Goal: Use online tool/utility: Utilize a website feature to perform a specific function

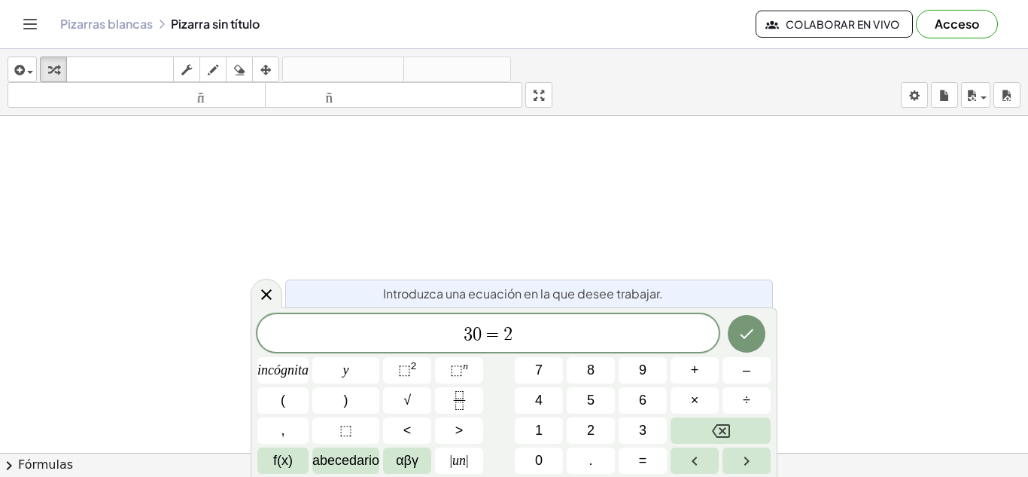
scroll to position [5, 0]
click at [456, 402] on icon "Fracción" at bounding box center [459, 400] width 19 height 19
click at [451, 374] on font "⬚" at bounding box center [456, 369] width 13 height 15
click at [457, 403] on icon "Fracción" at bounding box center [459, 400] width 19 height 19
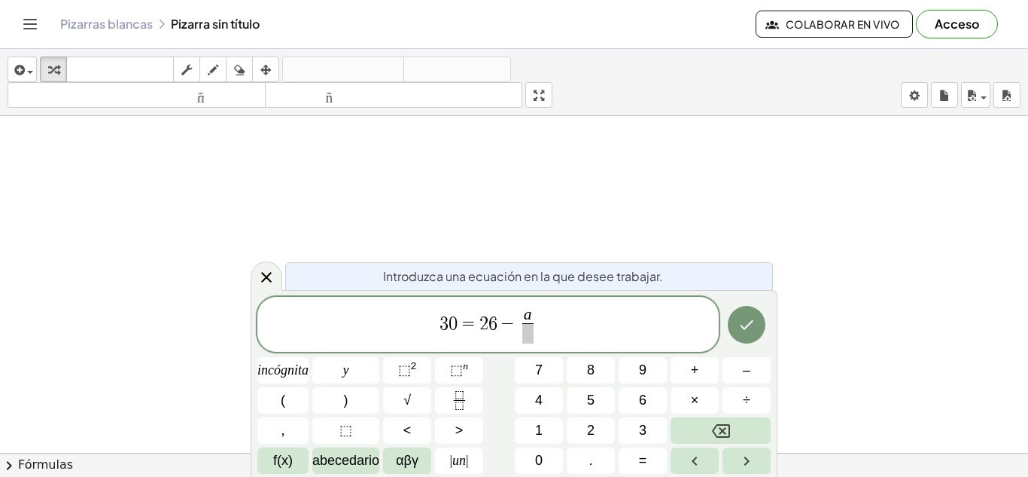
click at [534, 334] on span "a ​ ​" at bounding box center [528, 325] width 18 height 37
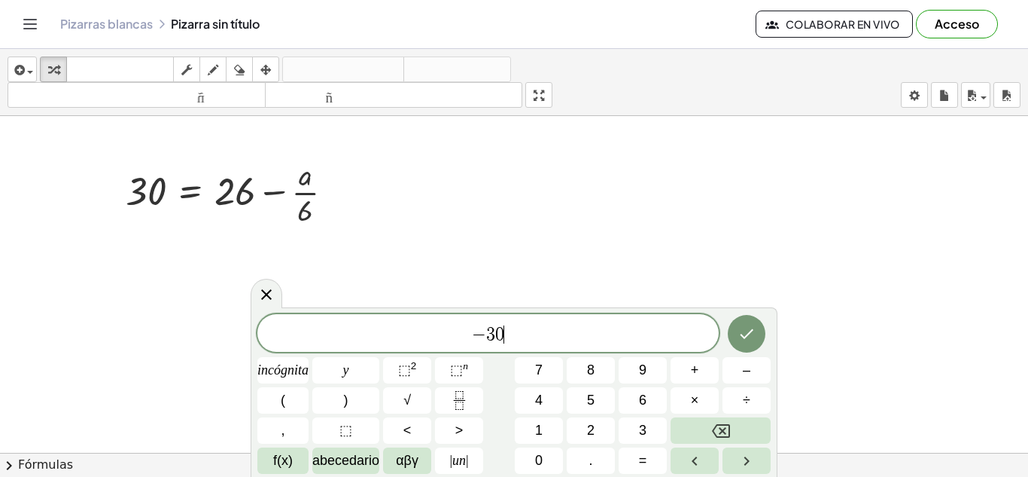
scroll to position [8, 0]
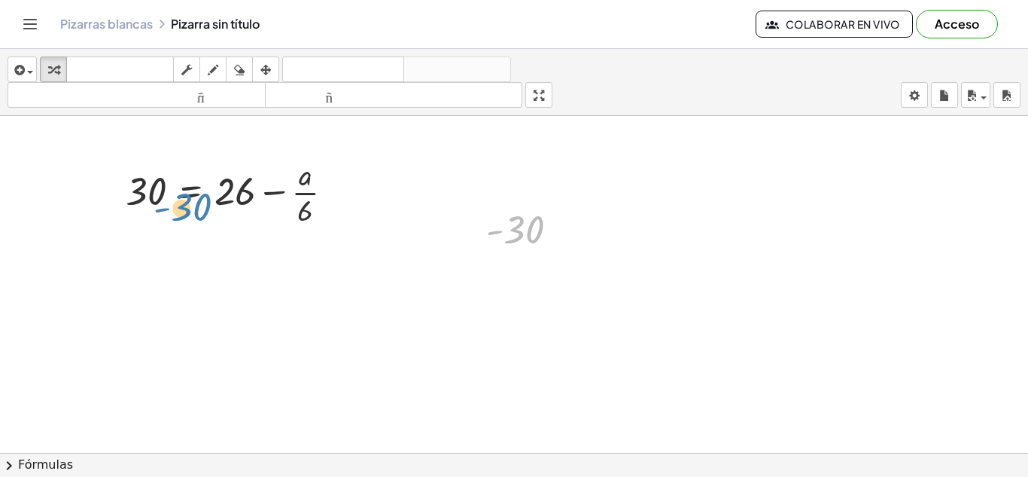
drag, startPoint x: 539, startPoint y: 221, endPoint x: 153, endPoint y: 198, distance: 386.9
drag, startPoint x: 280, startPoint y: 194, endPoint x: 497, endPoint y: 181, distance: 217.2
click at [211, 196] on div at bounding box center [235, 191] width 235 height 75
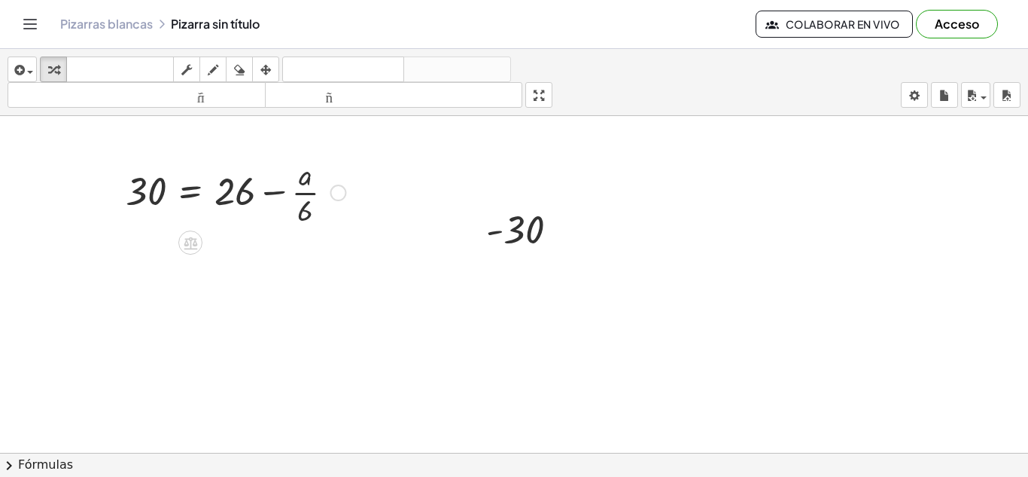
scroll to position [9, 0]
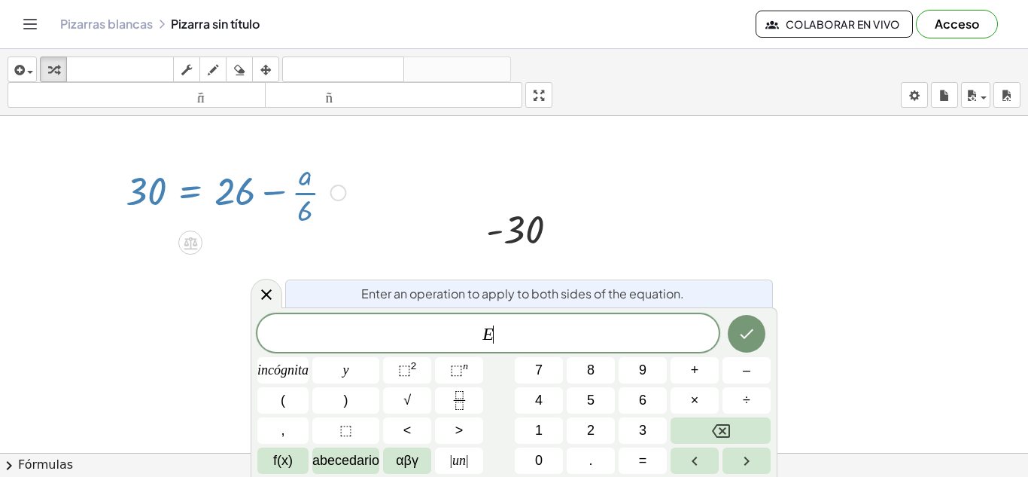
click at [211, 196] on div at bounding box center [235, 191] width 235 height 75
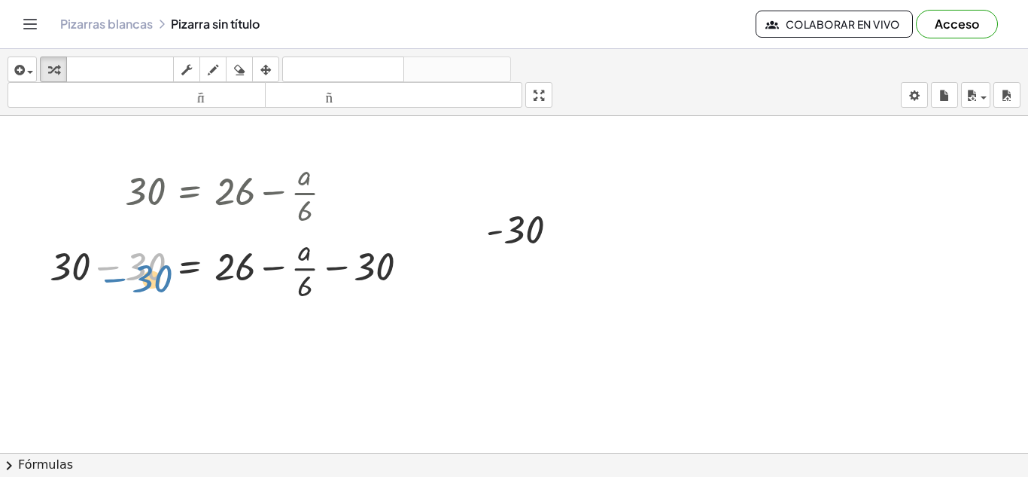
drag, startPoint x: 100, startPoint y: 255, endPoint x: 104, endPoint y: 266, distance: 11.2
click at [104, 266] on div at bounding box center [235, 266] width 386 height 75
drag, startPoint x: 69, startPoint y: 270, endPoint x: 131, endPoint y: 271, distance: 62.5
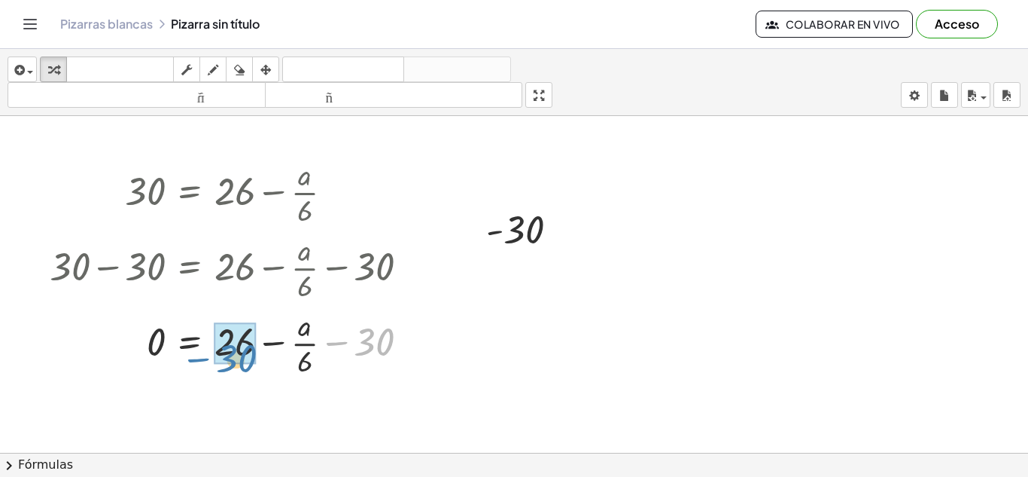
drag, startPoint x: 377, startPoint y: 340, endPoint x: 240, endPoint y: 356, distance: 137.9
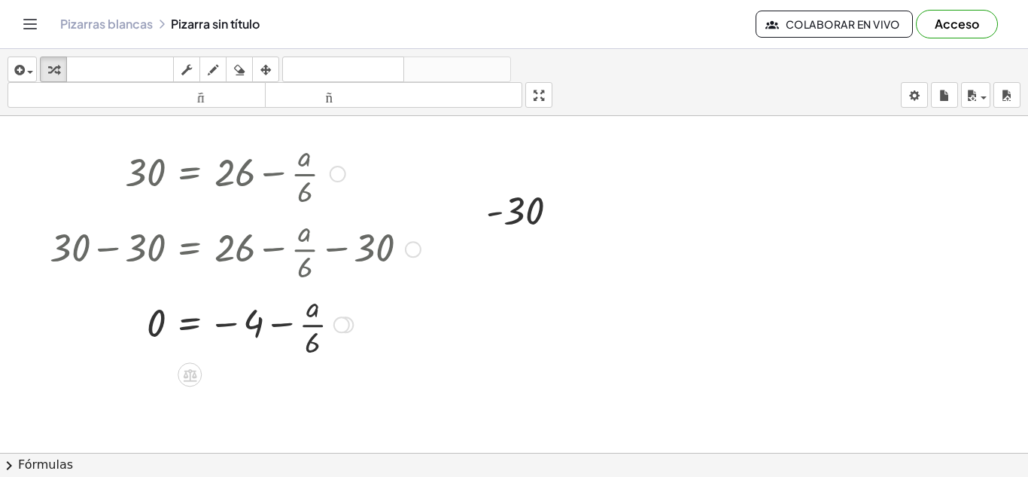
scroll to position [28, 0]
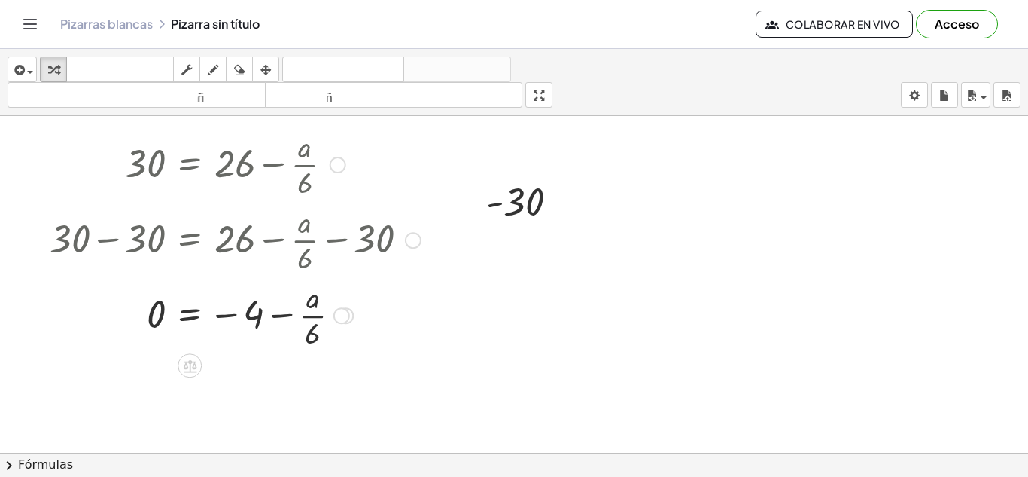
click at [170, 303] on div at bounding box center [235, 313] width 386 height 75
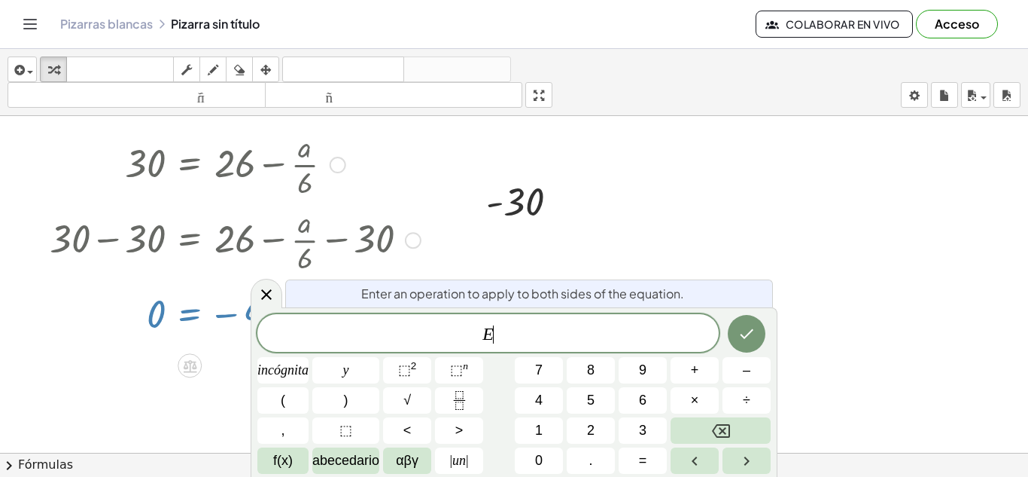
scroll to position [16, 0]
click at [400, 159] on div at bounding box center [235, 163] width 386 height 75
click at [645, 205] on div at bounding box center [514, 424] width 1028 height 673
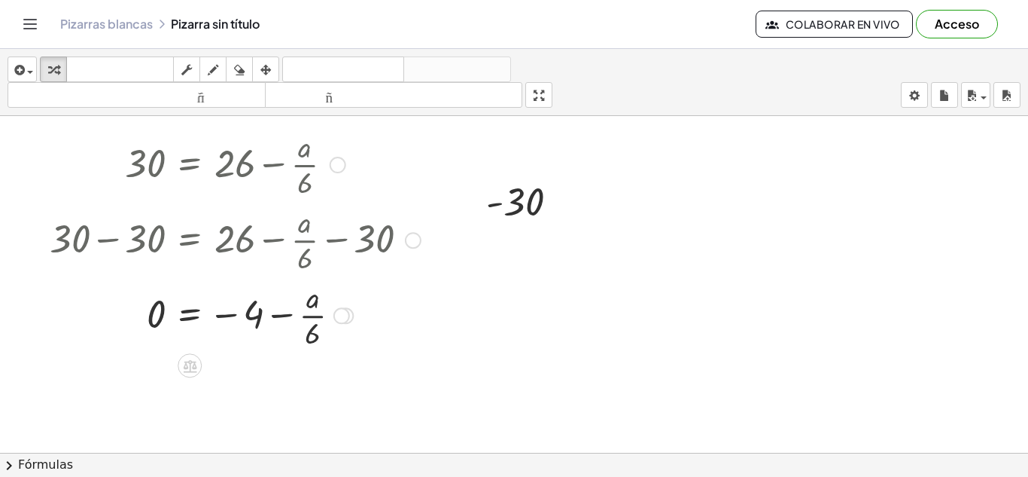
click at [314, 152] on div at bounding box center [235, 163] width 386 height 75
click at [336, 169] on div at bounding box center [338, 165] width 17 height 17
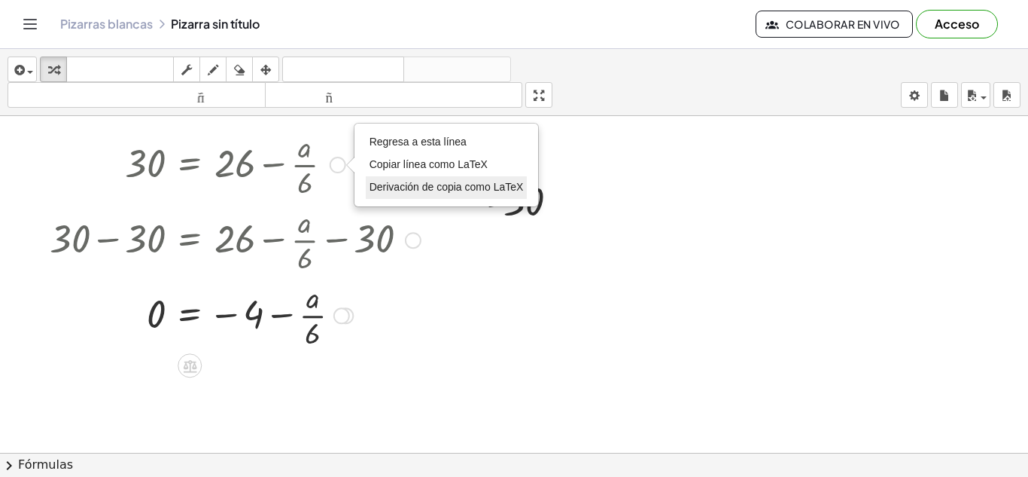
click at [391, 184] on font "Derivación de copia como LaTeX" at bounding box center [447, 187] width 154 height 12
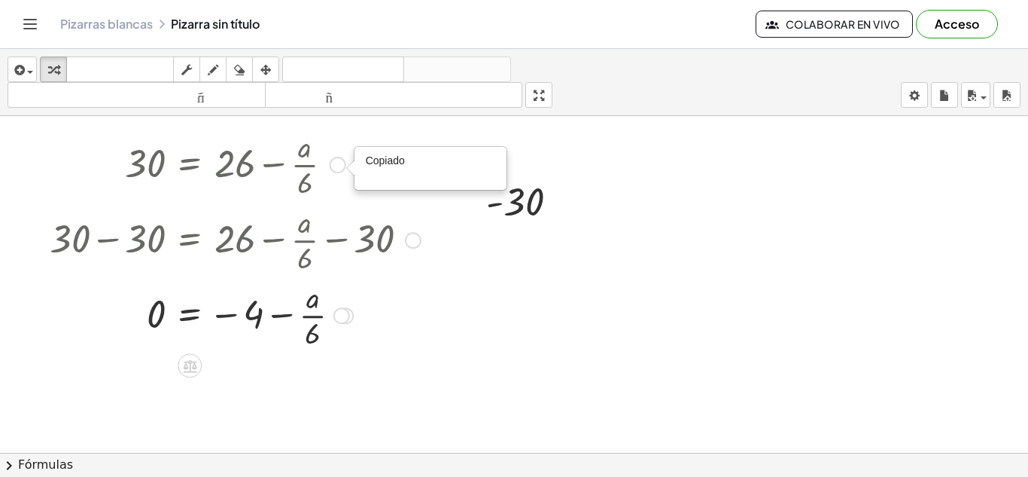
click at [334, 167] on div "Copiado done" at bounding box center [338, 165] width 17 height 17
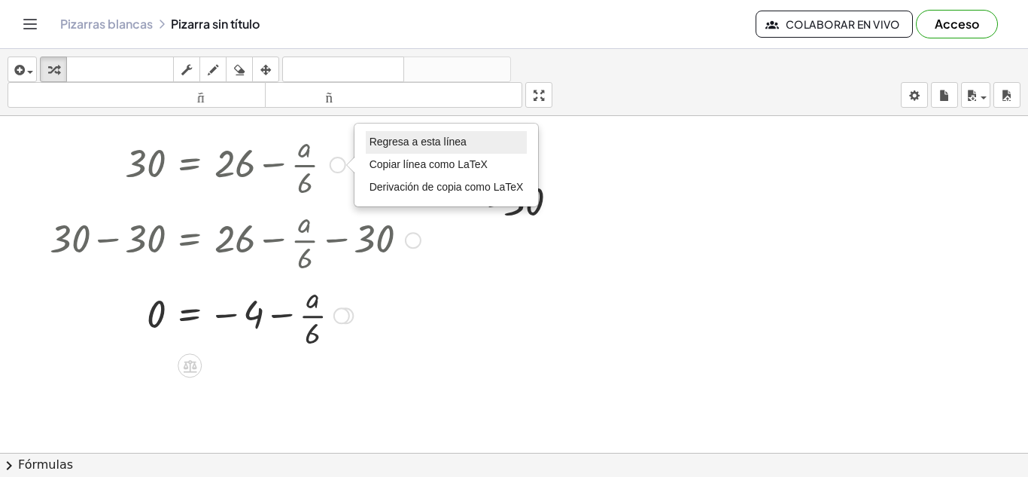
click at [416, 142] on font "Regresa a esta línea" at bounding box center [418, 142] width 97 height 12
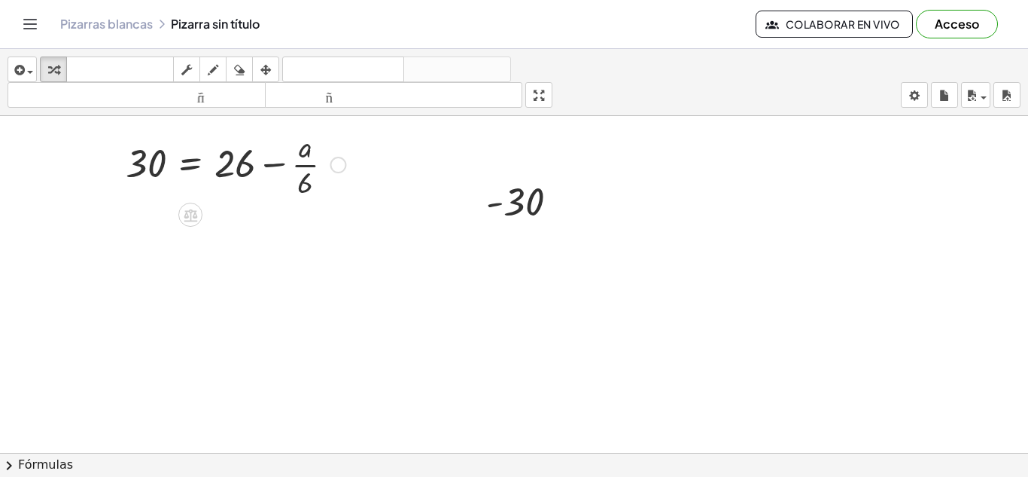
click at [208, 165] on div at bounding box center [235, 163] width 235 height 75
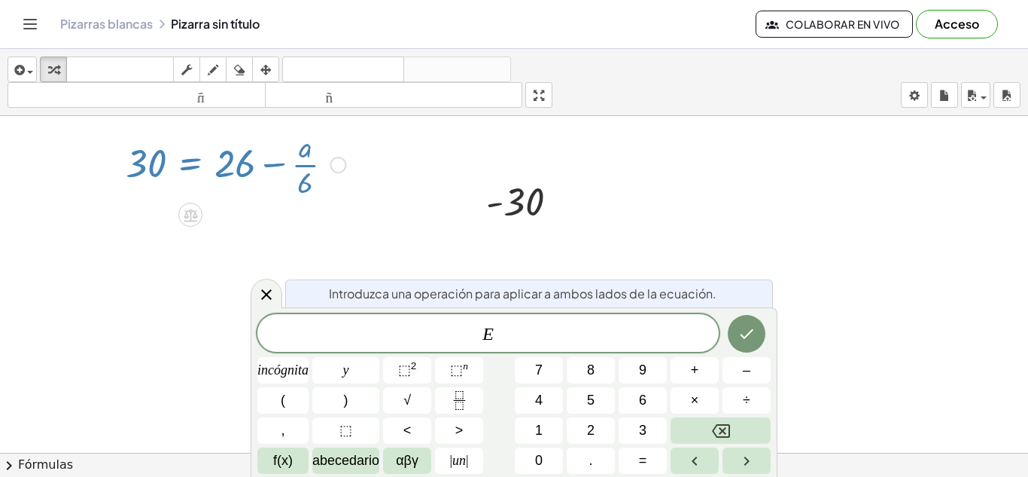
scroll to position [17, 0]
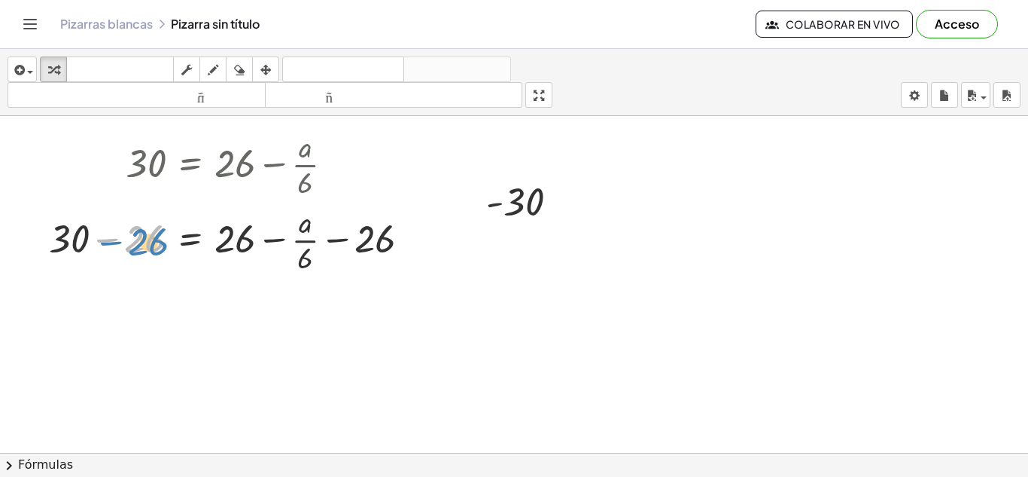
click at [147, 244] on div at bounding box center [235, 238] width 388 height 75
drag, startPoint x: 392, startPoint y: 232, endPoint x: 245, endPoint y: 236, distance: 147.6
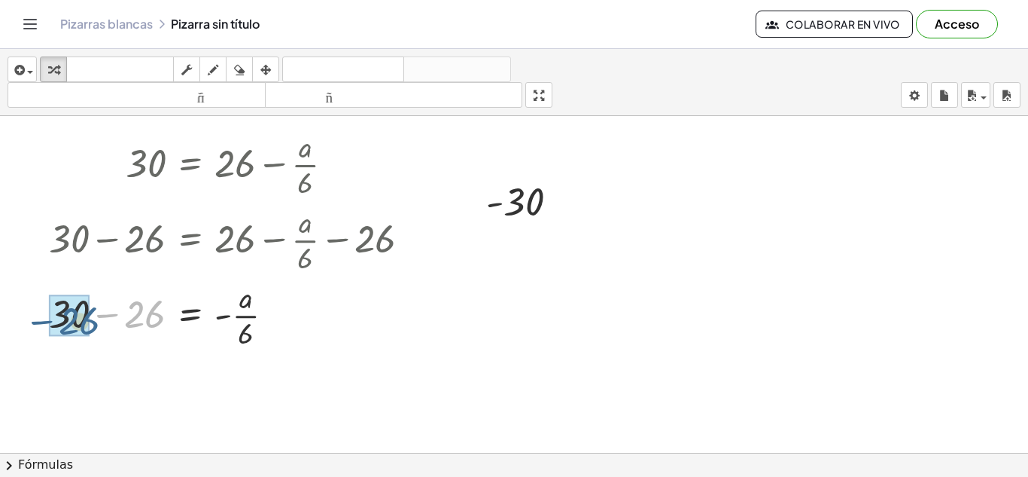
drag, startPoint x: 150, startPoint y: 310, endPoint x: 84, endPoint y: 317, distance: 66.6
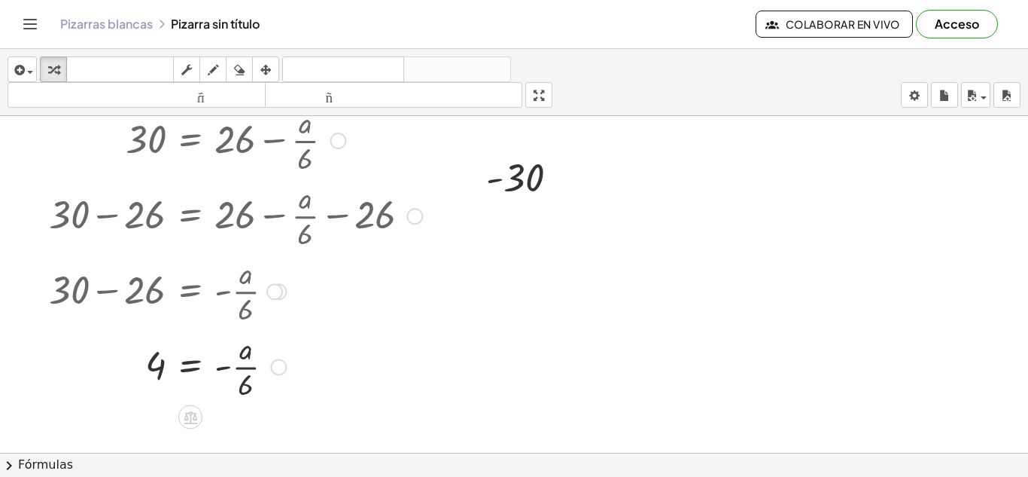
scroll to position [42, 0]
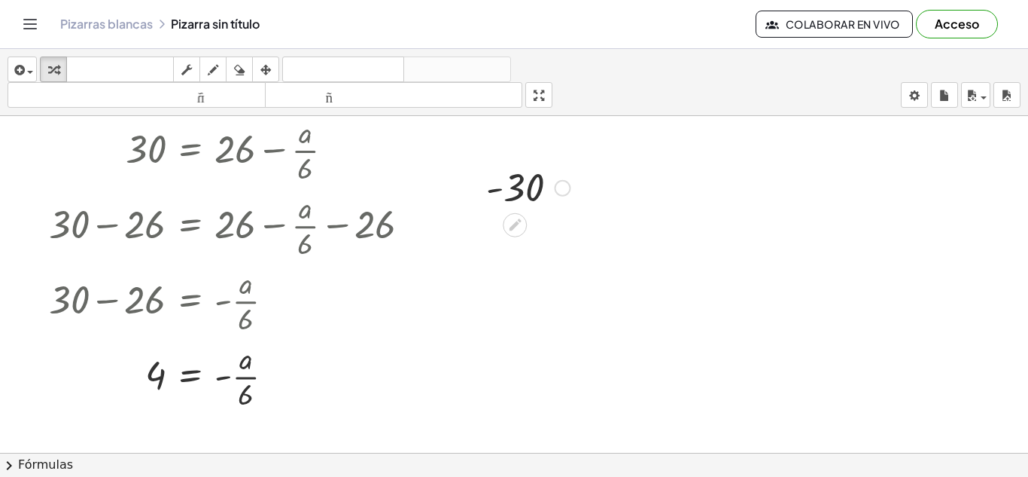
click at [529, 199] on div at bounding box center [528, 187] width 99 height 50
click at [505, 316] on div "30 = + 26 − · a · 6 + 30 − 26 = + 26 − · a · 6 − 26 + 30 − 26 = + 0 − · a · 6 +…" at bounding box center [514, 410] width 1028 height 673
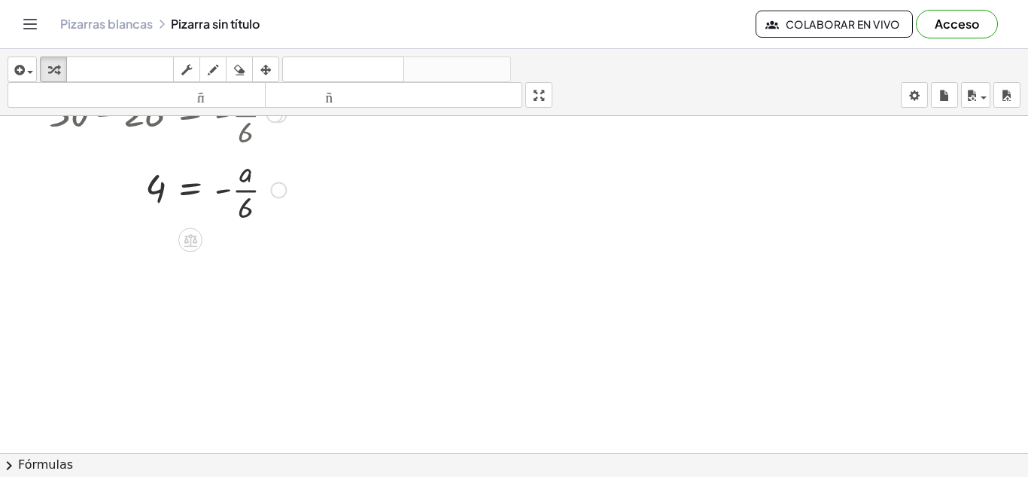
click at [257, 188] on div at bounding box center [235, 188] width 388 height 75
click at [270, 181] on div at bounding box center [235, 188] width 388 height 75
click at [224, 192] on div at bounding box center [235, 188] width 388 height 75
click at [196, 193] on div at bounding box center [235, 188] width 388 height 75
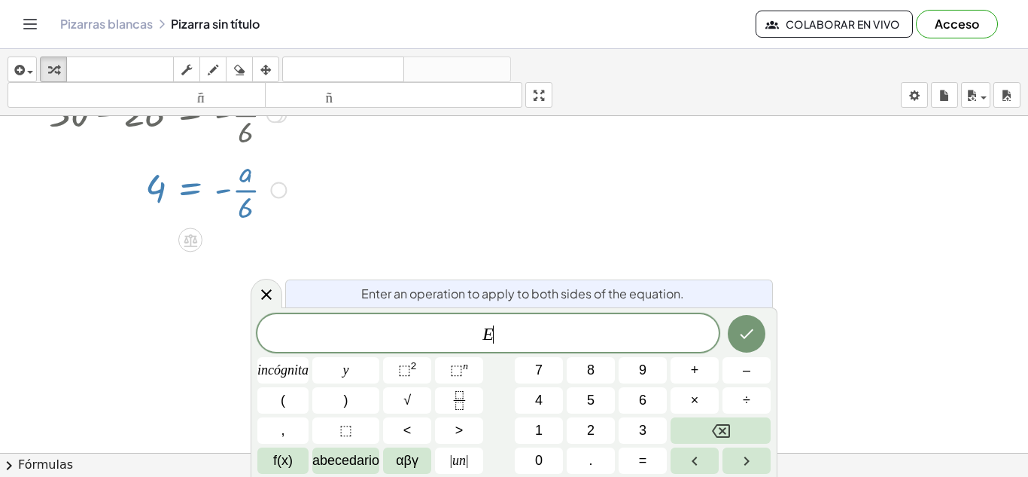
click at [196, 193] on div at bounding box center [235, 188] width 388 height 75
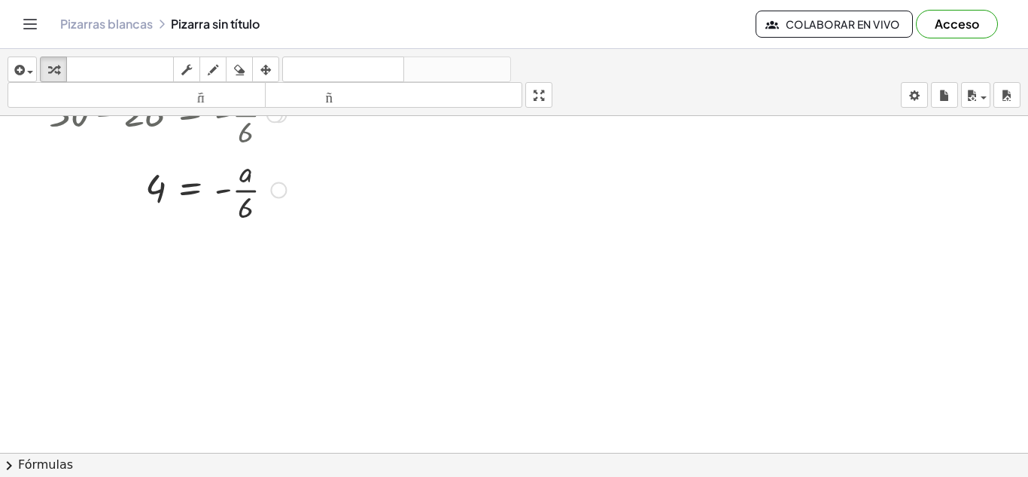
click at [196, 188] on div at bounding box center [235, 188] width 388 height 75
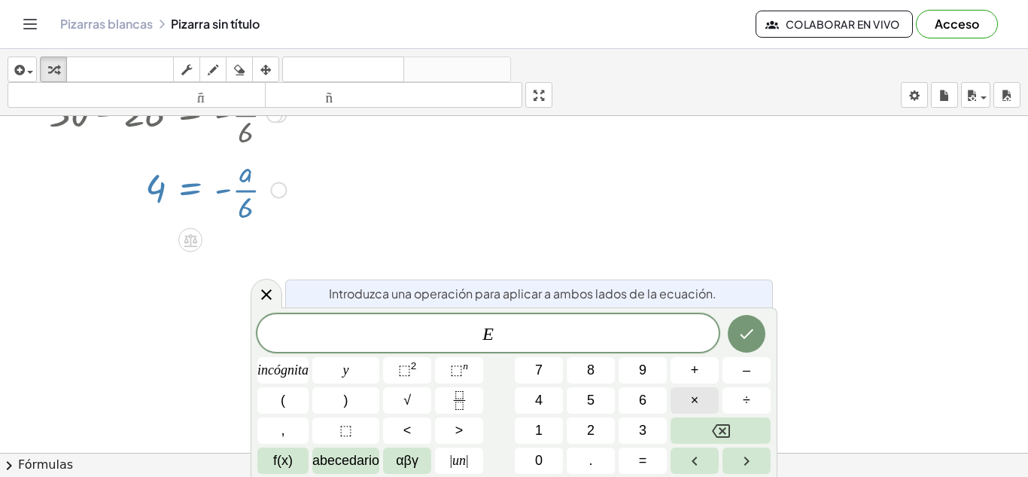
click at [691, 390] on span "×" at bounding box center [695, 400] width 8 height 20
click at [631, 403] on button "6" at bounding box center [643, 400] width 48 height 26
click at [750, 321] on button "Hecho" at bounding box center [747, 334] width 38 height 38
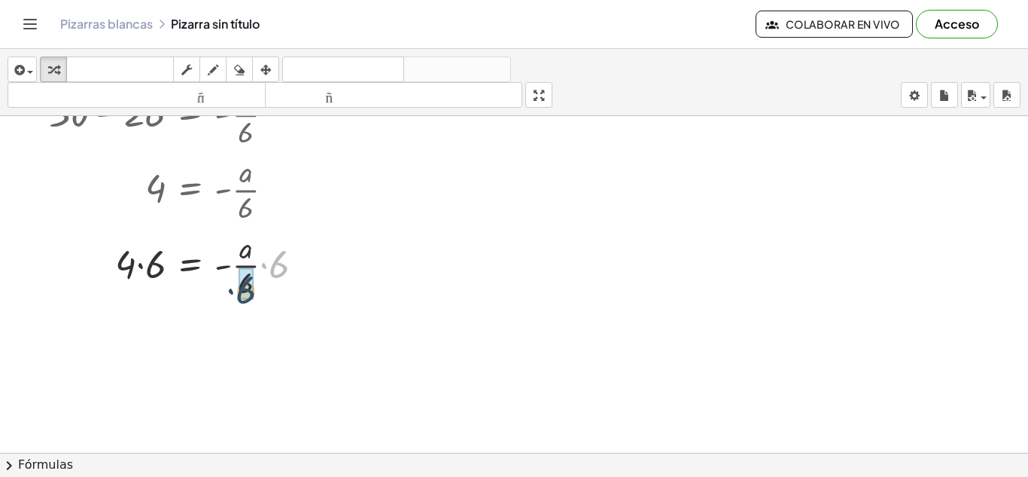
drag, startPoint x: 273, startPoint y: 262, endPoint x: 232, endPoint y: 294, distance: 51.5
click at [232, 294] on div at bounding box center [235, 264] width 388 height 75
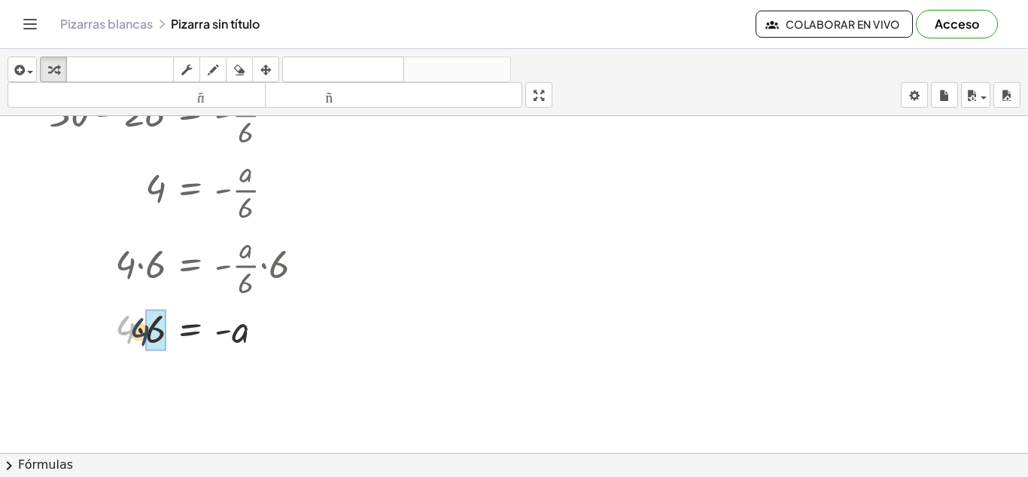
drag, startPoint x: 133, startPoint y: 326, endPoint x: 157, endPoint y: 330, distance: 24.4
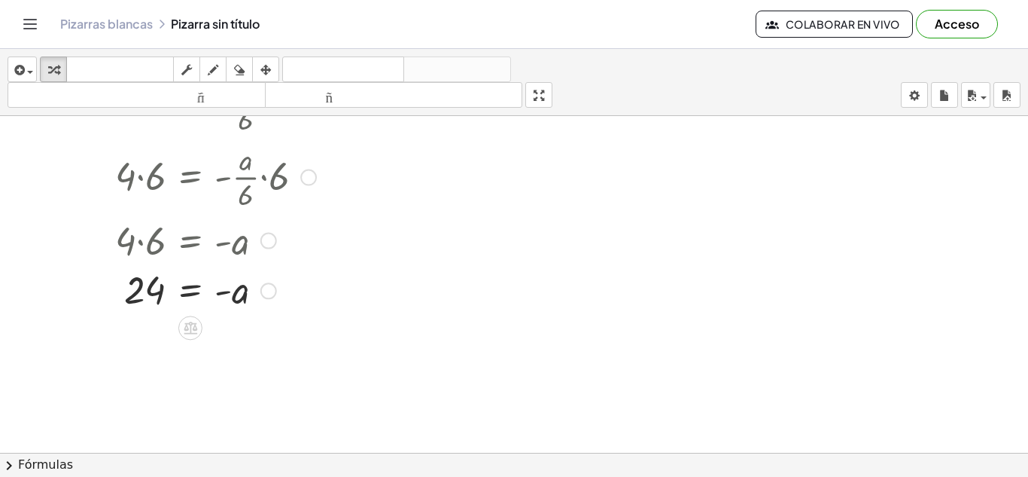
scroll to position [347, 0]
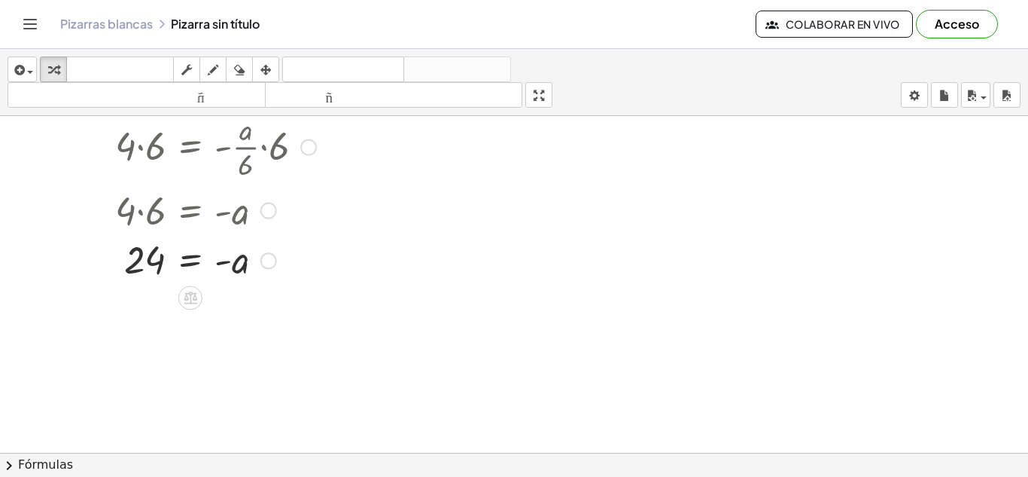
click at [240, 251] on div at bounding box center [235, 260] width 388 height 50
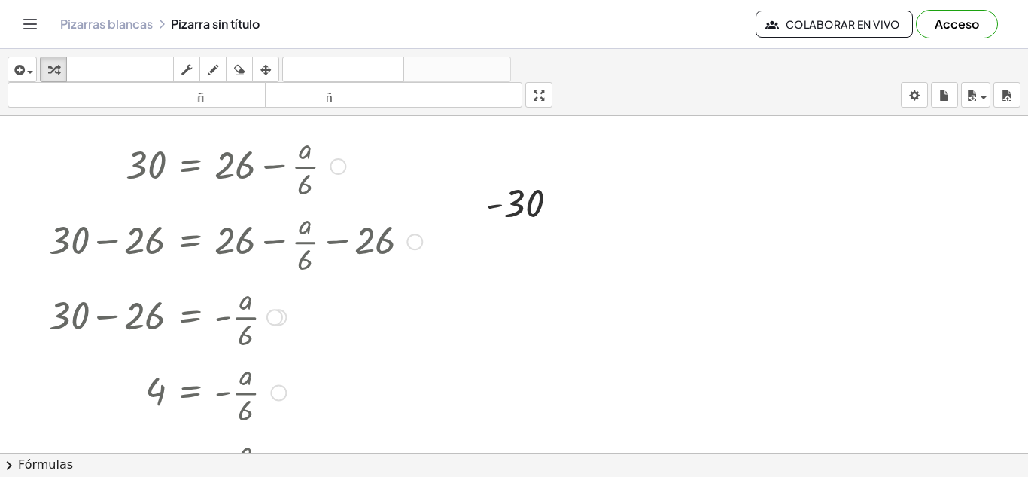
scroll to position [0, 0]
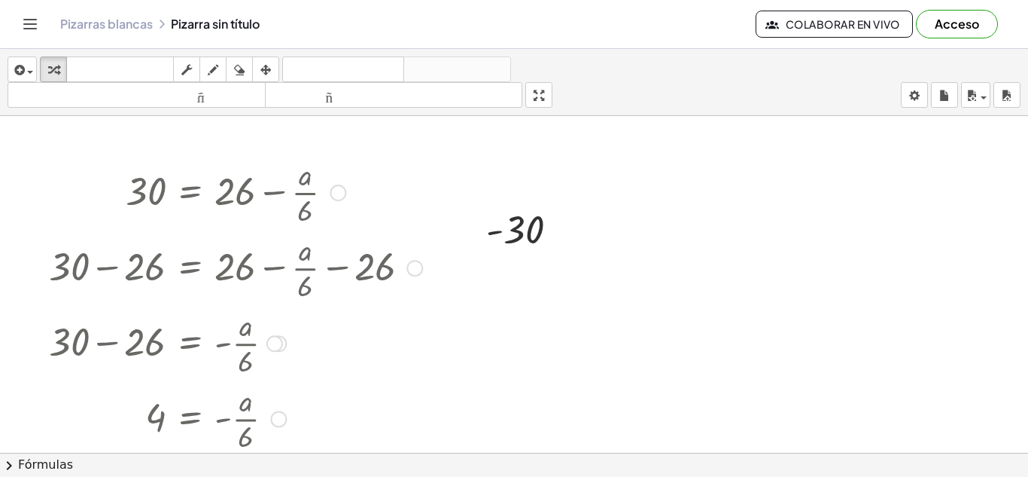
click at [267, 201] on div at bounding box center [235, 191] width 388 height 75
click at [340, 189] on div at bounding box center [338, 192] width 17 height 17
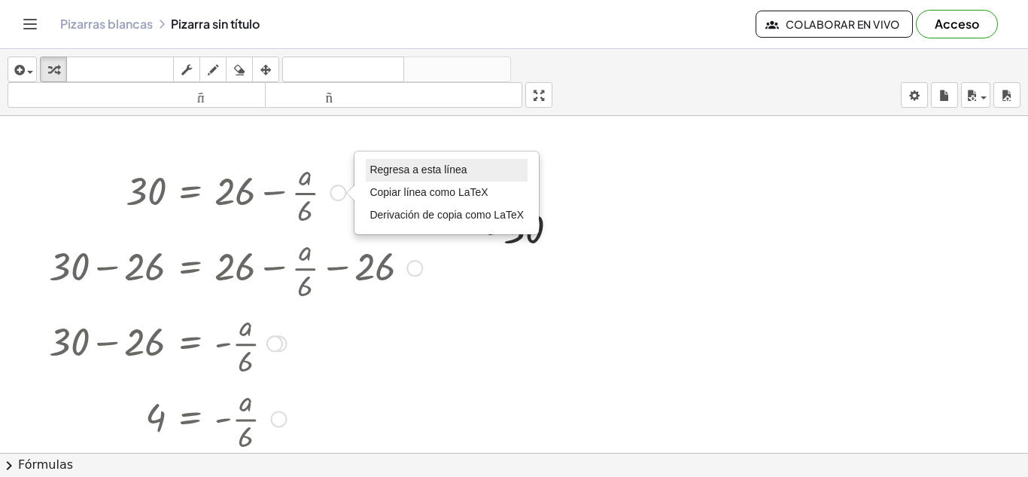
click at [379, 171] on font "Regresa a esta línea" at bounding box center [418, 169] width 97 height 12
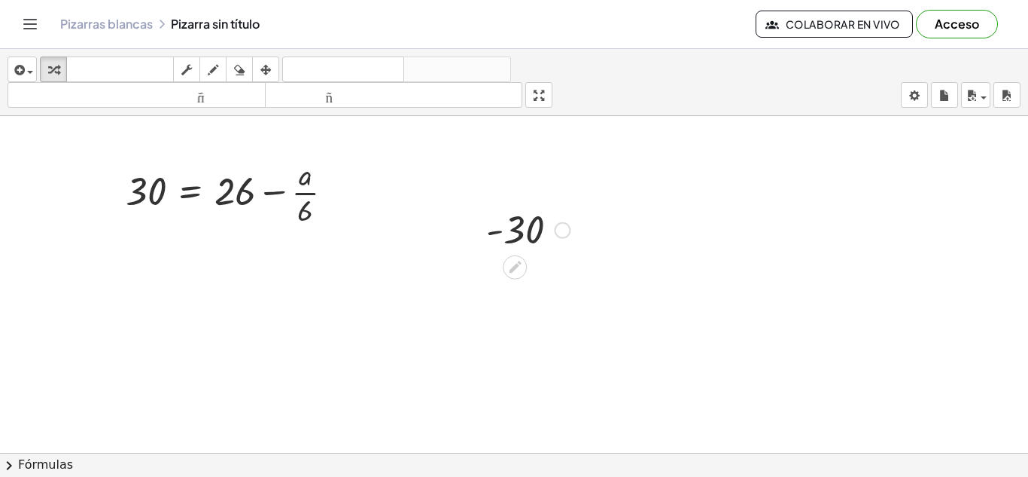
click at [516, 269] on icon at bounding box center [515, 267] width 16 height 16
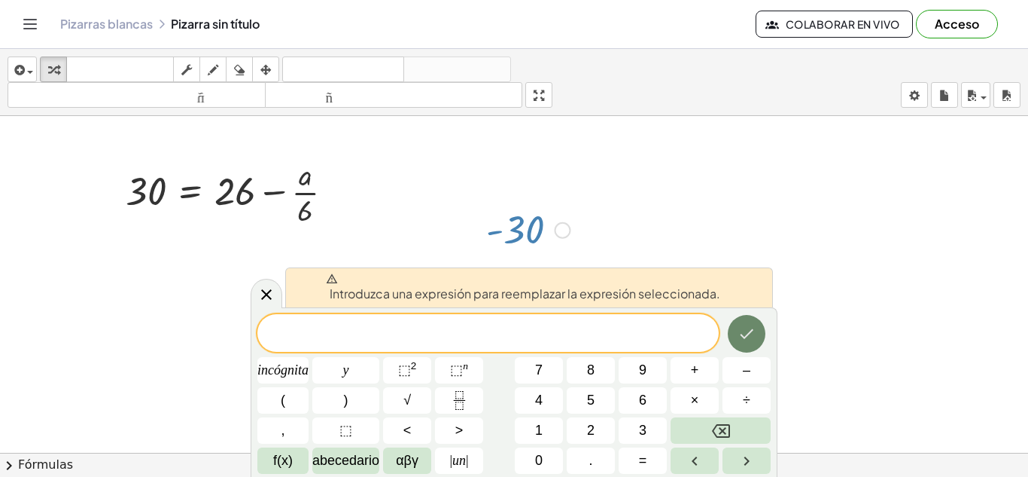
click at [748, 335] on icon "Hecho" at bounding box center [747, 333] width 18 height 18
click at [471, 257] on div "30 = + 26 − · a · 6 Regresa a esta línea Copiar línea como LaTeX Derivación de …" at bounding box center [514, 452] width 1028 height 673
click at [493, 245] on div at bounding box center [528, 229] width 99 height 50
click at [530, 217] on div at bounding box center [528, 229] width 99 height 50
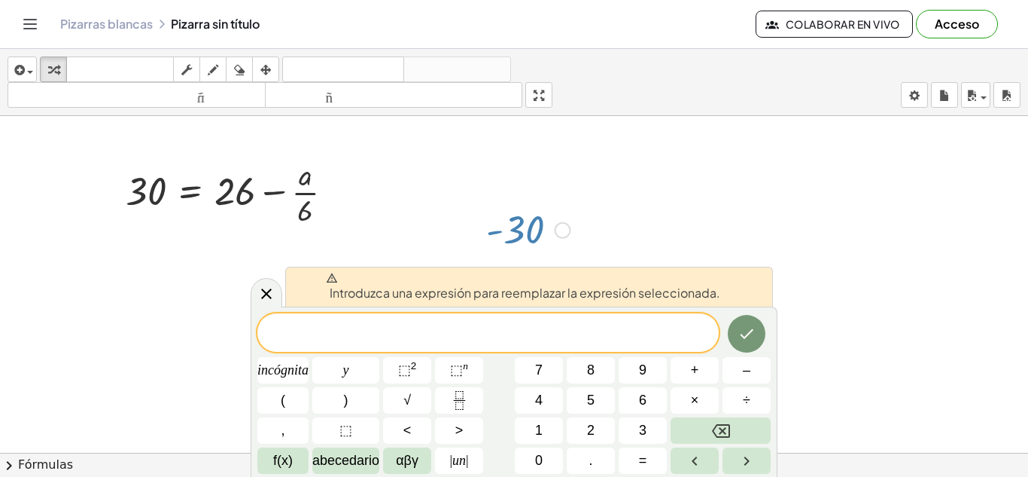
click at [530, 217] on div at bounding box center [528, 229] width 99 height 50
click at [264, 297] on icon at bounding box center [266, 294] width 18 height 18
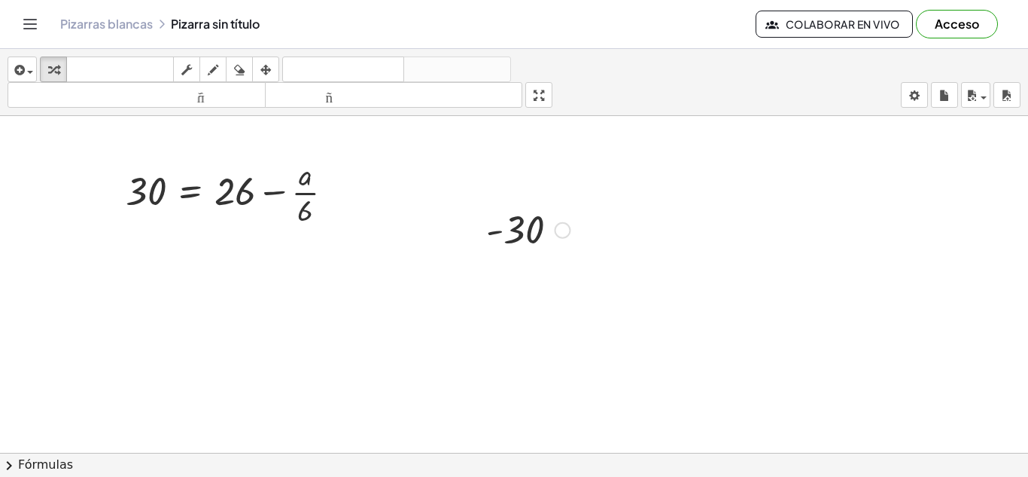
click at [524, 235] on div at bounding box center [528, 229] width 99 height 50
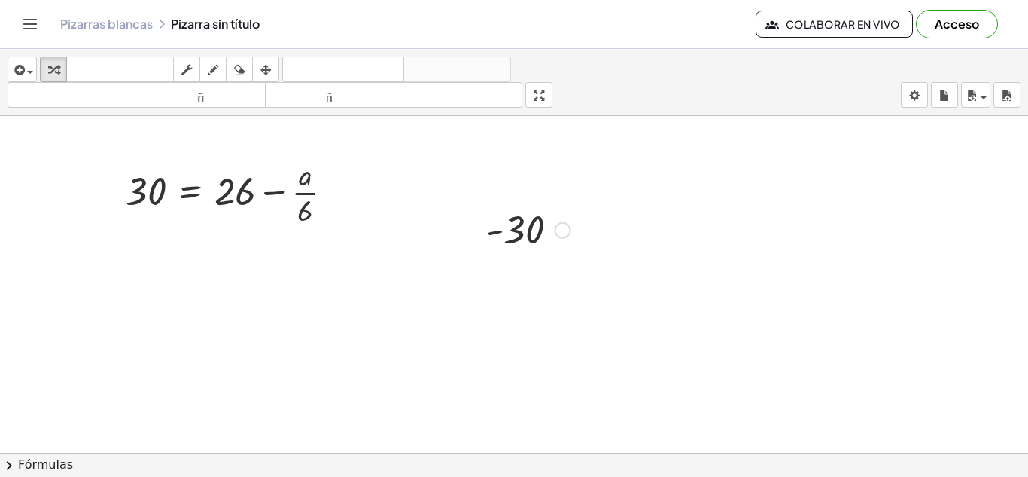
click at [524, 235] on div at bounding box center [528, 229] width 99 height 50
click at [493, 239] on div at bounding box center [528, 229] width 99 height 50
drag, startPoint x: 525, startPoint y: 220, endPoint x: 492, endPoint y: 211, distance: 34.3
click at [492, 211] on div at bounding box center [528, 229] width 99 height 50
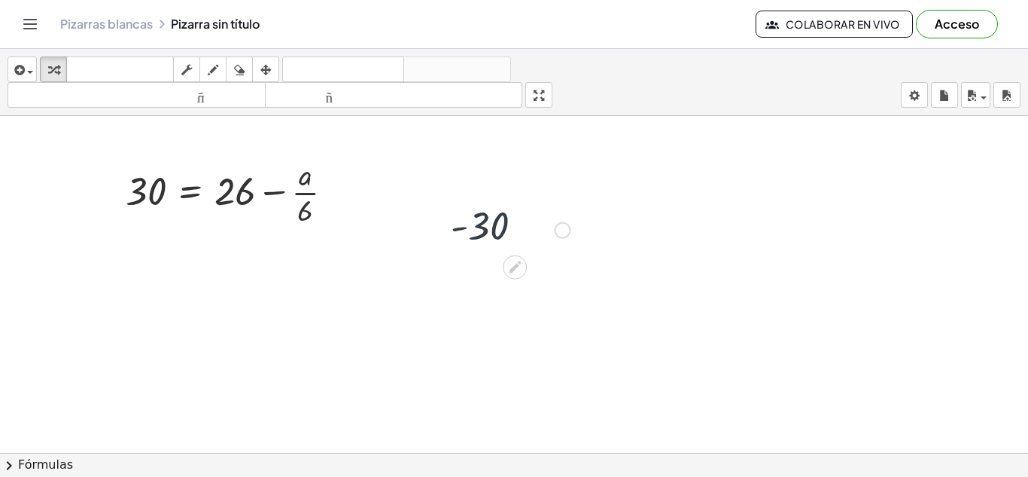
click at [492, 211] on div at bounding box center [528, 229] width 99 height 50
click at [529, 242] on div at bounding box center [528, 229] width 99 height 50
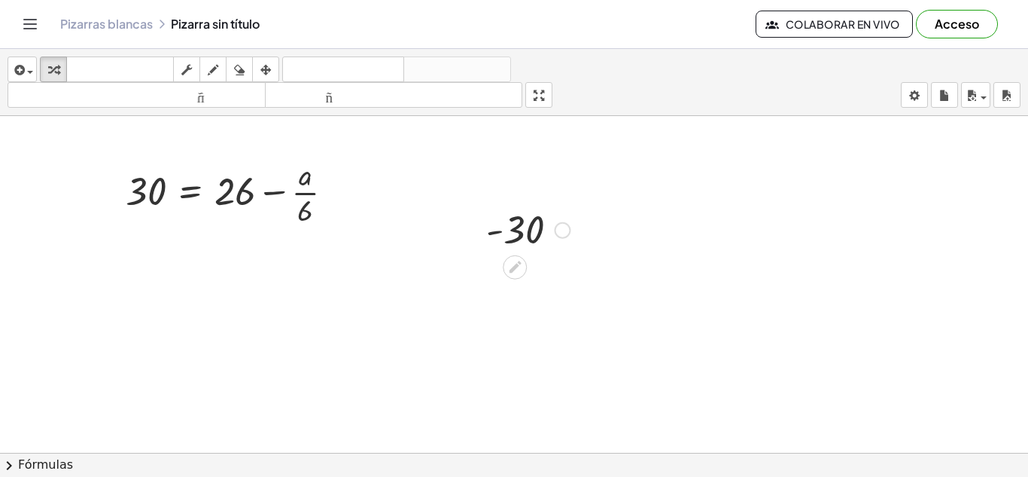
click at [529, 242] on div at bounding box center [528, 229] width 99 height 50
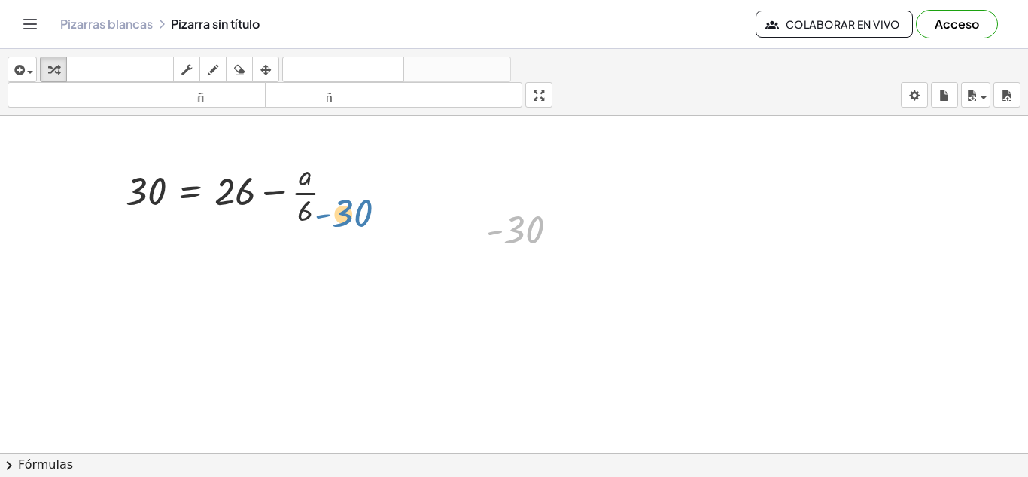
drag, startPoint x: 523, startPoint y: 235, endPoint x: 355, endPoint y: 214, distance: 169.2
click at [355, 214] on div "30 = + 26 − · a · 6 Regresa a esta línea Copiar línea como LaTeX Derivación de …" at bounding box center [514, 452] width 1028 height 673
click at [242, 68] on icon "button" at bounding box center [239, 70] width 11 height 18
click at [538, 209] on div at bounding box center [514, 452] width 1028 height 673
click at [520, 235] on div at bounding box center [514, 452] width 1028 height 673
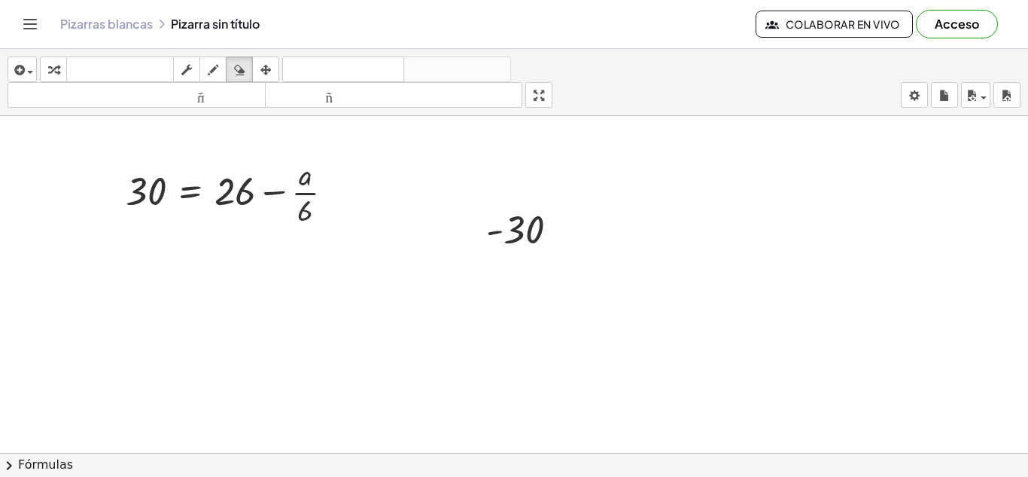
click at [520, 235] on div at bounding box center [514, 452] width 1028 height 673
drag, startPoint x: 495, startPoint y: 230, endPoint x: 543, endPoint y: 233, distance: 48.2
click at [543, 233] on div at bounding box center [514, 452] width 1028 height 673
drag, startPoint x: 542, startPoint y: 230, endPoint x: 741, endPoint y: 239, distance: 199.0
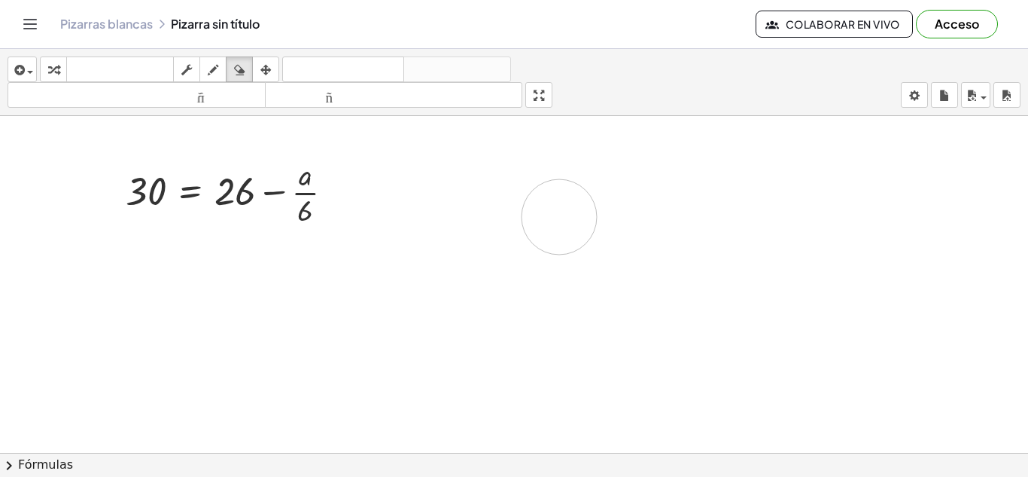
click at [741, 239] on div at bounding box center [514, 452] width 1028 height 673
drag, startPoint x: 538, startPoint y: 229, endPoint x: 614, endPoint y: 172, distance: 95.8
click at [614, 172] on div at bounding box center [514, 452] width 1028 height 673
drag, startPoint x: 513, startPoint y: 181, endPoint x: 321, endPoint y: 201, distance: 193.1
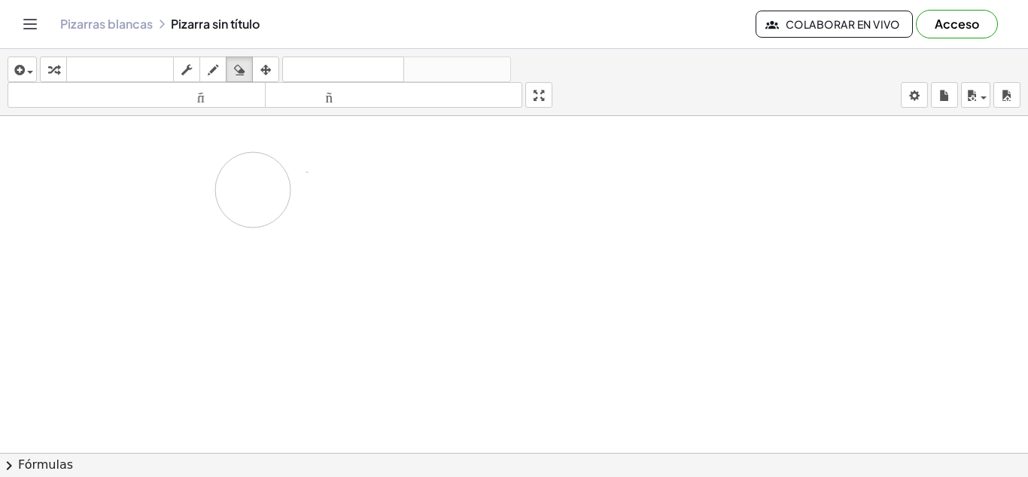
click at [321, 201] on div at bounding box center [514, 452] width 1028 height 673
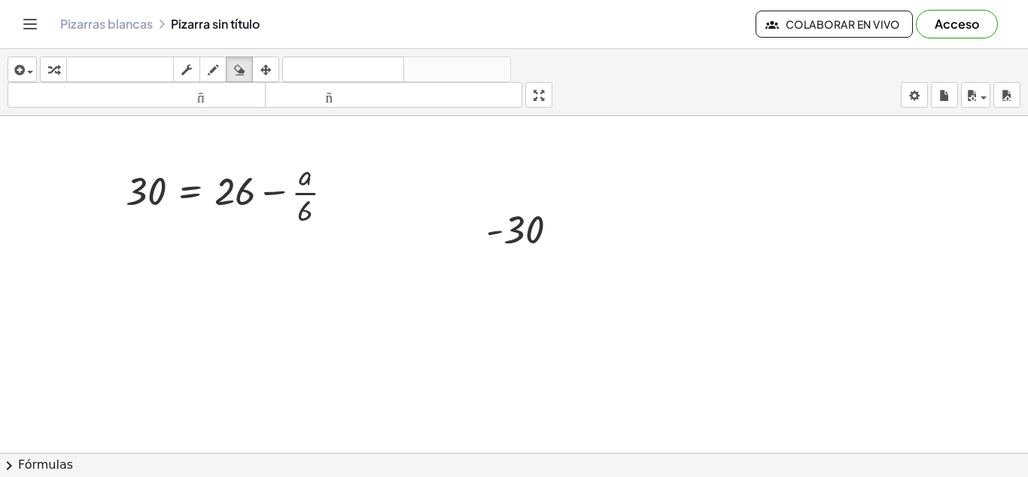
click at [498, 232] on div at bounding box center [514, 452] width 1028 height 673
drag, startPoint x: 498, startPoint y: 232, endPoint x: 486, endPoint y: 236, distance: 12.9
click at [486, 236] on div at bounding box center [514, 452] width 1028 height 673
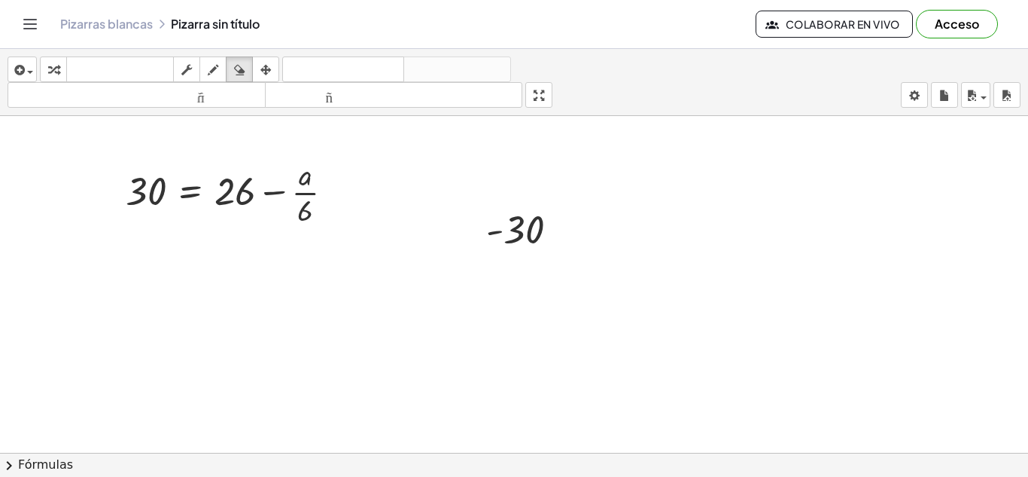
click at [540, 223] on div at bounding box center [514, 452] width 1028 height 673
drag, startPoint x: 540, startPoint y: 223, endPoint x: 438, endPoint y: 145, distance: 127.8
click at [438, 145] on div at bounding box center [514, 452] width 1028 height 673
click at [212, 60] on div "button" at bounding box center [213, 69] width 20 height 18
click at [391, 219] on div at bounding box center [514, 452] width 1028 height 673
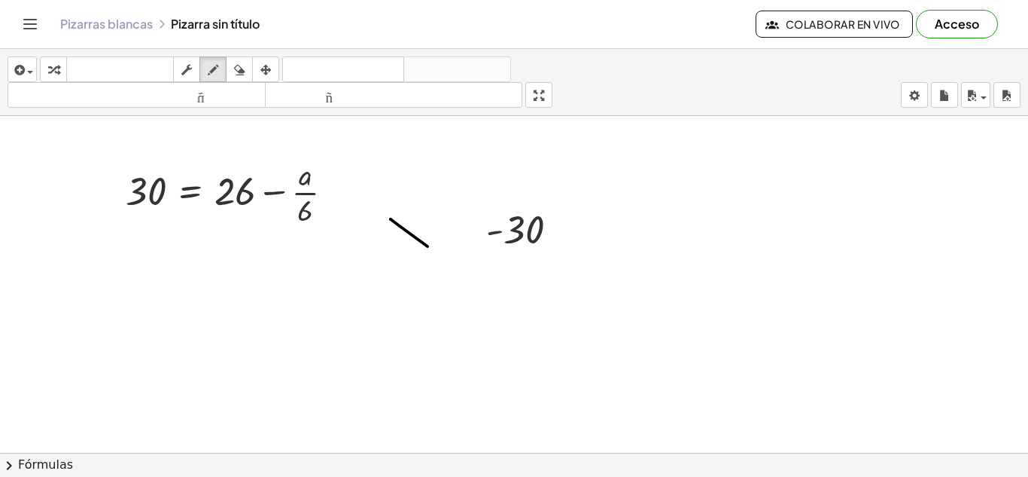
drag, startPoint x: 391, startPoint y: 219, endPoint x: 429, endPoint y: 246, distance: 47.0
click at [429, 246] on div at bounding box center [514, 452] width 1028 height 673
click at [238, 69] on icon "button" at bounding box center [239, 70] width 11 height 18
drag, startPoint x: 383, startPoint y: 216, endPoint x: 404, endPoint y: 224, distance: 22.6
click at [404, 224] on div at bounding box center [514, 452] width 1028 height 673
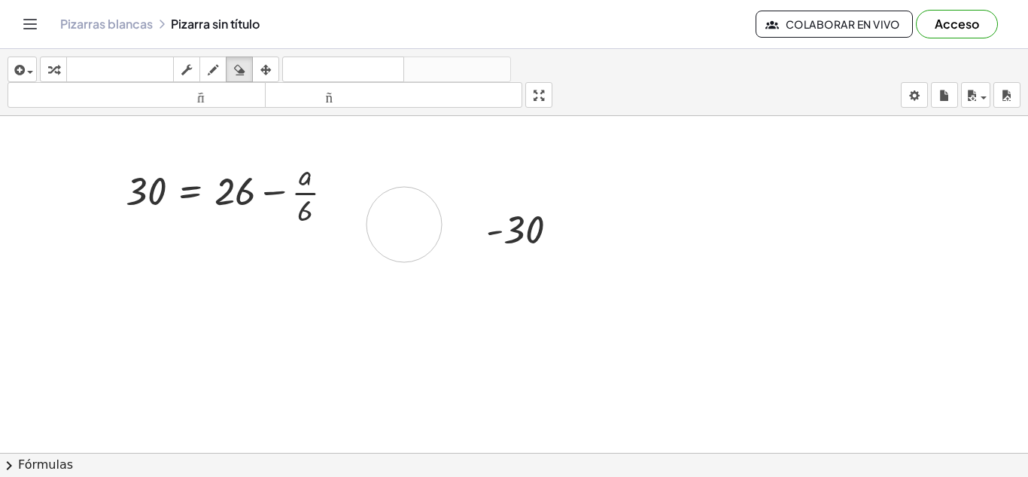
click at [404, 224] on div at bounding box center [514, 452] width 1028 height 673
click at [491, 231] on div at bounding box center [514, 452] width 1028 height 673
drag, startPoint x: 491, startPoint y: 232, endPoint x: 556, endPoint y: 233, distance: 64.8
click at [556, 233] on div at bounding box center [514, 452] width 1028 height 673
drag, startPoint x: 537, startPoint y: 234, endPoint x: 450, endPoint y: 231, distance: 86.6
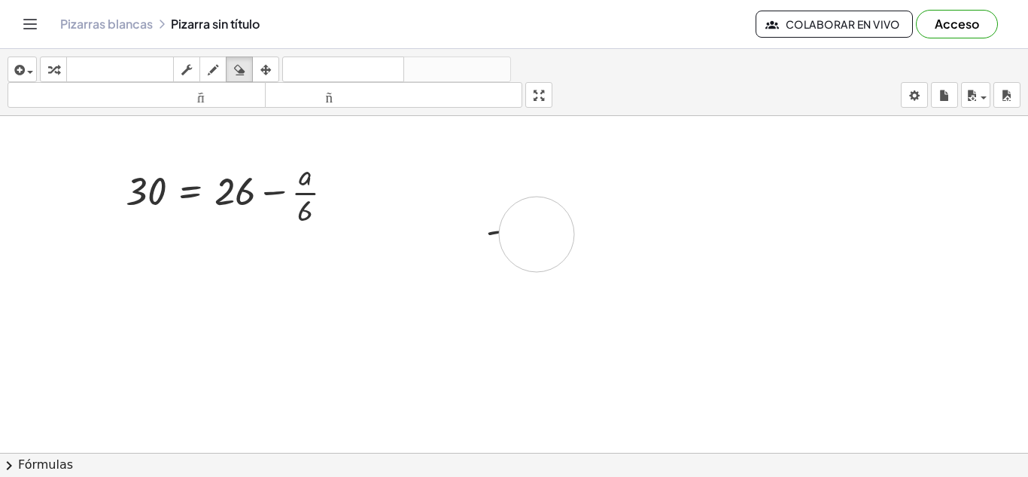
click at [450, 231] on div at bounding box center [514, 452] width 1028 height 673
click at [455, 224] on div at bounding box center [514, 452] width 1028 height 673
click at [181, 65] on div "button" at bounding box center [187, 69] width 20 height 18
click at [190, 68] on icon "button" at bounding box center [186, 70] width 11 height 18
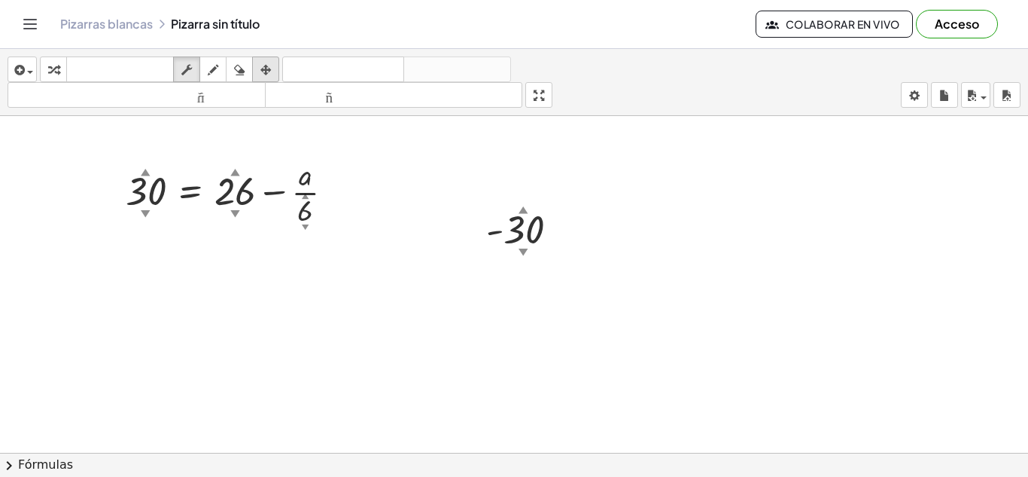
click at [266, 69] on icon "button" at bounding box center [265, 70] width 11 height 18
click at [175, 65] on button "fregar" at bounding box center [186, 69] width 27 height 26
click at [368, 145] on div at bounding box center [514, 452] width 1028 height 673
click at [349, 165] on div "30 ▲ ▼ = + 26 ▲ ▼ − · a · 6 ▲ ▼ Regresa a esta línea Copiar línea como LaTeX De…" at bounding box center [514, 452] width 1028 height 673
click at [237, 220] on div at bounding box center [235, 191] width 235 height 75
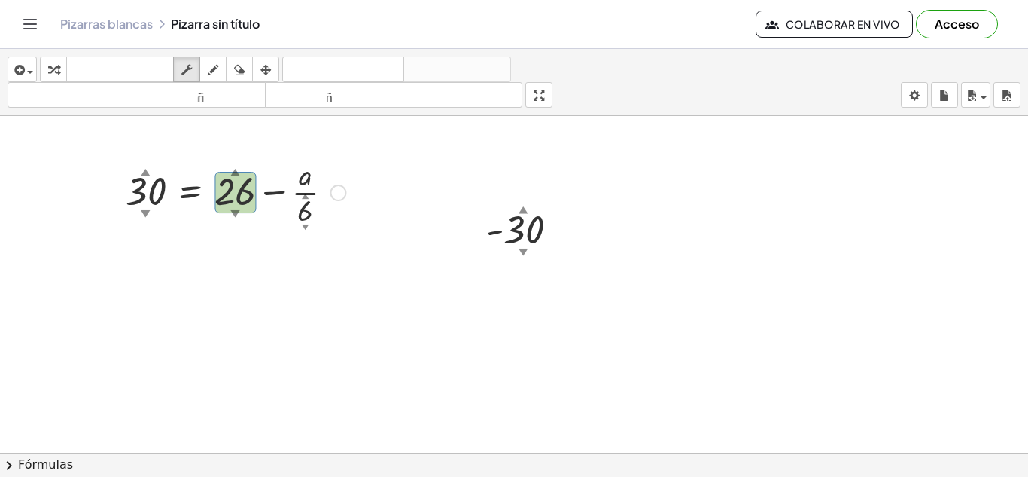
click at [237, 220] on div at bounding box center [235, 191] width 235 height 75
click at [199, 199] on div at bounding box center [235, 191] width 235 height 75
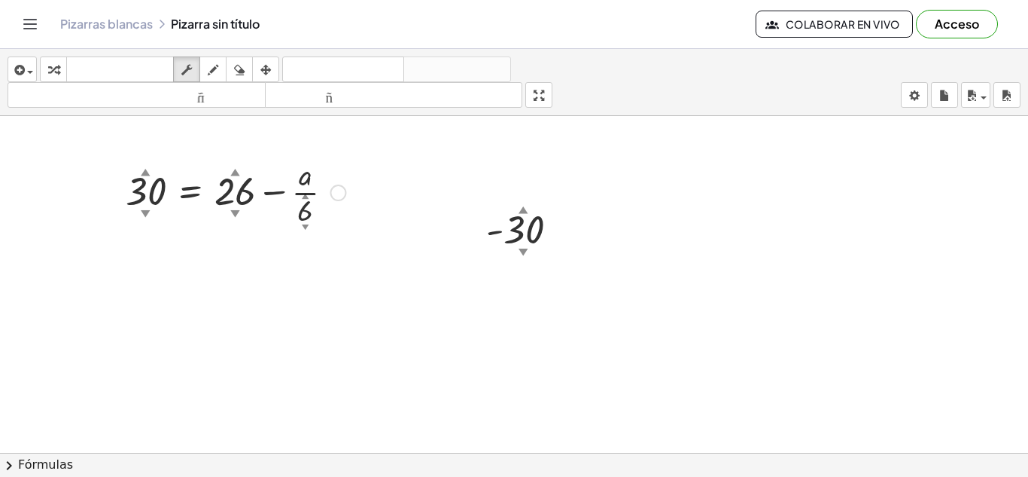
click at [199, 199] on div at bounding box center [235, 191] width 235 height 75
click at [184, 181] on div at bounding box center [235, 191] width 235 height 75
click at [187, 73] on icon "button" at bounding box center [186, 70] width 11 height 18
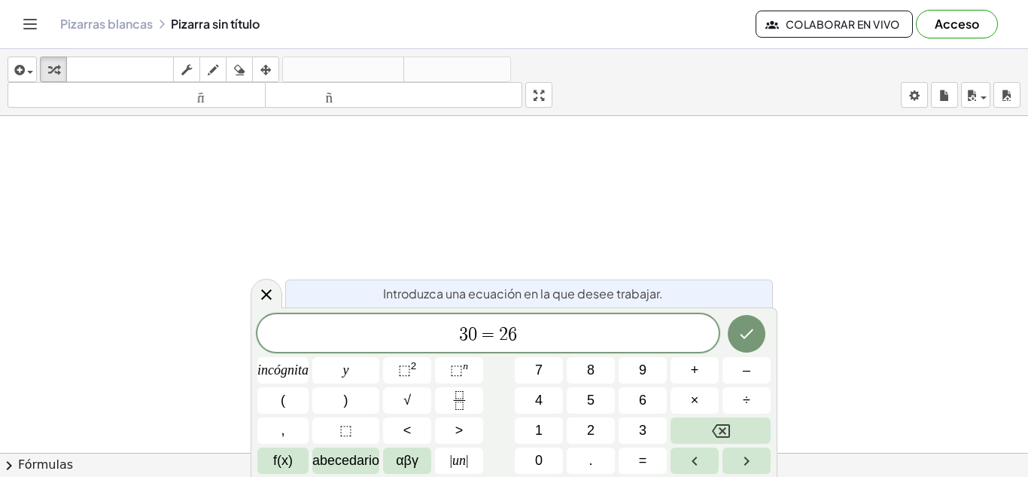
scroll to position [7, 0]
click at [463, 401] on icon "Fracción" at bounding box center [459, 400] width 19 height 19
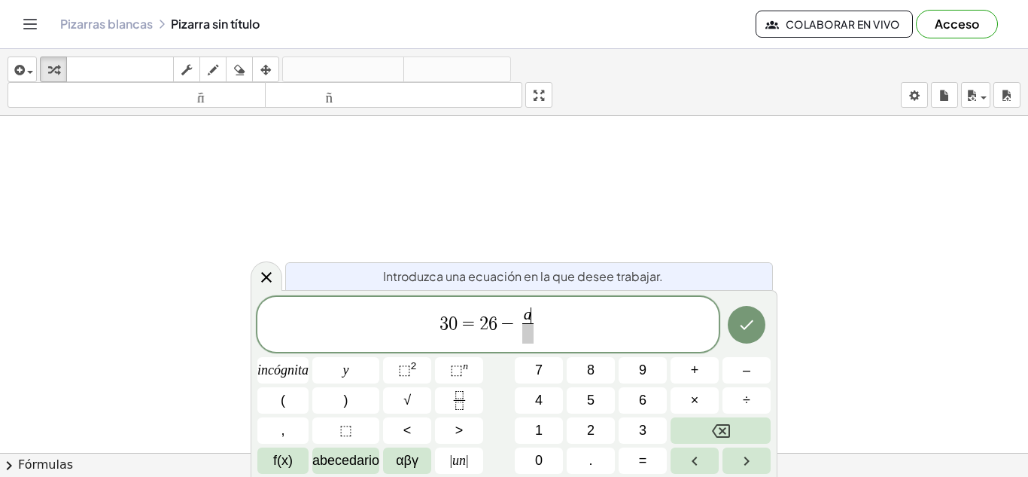
click at [538, 328] on span "3 0 = 2 6 − a ​ ​" at bounding box center [488, 326] width 462 height 40
click at [528, 334] on span at bounding box center [527, 333] width 11 height 20
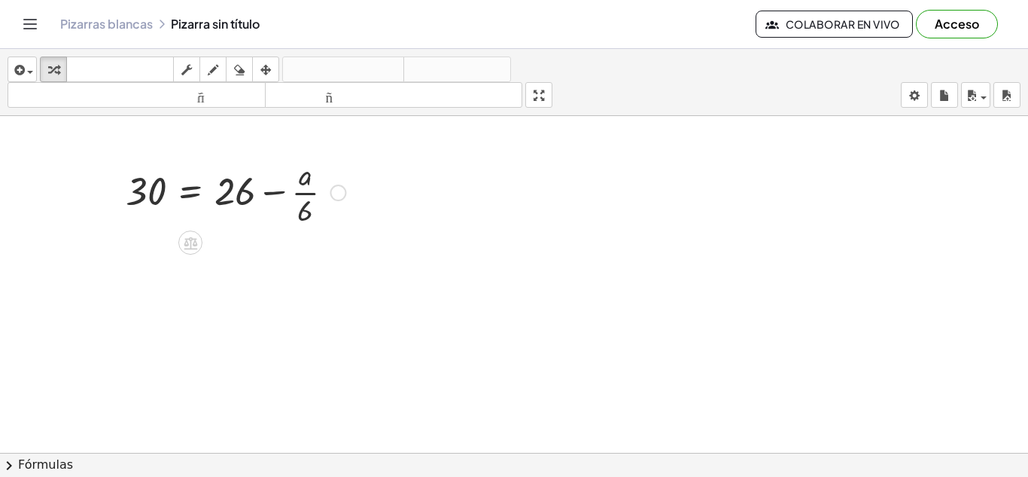
click at [209, 199] on div at bounding box center [235, 191] width 235 height 75
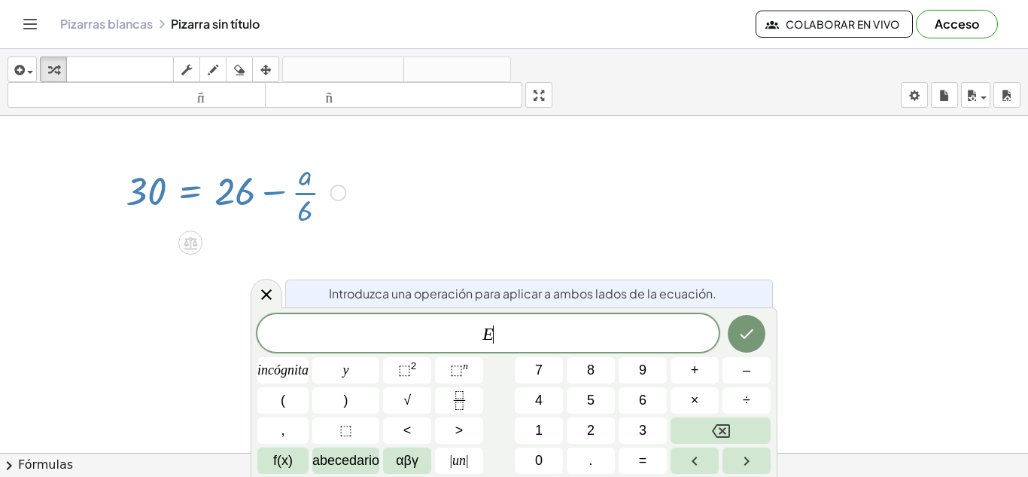
click at [529, 343] on span "E ​" at bounding box center [488, 334] width 462 height 21
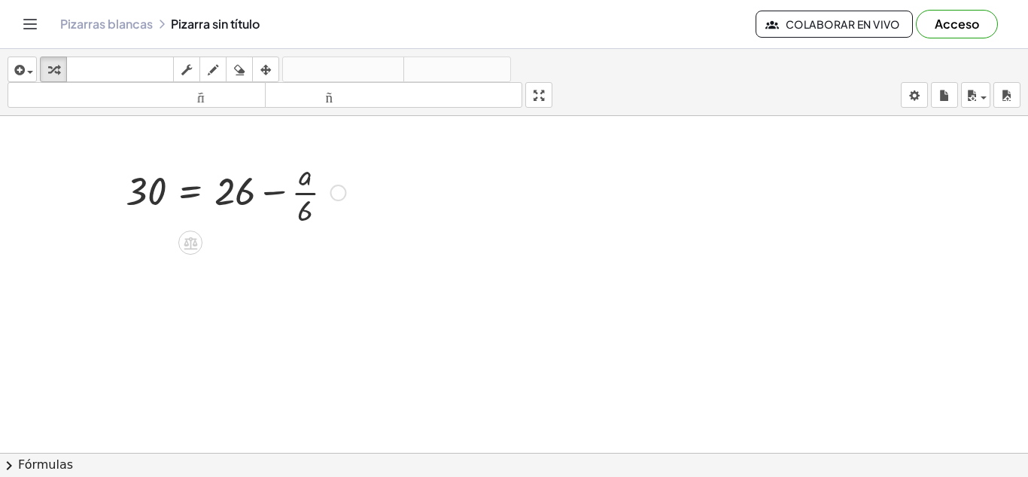
click at [189, 188] on div at bounding box center [235, 191] width 235 height 75
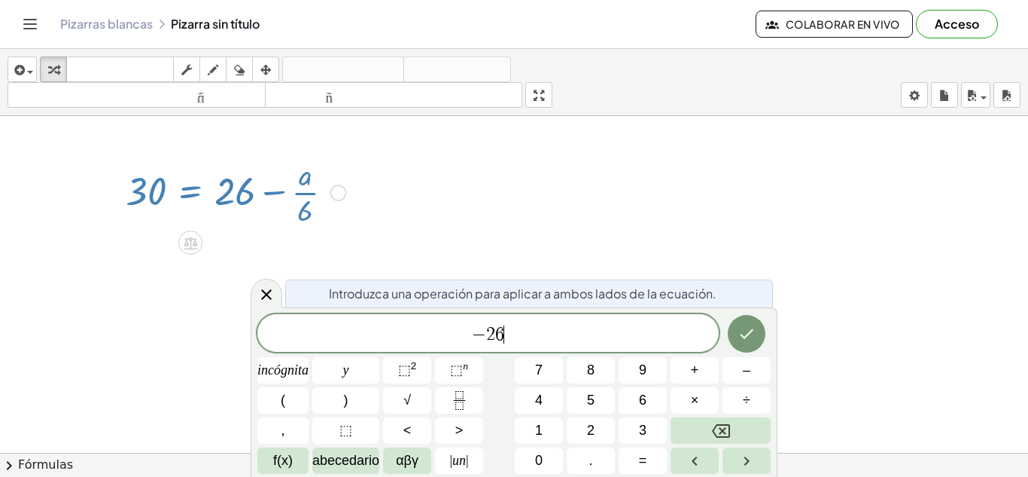
scroll to position [14, 0]
click at [755, 343] on button "Hecho" at bounding box center [747, 334] width 38 height 38
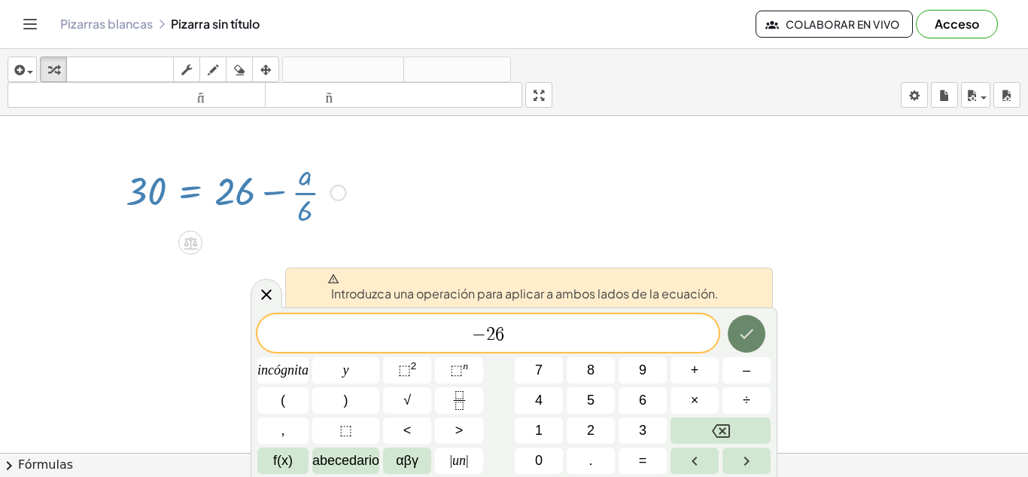
click at [731, 334] on button "Hecho" at bounding box center [747, 334] width 38 height 38
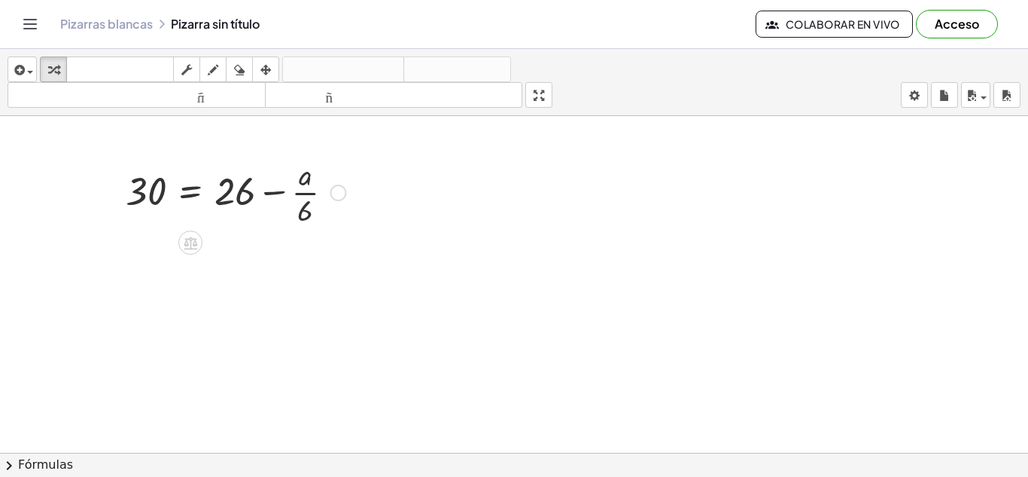
click at [202, 183] on div at bounding box center [235, 191] width 235 height 75
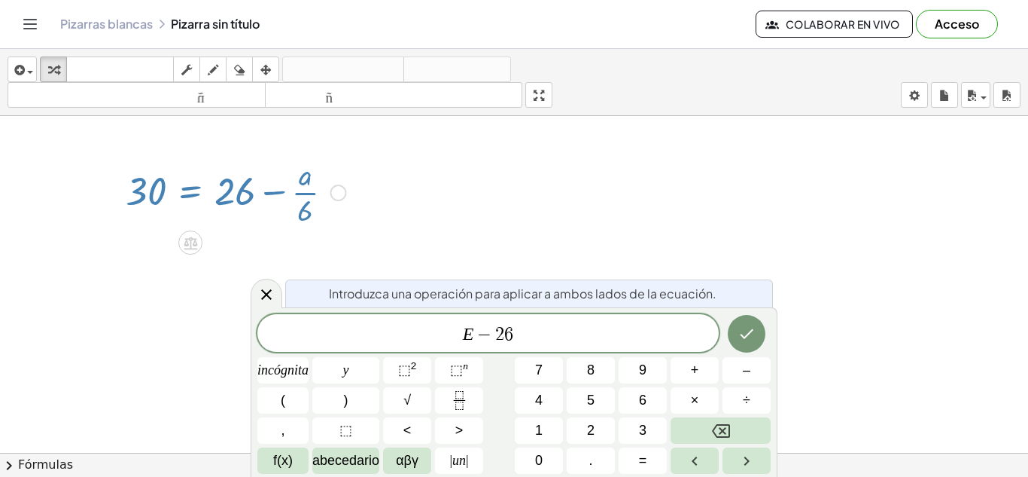
scroll to position [0, 0]
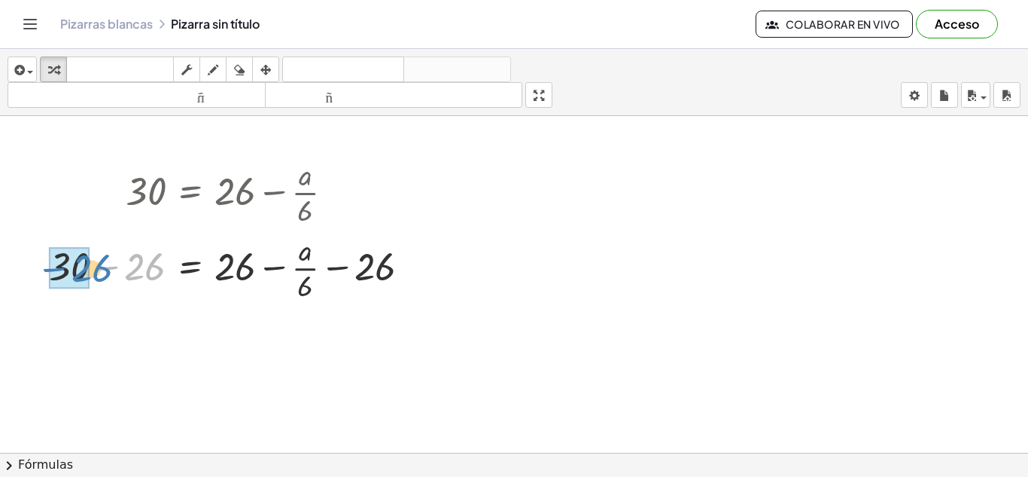
drag, startPoint x: 158, startPoint y: 273, endPoint x: 101, endPoint y: 273, distance: 57.2
click at [101, 273] on div at bounding box center [235, 266] width 388 height 75
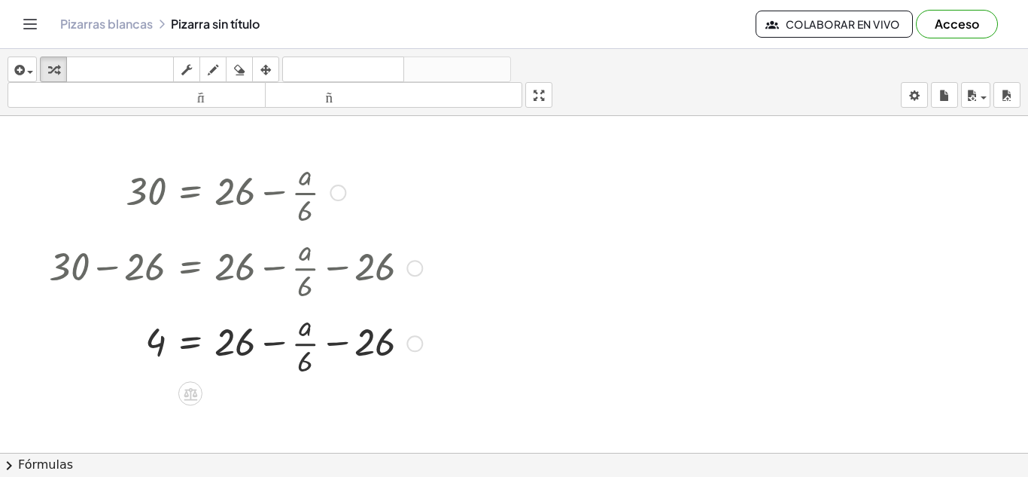
click at [389, 266] on div at bounding box center [235, 266] width 388 height 75
drag, startPoint x: 388, startPoint y: 343, endPoint x: 254, endPoint y: 353, distance: 135.1
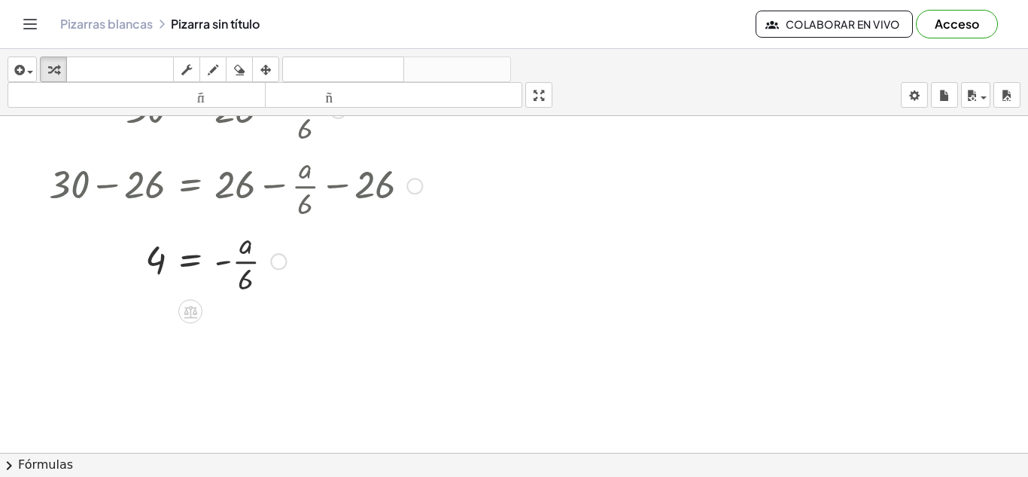
scroll to position [87, 0]
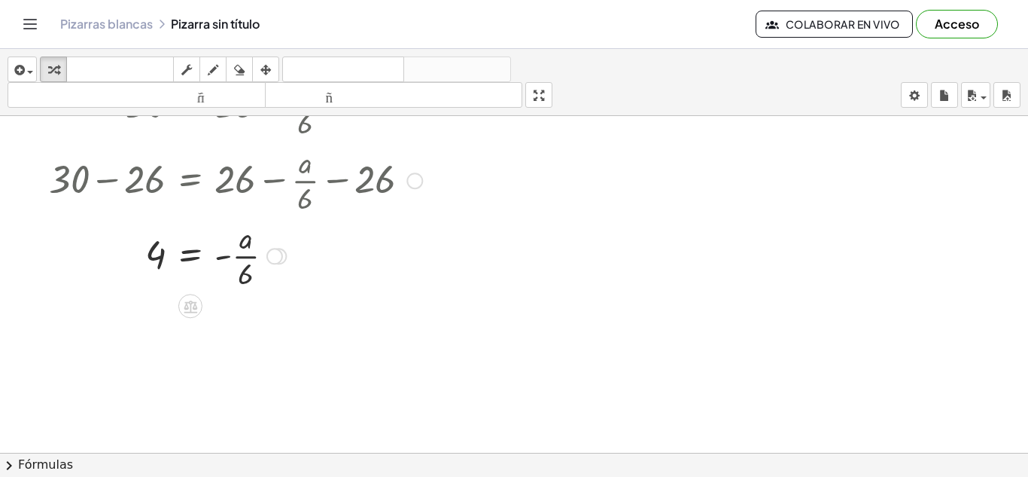
click at [210, 253] on div at bounding box center [235, 254] width 388 height 75
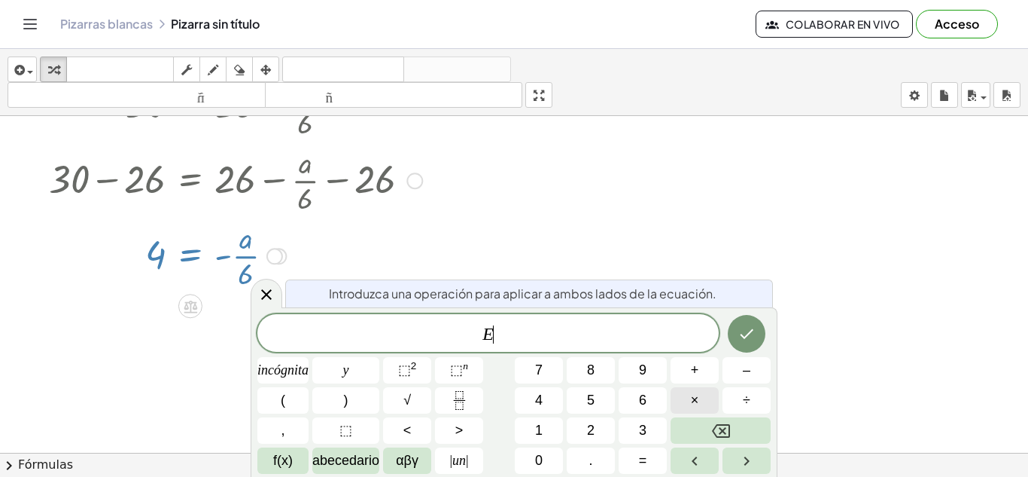
click at [687, 402] on button "×" at bounding box center [695, 400] width 48 height 26
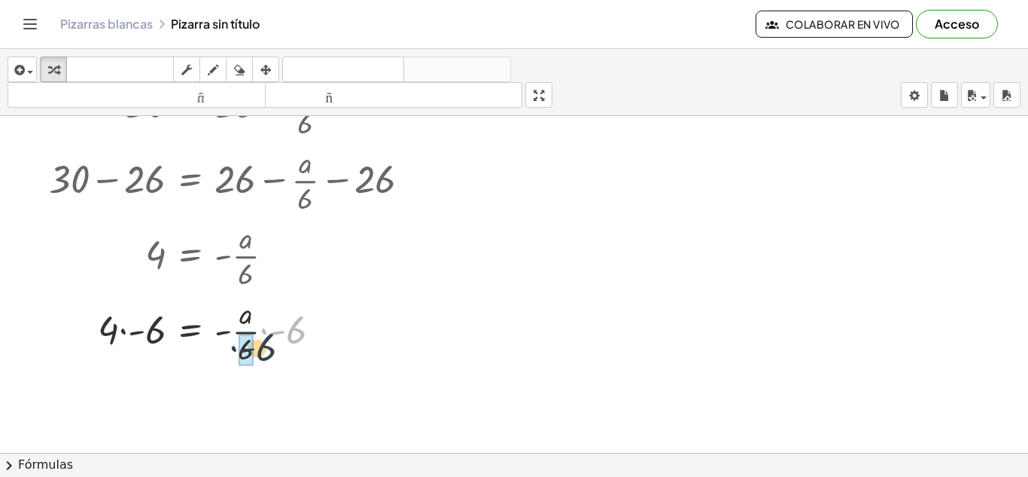
drag, startPoint x: 300, startPoint y: 327, endPoint x: 241, endPoint y: 356, distance: 65.3
click at [241, 356] on div at bounding box center [235, 329] width 388 height 75
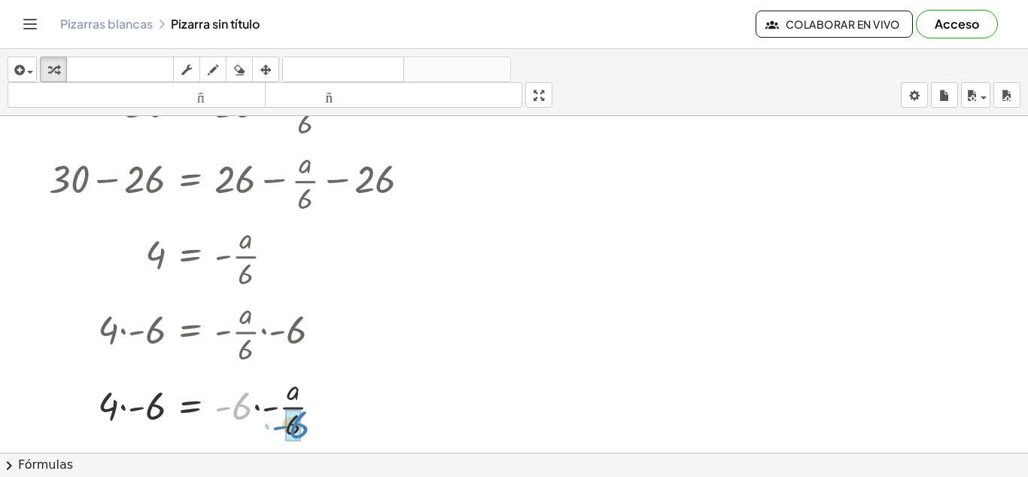
drag, startPoint x: 243, startPoint y: 395, endPoint x: 300, endPoint y: 413, distance: 59.5
click at [267, 257] on div at bounding box center [275, 256] width 17 height 17
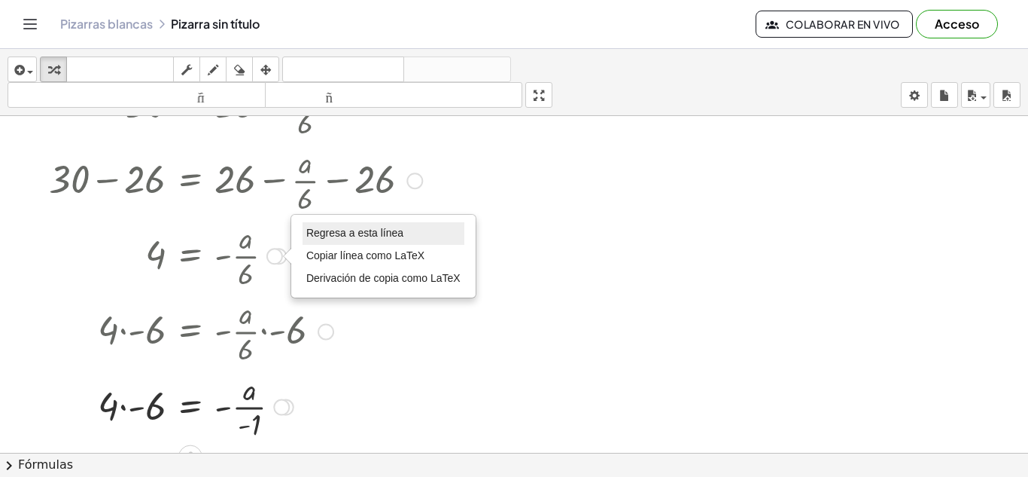
click at [364, 234] on font "Regresa a esta línea" at bounding box center [354, 233] width 97 height 12
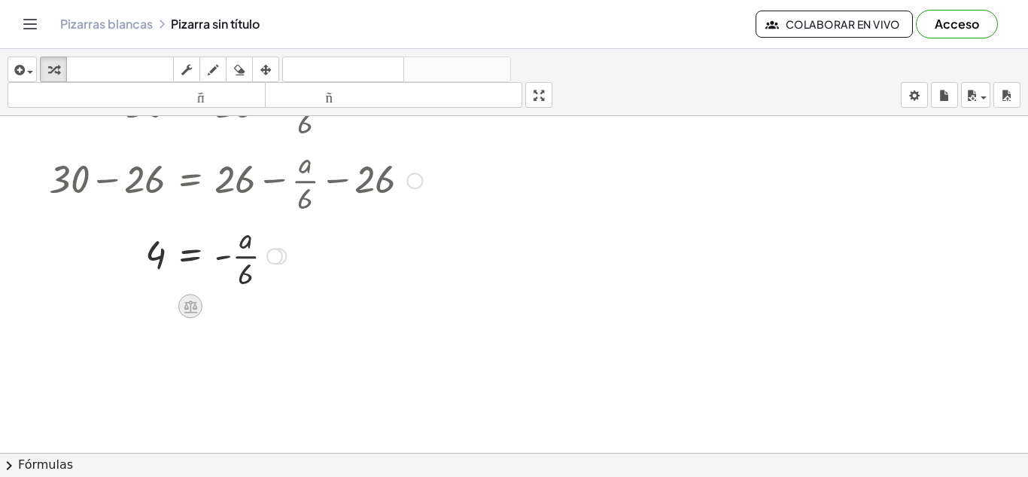
click at [200, 302] on div at bounding box center [190, 306] width 24 height 24
click at [200, 279] on div at bounding box center [235, 254] width 388 height 75
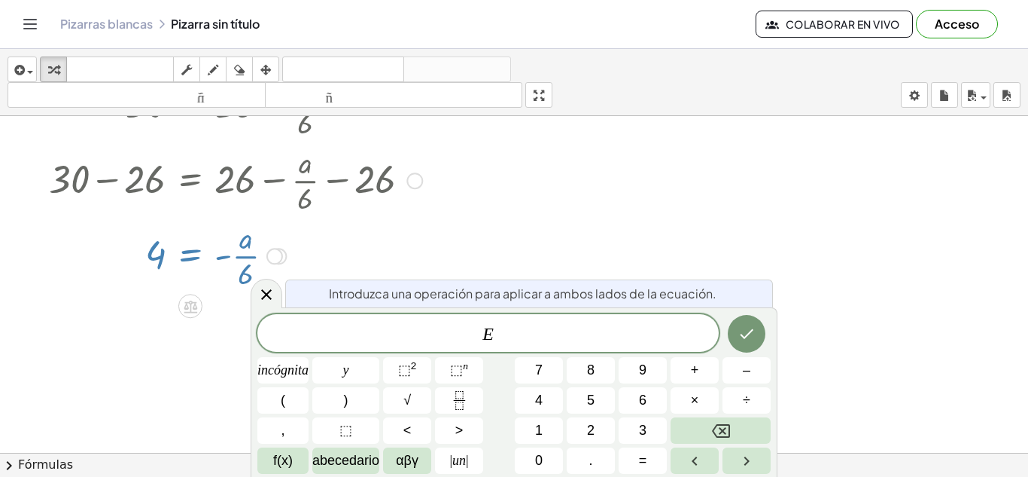
click at [194, 259] on div at bounding box center [235, 254] width 388 height 75
click at [699, 402] on font "×" at bounding box center [695, 399] width 8 height 15
click at [752, 338] on icon "Hecho" at bounding box center [747, 333] width 18 height 18
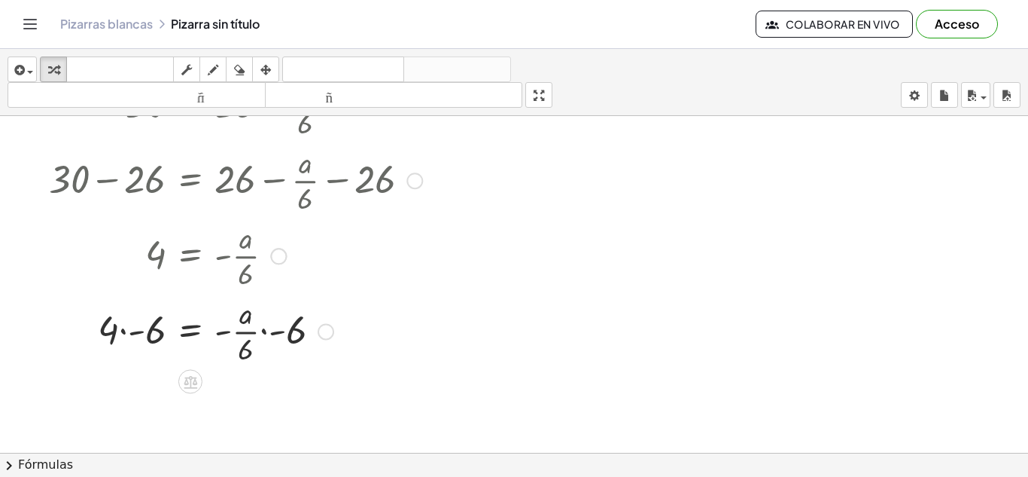
click at [254, 328] on div at bounding box center [235, 329] width 388 height 75
click at [326, 334] on div at bounding box center [326, 331] width 17 height 17
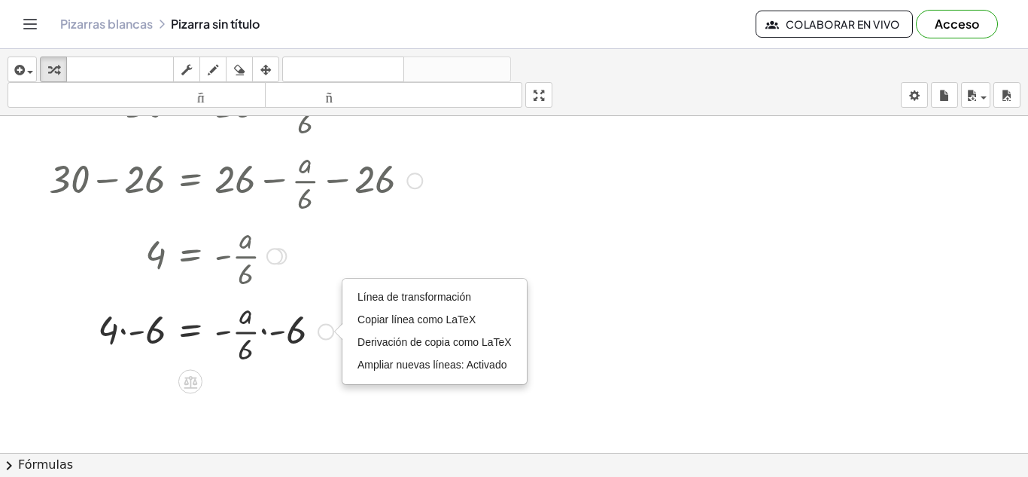
click at [324, 333] on div "Línea de transformación Copiar línea como LaTeX Derivación de copia como LaTeX …" at bounding box center [326, 331] width 17 height 17
click at [304, 331] on div at bounding box center [235, 329] width 388 height 75
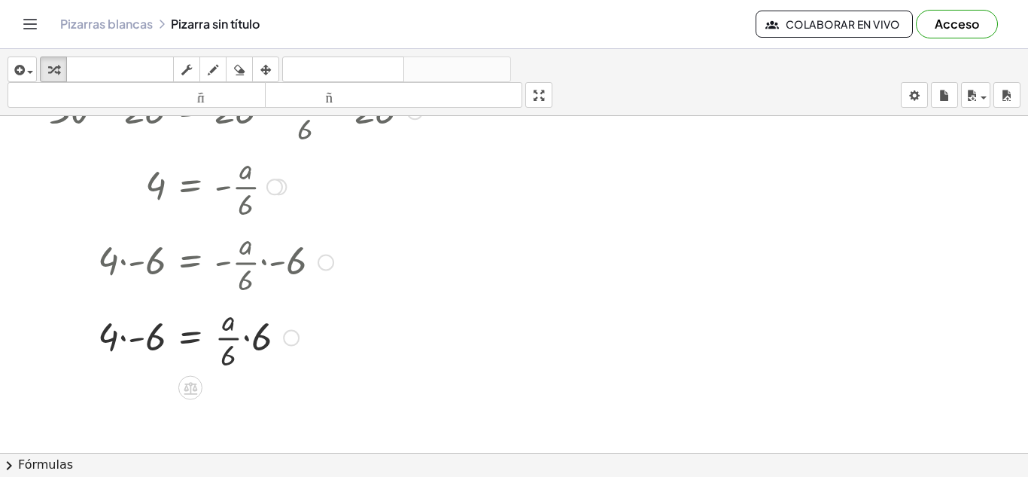
scroll to position [156, 0]
click at [118, 338] on div at bounding box center [235, 337] width 388 height 75
click at [138, 344] on div at bounding box center [235, 337] width 388 height 75
click at [150, 343] on div at bounding box center [235, 337] width 388 height 75
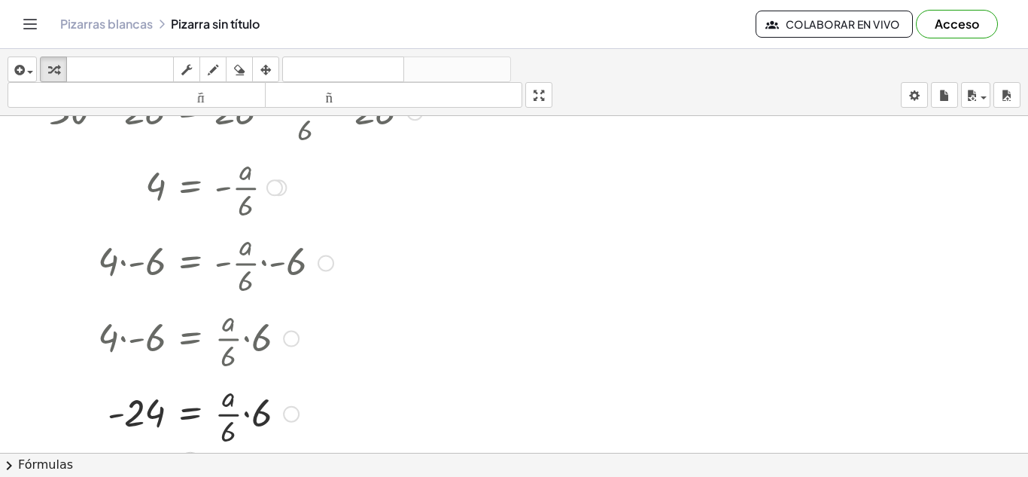
scroll to position [188, 0]
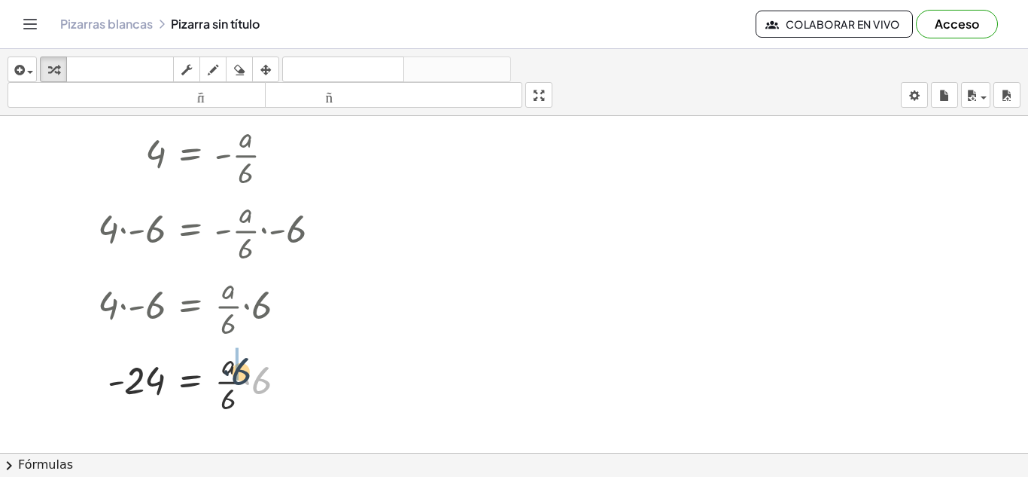
drag, startPoint x: 264, startPoint y: 388, endPoint x: 241, endPoint y: 382, distance: 23.6
click at [241, 382] on div at bounding box center [235, 380] width 388 height 75
drag, startPoint x: 242, startPoint y: 359, endPoint x: 259, endPoint y: 376, distance: 24.0
click at [259, 376] on div at bounding box center [235, 380] width 388 height 75
drag, startPoint x: 260, startPoint y: 379, endPoint x: 233, endPoint y: 382, distance: 27.9
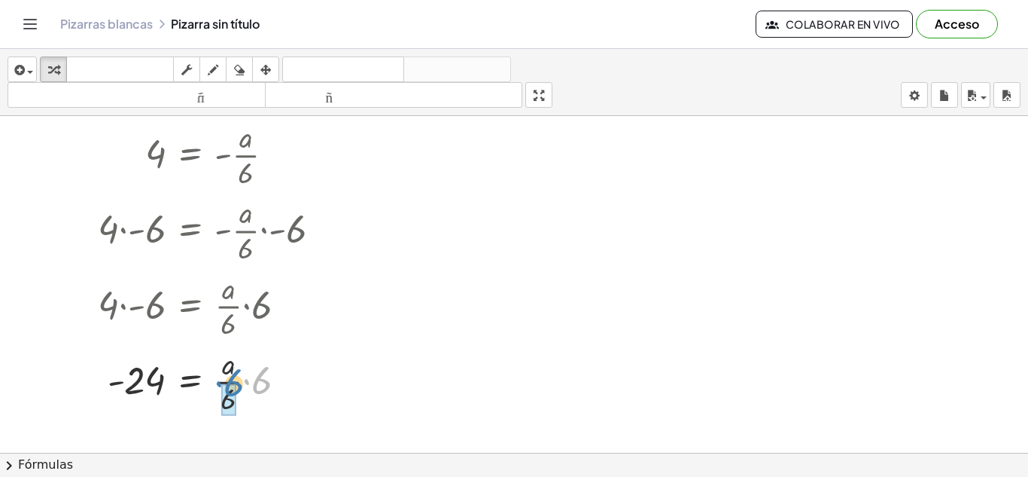
click at [233, 382] on div at bounding box center [235, 380] width 388 height 75
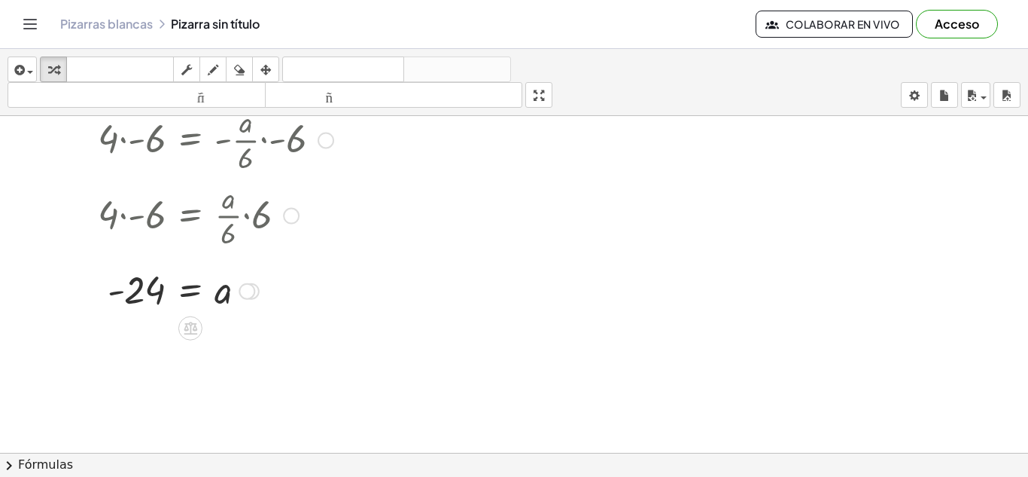
scroll to position [0, 0]
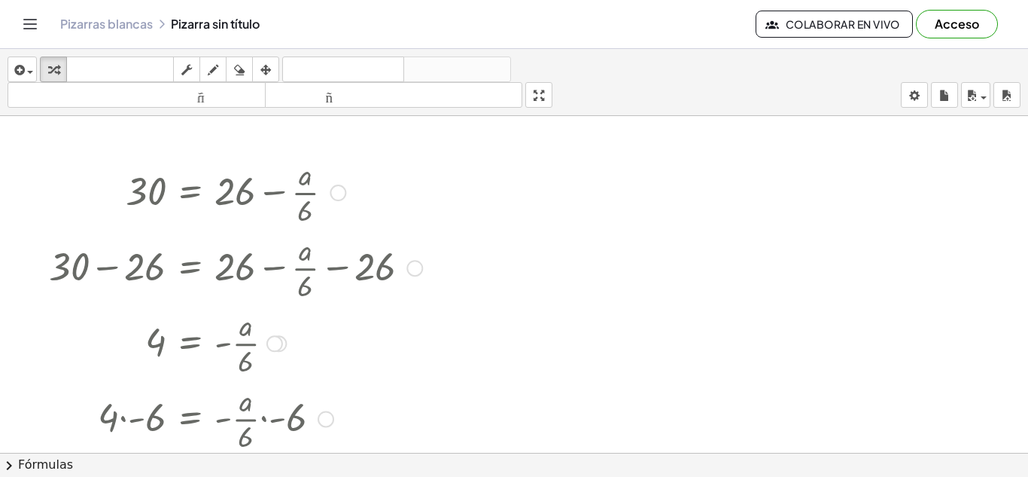
click at [339, 190] on div at bounding box center [338, 192] width 17 height 17
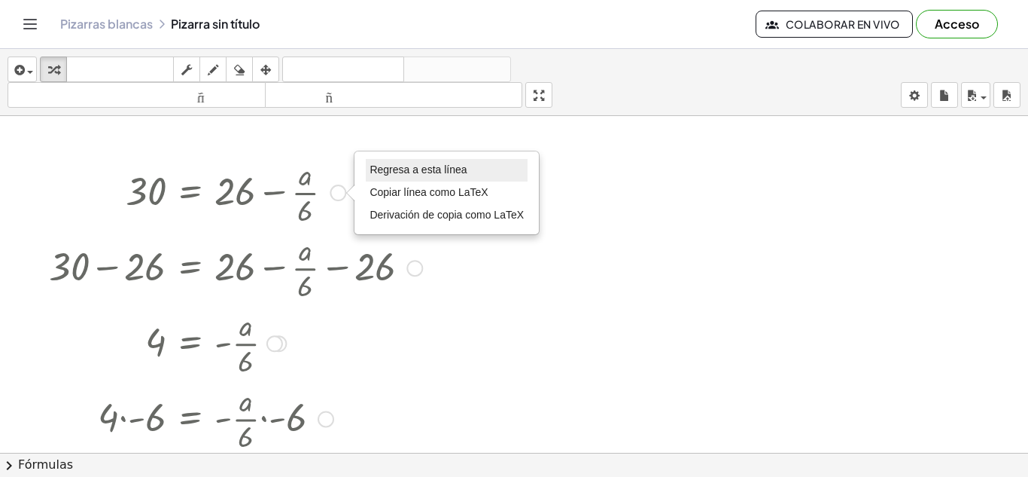
click at [381, 165] on font "Regresa a esta línea" at bounding box center [418, 169] width 97 height 12
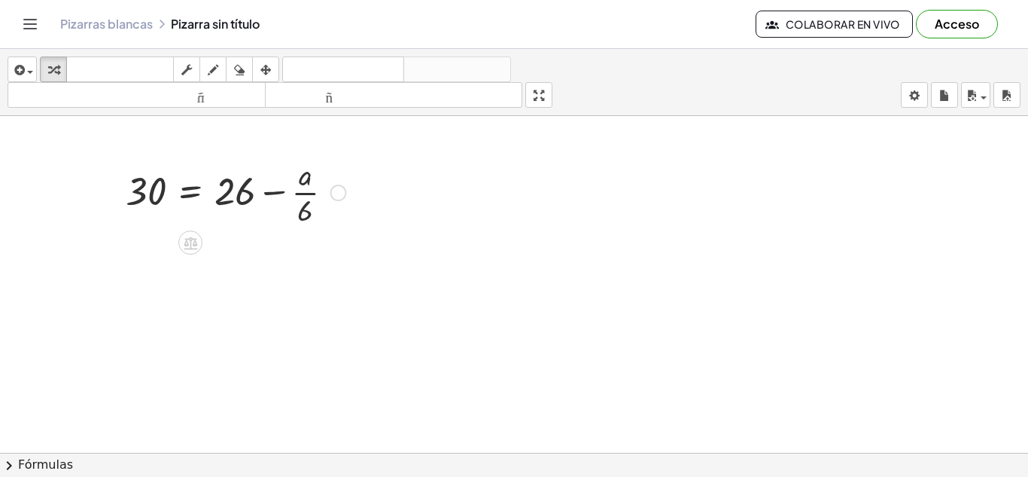
click at [331, 186] on div at bounding box center [235, 191] width 235 height 75
click at [340, 193] on div "Regresa a esta línea Copiar línea como LaTeX Derivación de copia como LaTeX" at bounding box center [338, 192] width 17 height 17
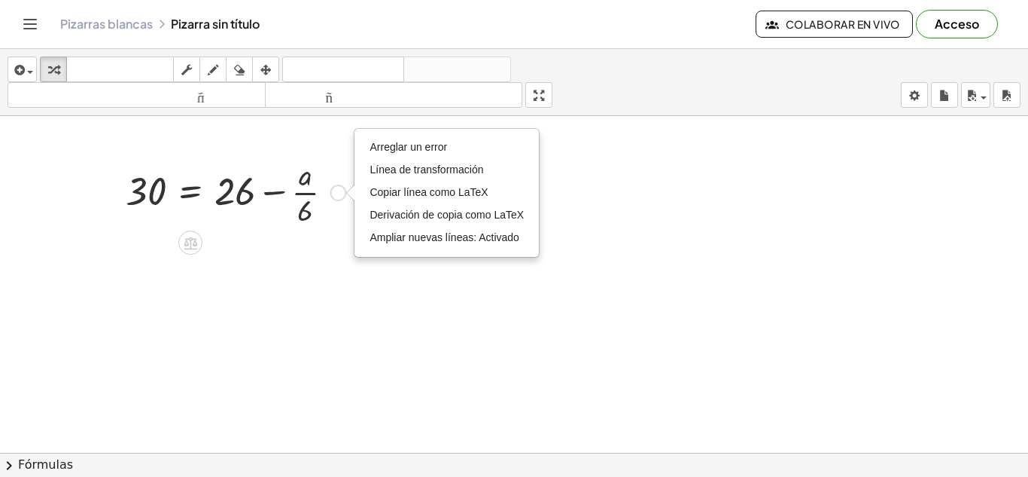
click at [307, 187] on div at bounding box center [235, 191] width 235 height 75
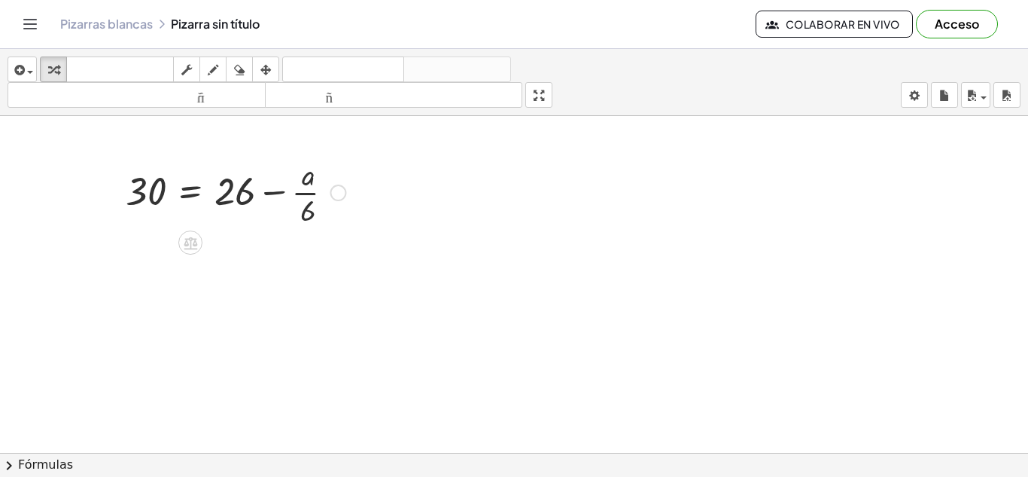
click at [307, 187] on div at bounding box center [235, 191] width 235 height 75
click at [240, 187] on div at bounding box center [235, 191] width 235 height 75
click at [171, 188] on div at bounding box center [235, 191] width 235 height 75
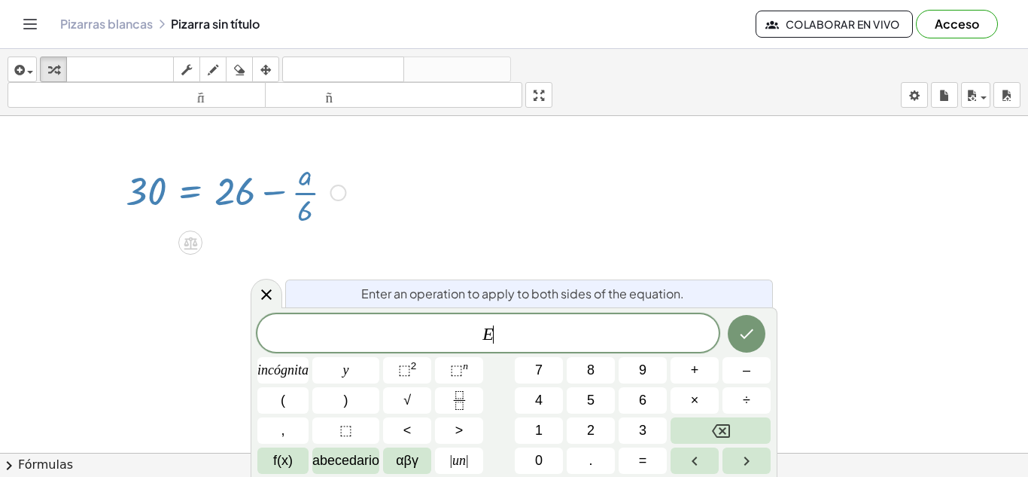
click at [171, 188] on div at bounding box center [235, 191] width 235 height 75
click at [352, 207] on div at bounding box center [235, 191] width 235 height 75
drag, startPoint x: 352, startPoint y: 207, endPoint x: 760, endPoint y: 512, distance: 509.4
click at [760, 476] on html "Actividades matemáticas fáciles de comprender Empezar Banco de actividades Trab…" at bounding box center [514, 238] width 1028 height 477
click at [738, 215] on div at bounding box center [514, 452] width 1028 height 673
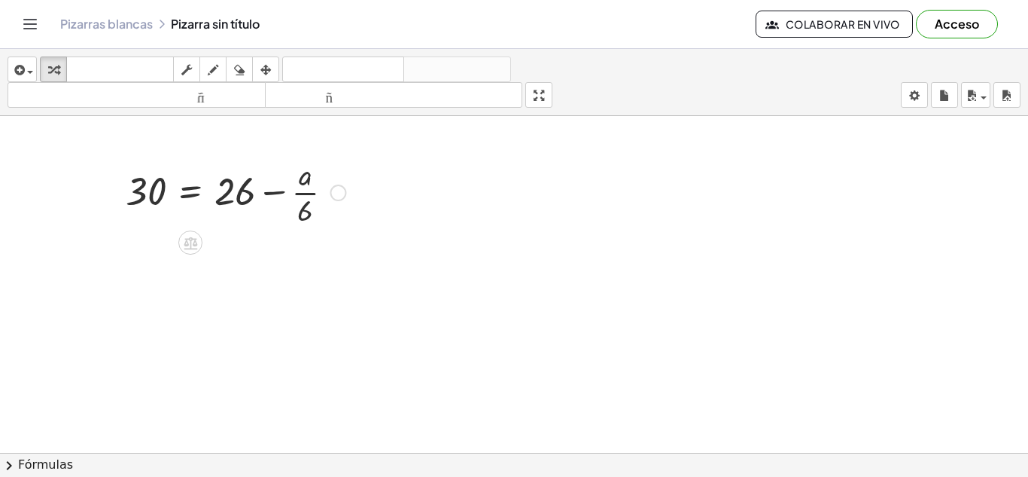
click at [344, 187] on div "Arreglar un error Línea de transformación Copiar línea como LaTeX Derivación de…" at bounding box center [338, 192] width 17 height 17
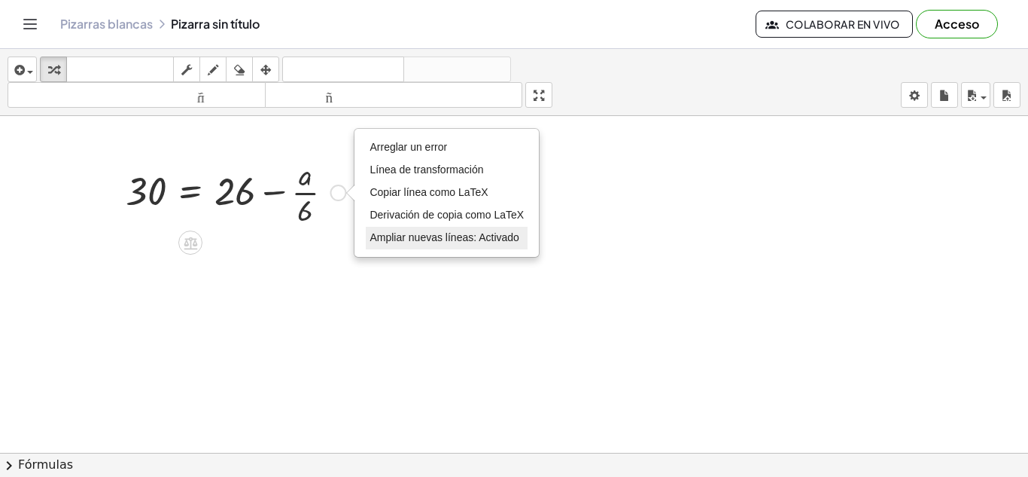
click at [401, 234] on font "Ampliar nuevas líneas: Activado" at bounding box center [444, 237] width 149 height 12
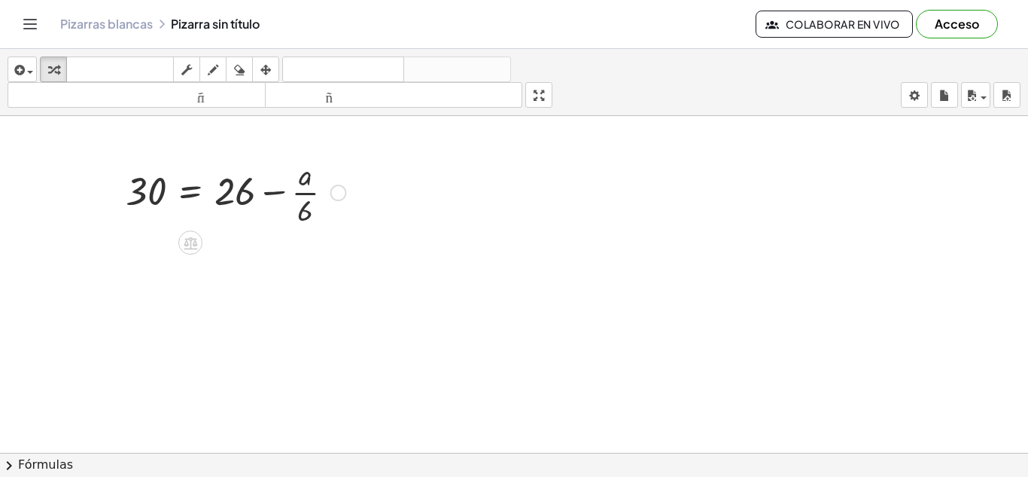
click at [339, 190] on div "Arreglar un error Línea de transformación Copiar línea como LaTeX Derivación de…" at bounding box center [338, 192] width 17 height 17
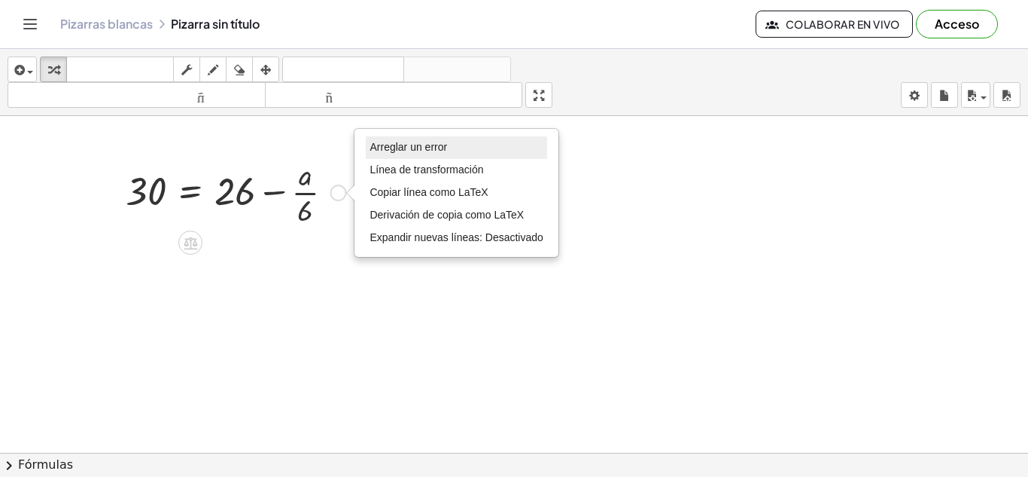
click at [409, 149] on font "Arreglar un error" at bounding box center [409, 147] width 78 height 12
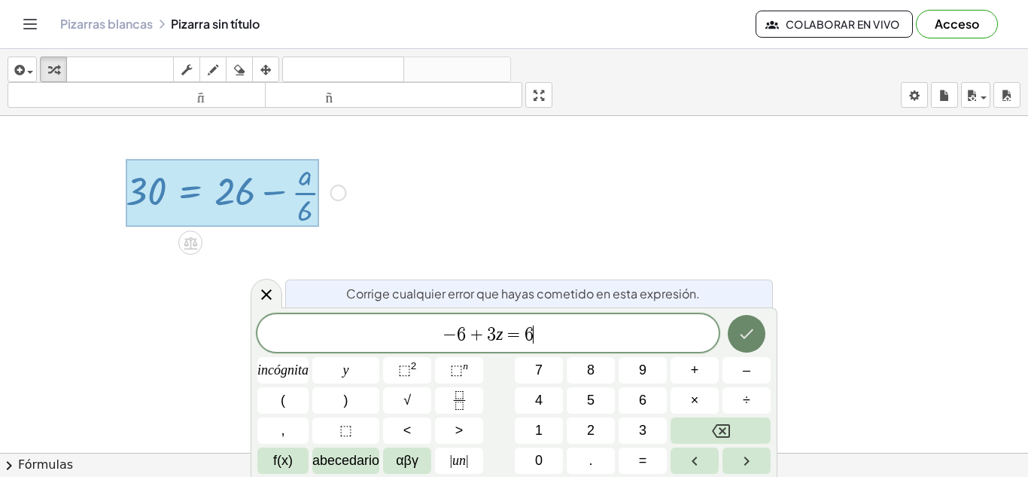
click at [739, 328] on icon "Hecho" at bounding box center [747, 333] width 18 height 18
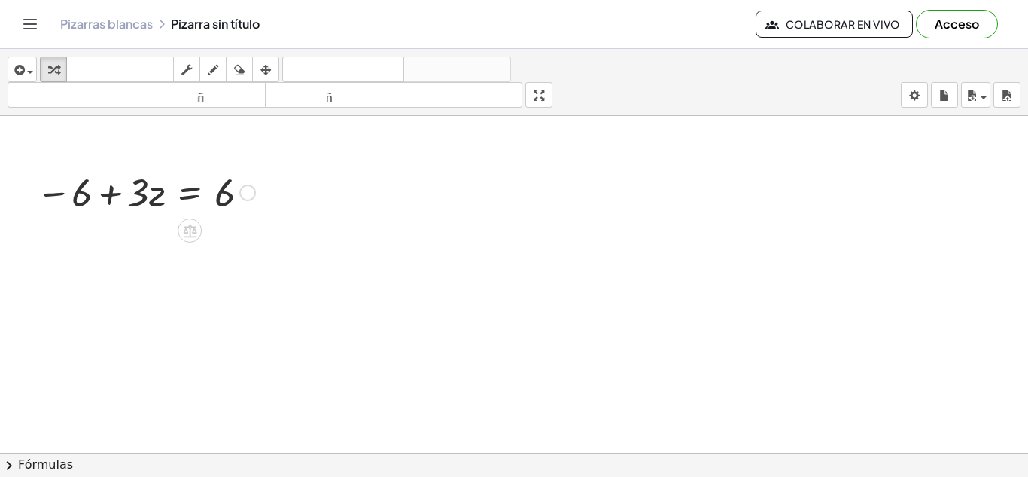
click at [75, 195] on div at bounding box center [146, 191] width 234 height 51
click at [148, 193] on div at bounding box center [146, 191] width 234 height 51
click at [172, 190] on div at bounding box center [146, 191] width 234 height 51
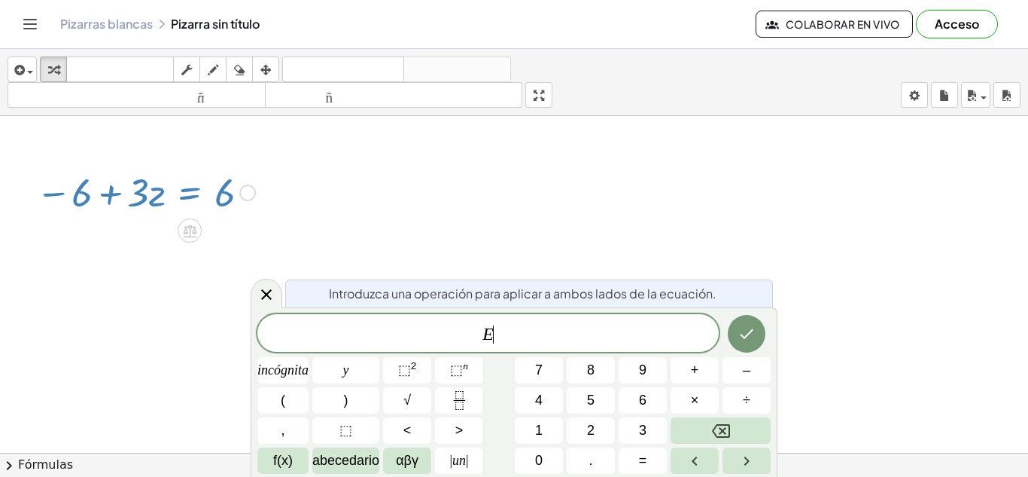
click at [172, 190] on div at bounding box center [146, 191] width 234 height 51
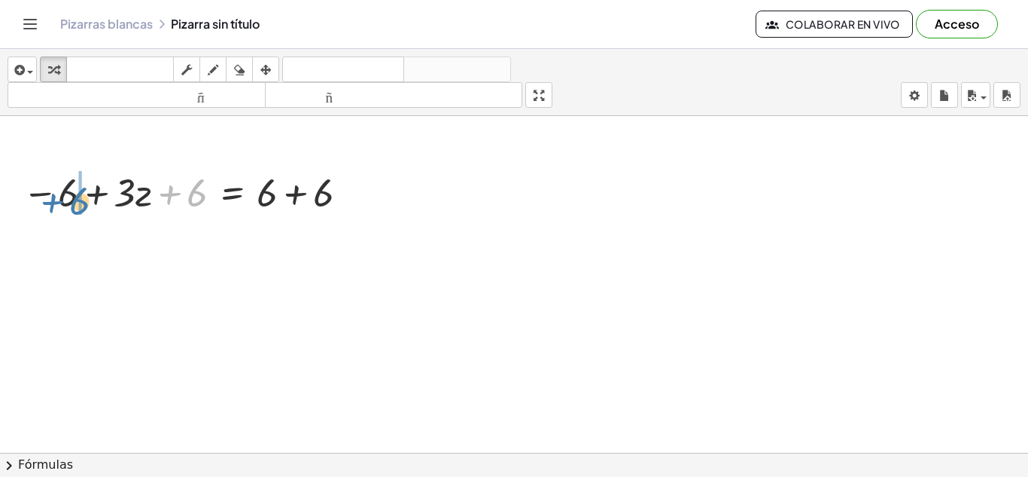
drag, startPoint x: 191, startPoint y: 187, endPoint x: 74, endPoint y: 196, distance: 117.7
click at [74, 196] on div at bounding box center [188, 191] width 346 height 51
drag, startPoint x: 59, startPoint y: 196, endPoint x: 116, endPoint y: 200, distance: 57.3
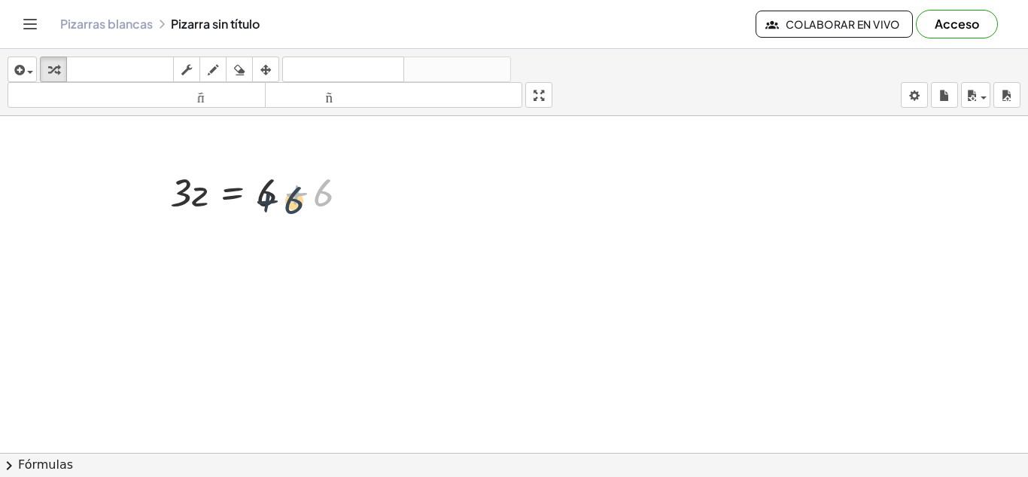
drag, startPoint x: 327, startPoint y: 190, endPoint x: 287, endPoint y: 196, distance: 41.2
click at [287, 196] on div at bounding box center [266, 191] width 206 height 51
drag, startPoint x: 275, startPoint y: 196, endPoint x: 385, endPoint y: 196, distance: 109.9
click at [297, 208] on div at bounding box center [266, 191] width 206 height 51
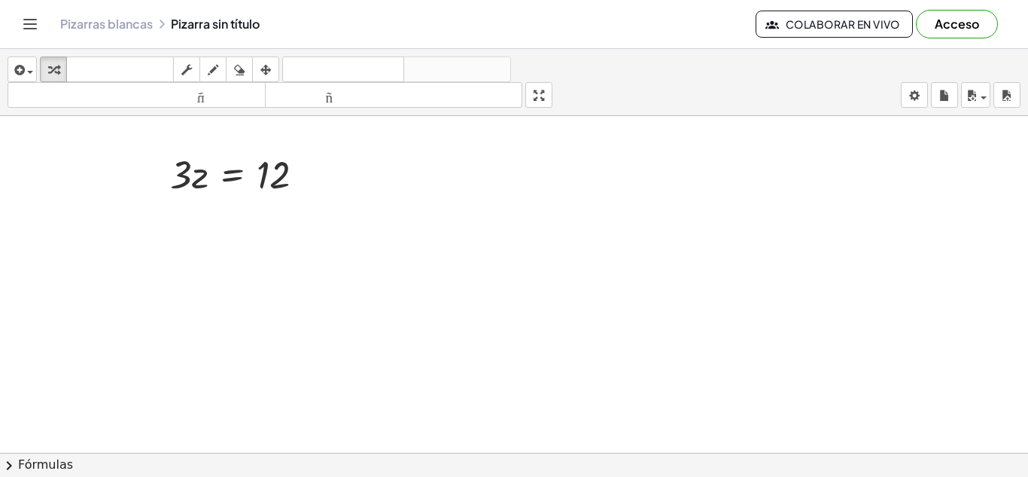
scroll to position [16, 0]
click at [239, 173] on div at bounding box center [244, 175] width 162 height 51
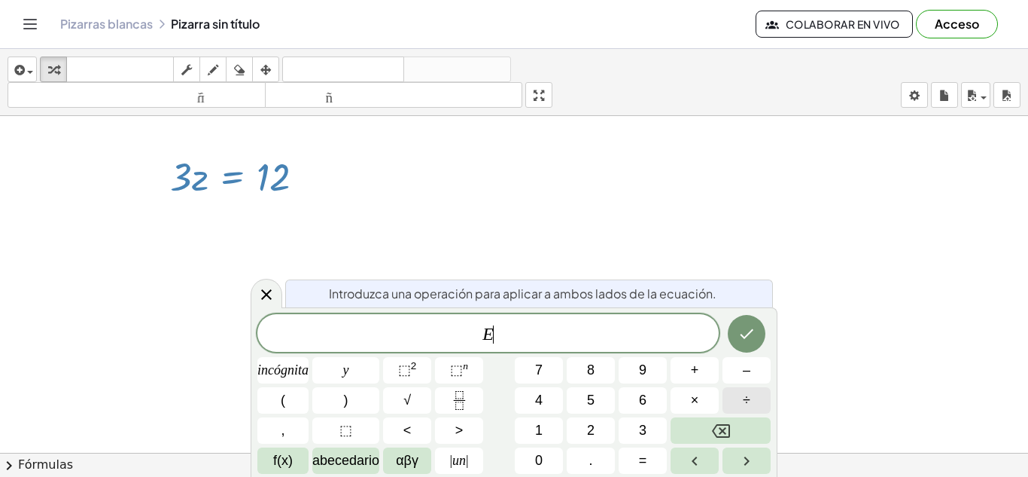
click at [743, 397] on font "÷" at bounding box center [747, 399] width 8 height 15
click at [637, 426] on button "3" at bounding box center [643, 430] width 48 height 26
click at [744, 326] on icon "Hecho" at bounding box center [747, 333] width 18 height 18
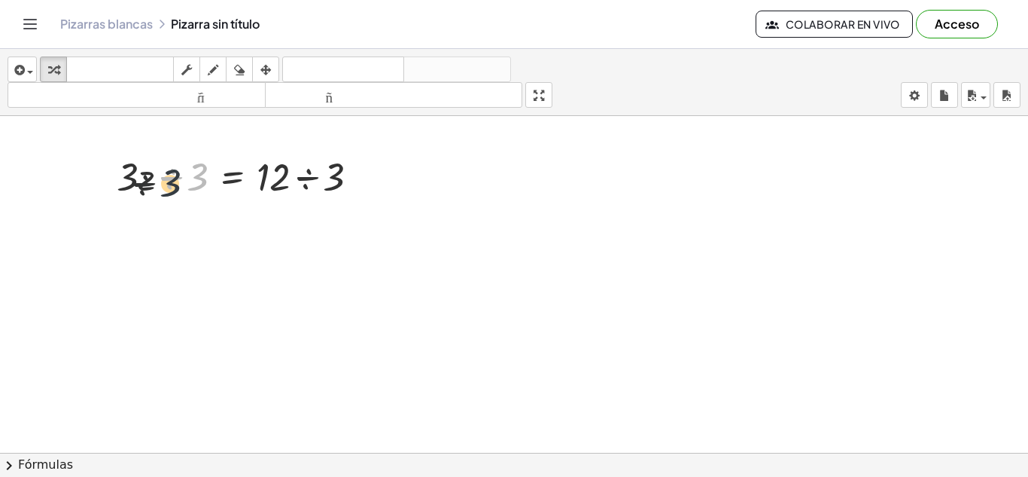
drag, startPoint x: 203, startPoint y: 169, endPoint x: 160, endPoint y: 178, distance: 43.9
click at [160, 178] on div at bounding box center [243, 175] width 269 height 51
click at [151, 175] on div at bounding box center [243, 175] width 269 height 51
click at [139, 175] on div at bounding box center [243, 175] width 269 height 51
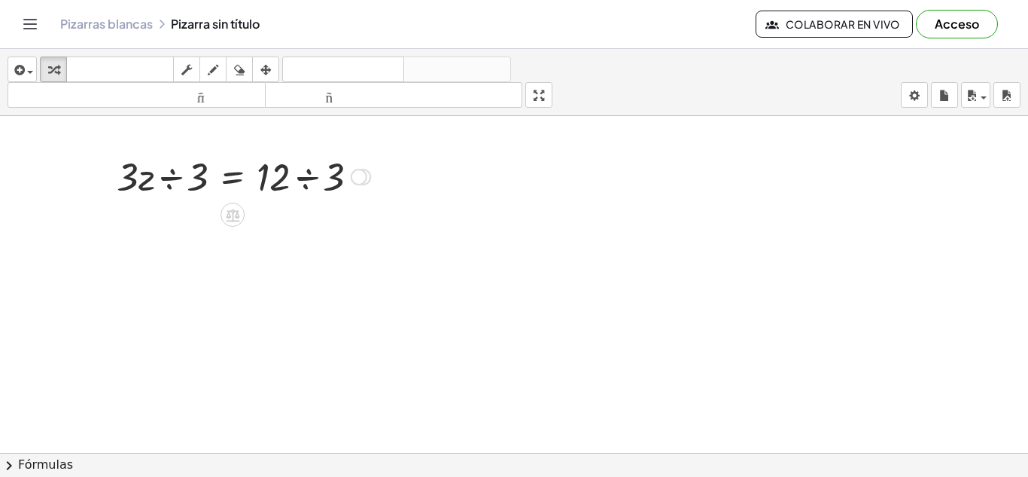
click at [176, 176] on div at bounding box center [243, 175] width 269 height 51
click at [188, 183] on div at bounding box center [256, 175] width 244 height 75
click at [138, 175] on div at bounding box center [217, 175] width 320 height 51
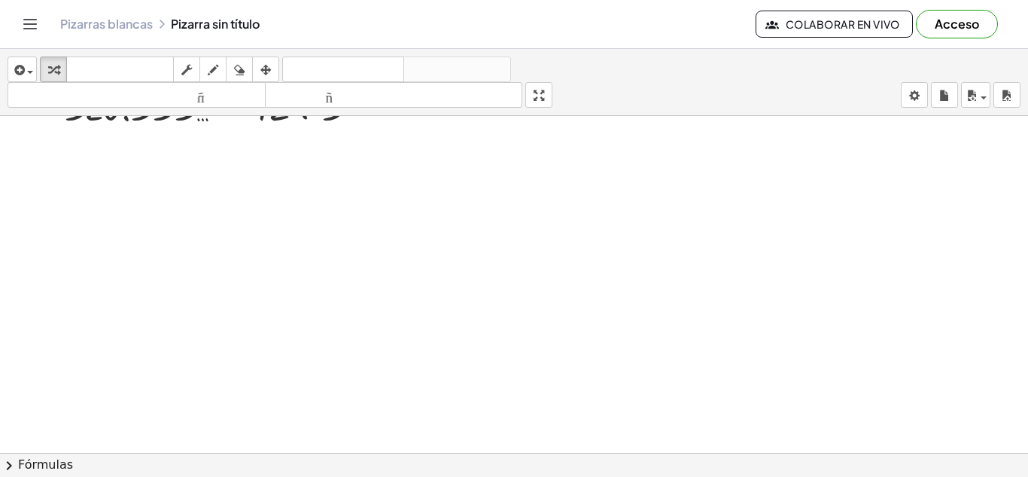
scroll to position [0, 0]
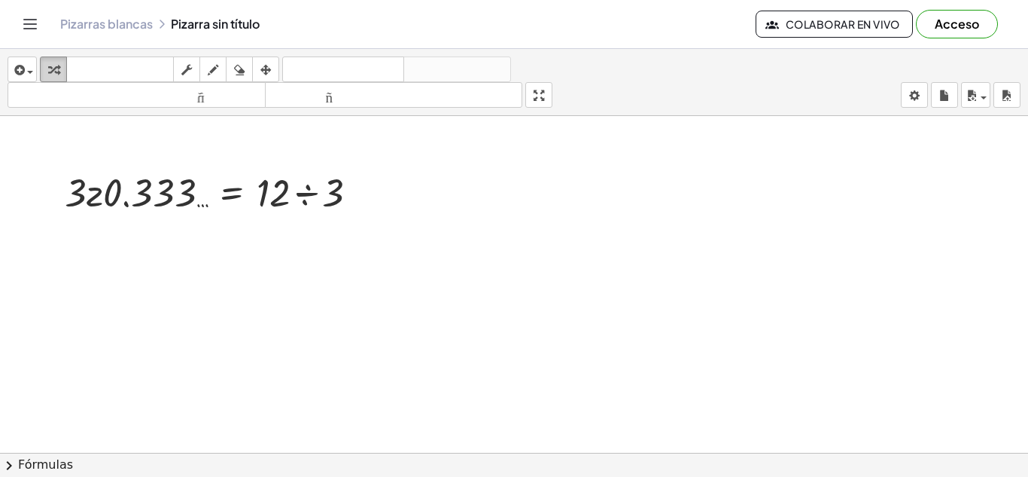
click at [56, 67] on icon "button" at bounding box center [53, 70] width 11 height 18
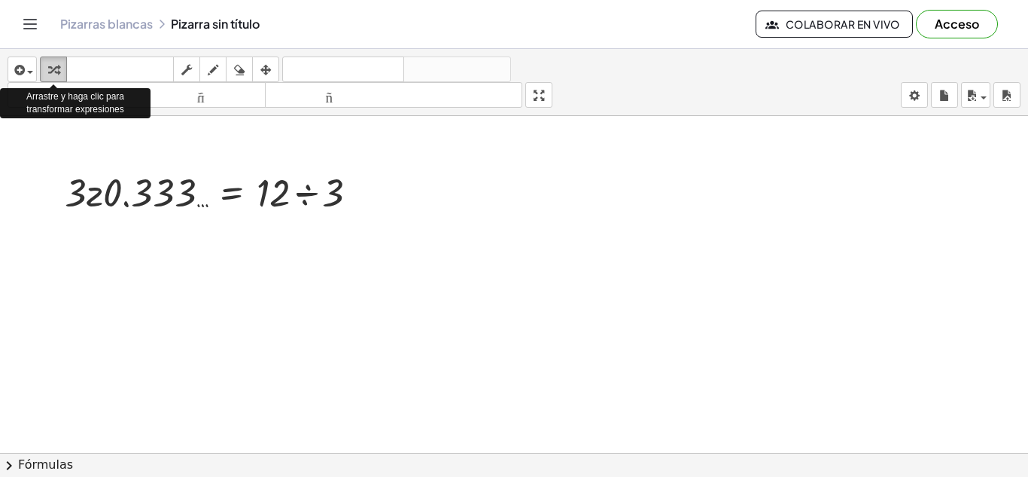
click at [56, 67] on icon "button" at bounding box center [53, 70] width 11 height 18
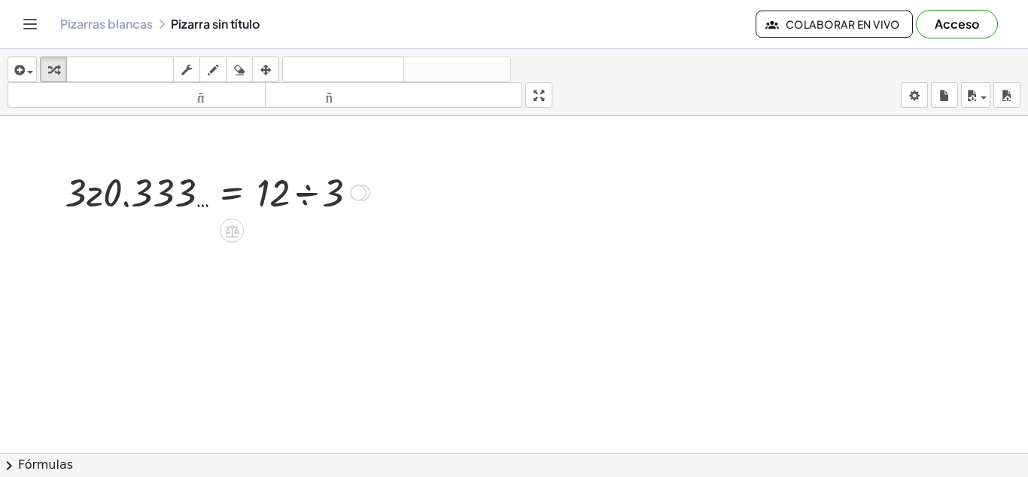
click at [118, 173] on div at bounding box center [217, 191] width 320 height 51
click at [103, 202] on div at bounding box center [217, 191] width 320 height 51
drag, startPoint x: 103, startPoint y: 202, endPoint x: 89, endPoint y: 204, distance: 14.5
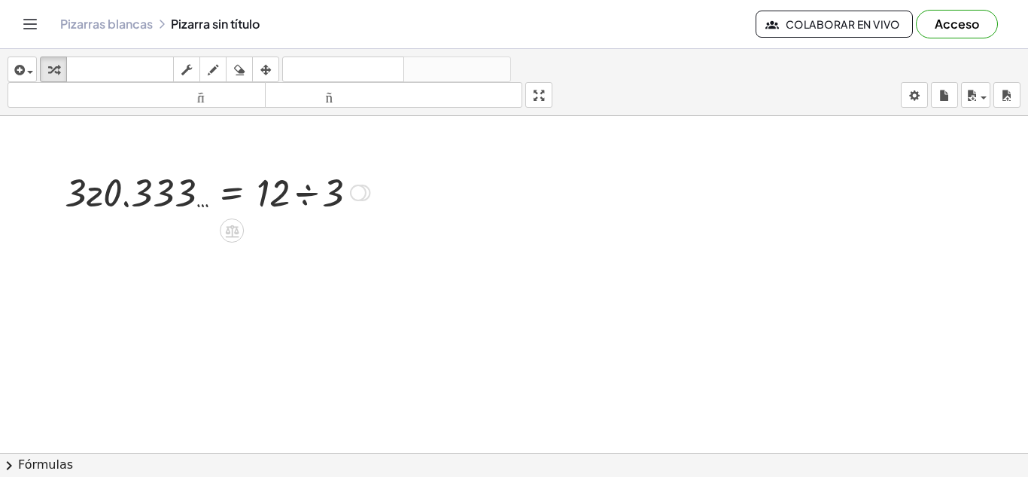
click at [89, 204] on div at bounding box center [217, 191] width 320 height 51
drag, startPoint x: 154, startPoint y: 191, endPoint x: 82, endPoint y: 199, distance: 71.9
click at [197, 202] on div at bounding box center [274, 191] width 207 height 51
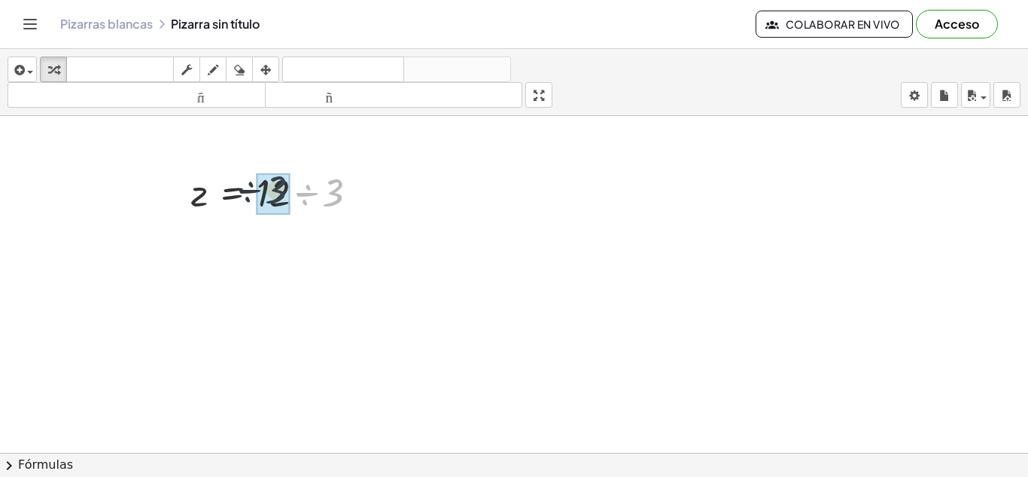
drag, startPoint x: 336, startPoint y: 197, endPoint x: 275, endPoint y: 194, distance: 61.1
click at [265, 182] on div at bounding box center [247, 191] width 127 height 50
click at [302, 193] on div at bounding box center [296, 192] width 17 height 17
click at [285, 187] on div "Línea de transformación Copiar línea como LaTeX Derivación de copia como LaTeX …" at bounding box center [292, 192] width 17 height 17
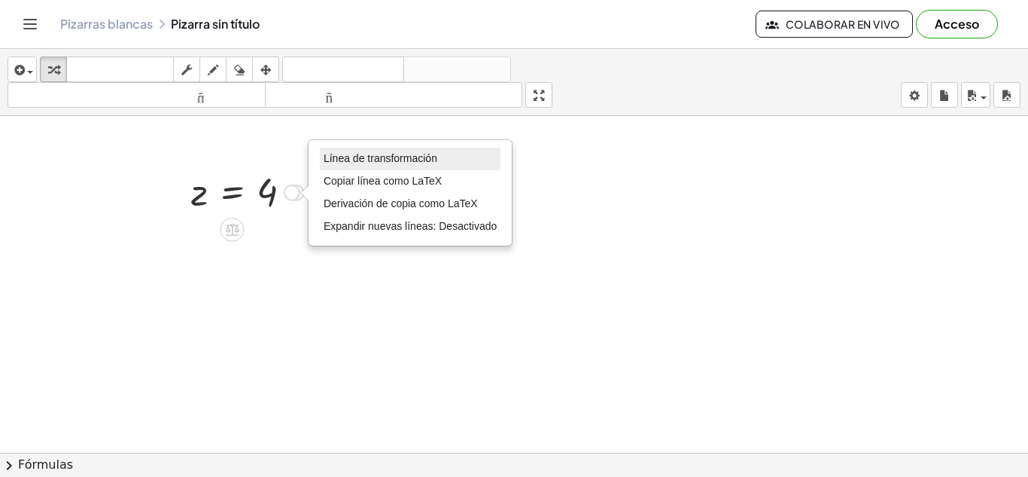
click at [357, 158] on font "Línea de transformación" at bounding box center [381, 158] width 114 height 12
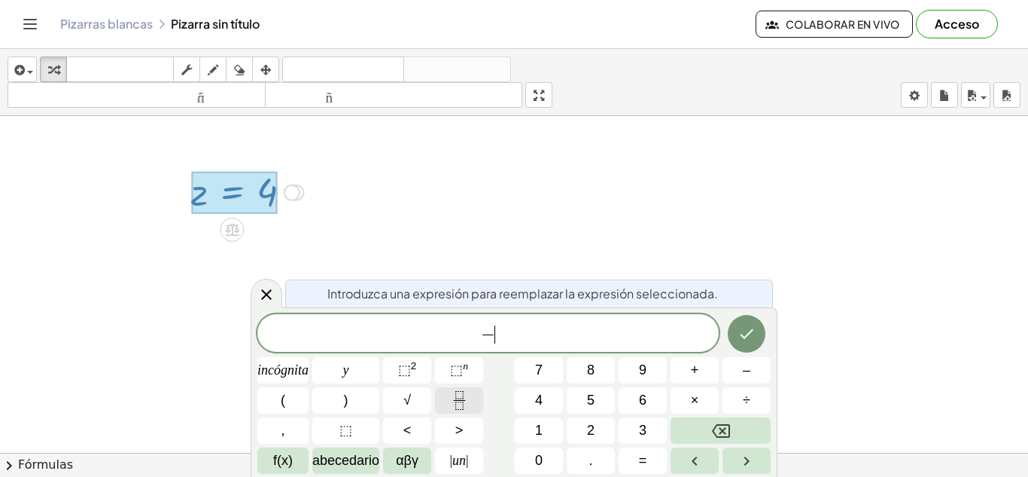
click at [445, 396] on button "Fracción" at bounding box center [459, 400] width 48 height 26
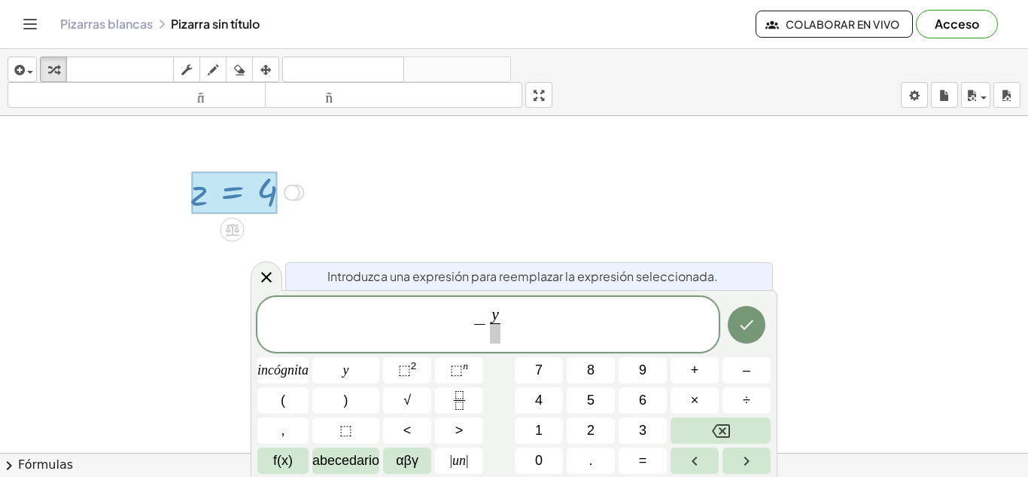
click at [496, 332] on span at bounding box center [495, 333] width 11 height 20
click at [562, 329] on span "− y 3 ​ ​" at bounding box center [488, 326] width 462 height 40
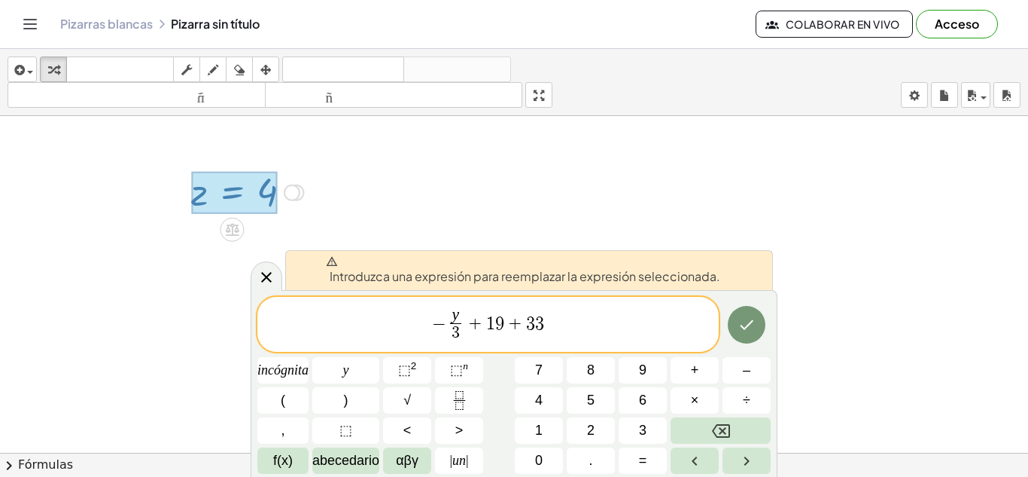
click at [422, 327] on span "− y 3 ​ + 1 9 + 3 3 ​" at bounding box center [488, 326] width 462 height 40
click at [262, 272] on icon at bounding box center [266, 277] width 11 height 11
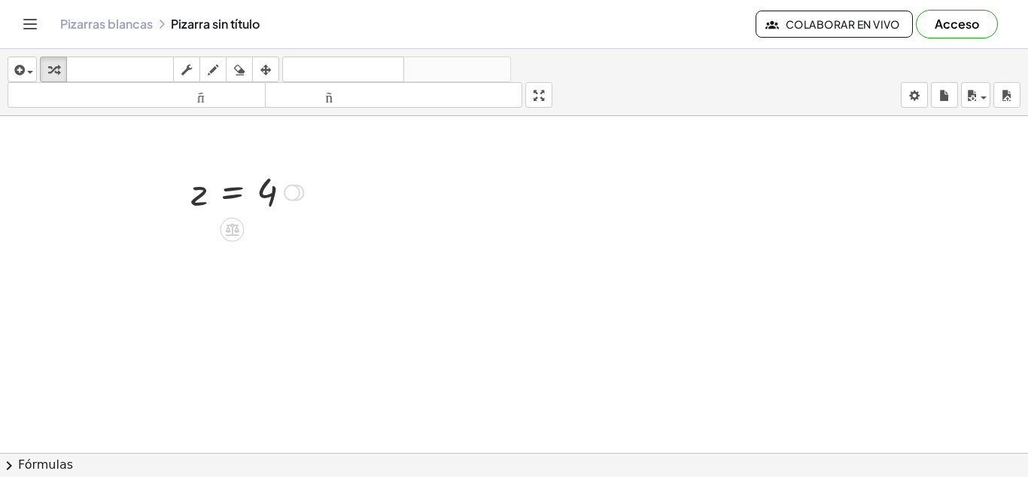
click at [206, 188] on div at bounding box center [247, 191] width 127 height 50
click at [242, 187] on div at bounding box center [247, 191] width 127 height 50
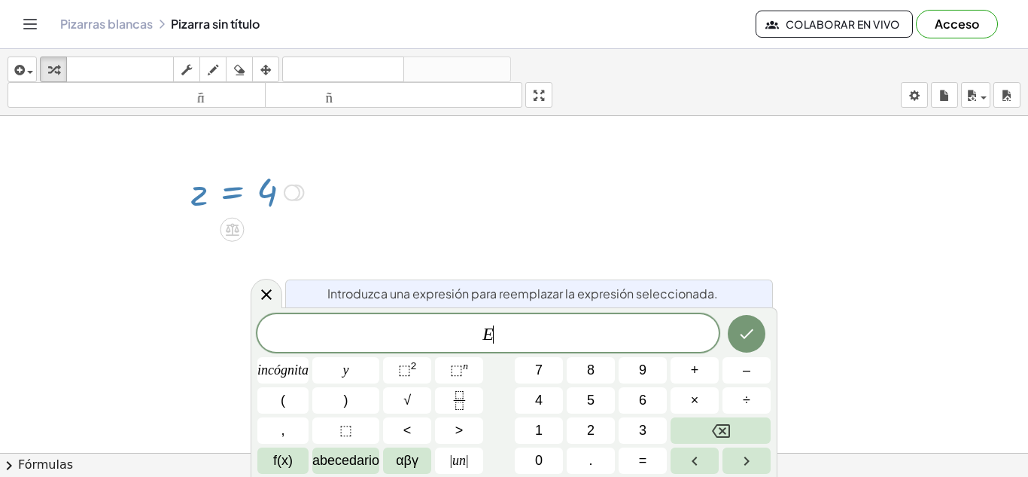
click at [286, 192] on div "Línea de transformación Copiar línea como LaTeX Derivación de copia como LaTeX …" at bounding box center [292, 192] width 17 height 17
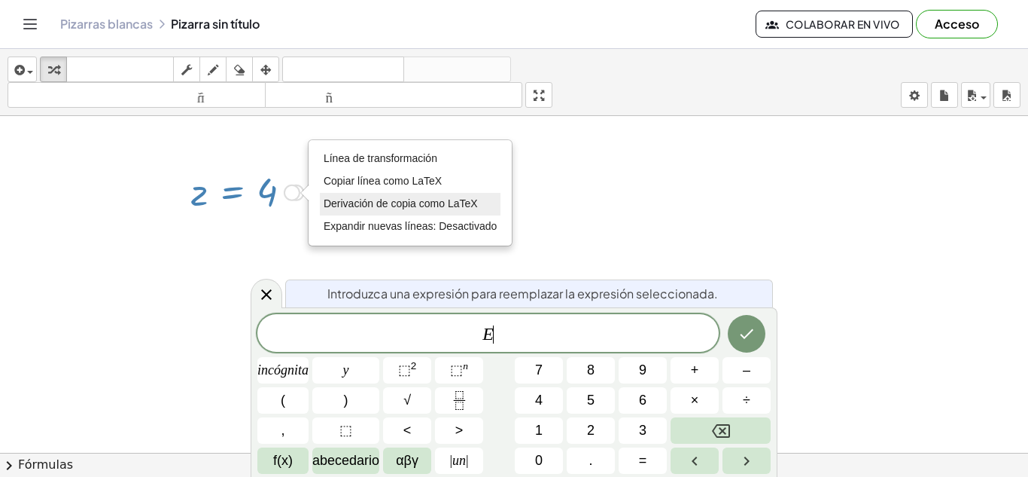
click at [369, 209] on font "Derivación de copia como LaTeX" at bounding box center [401, 203] width 154 height 12
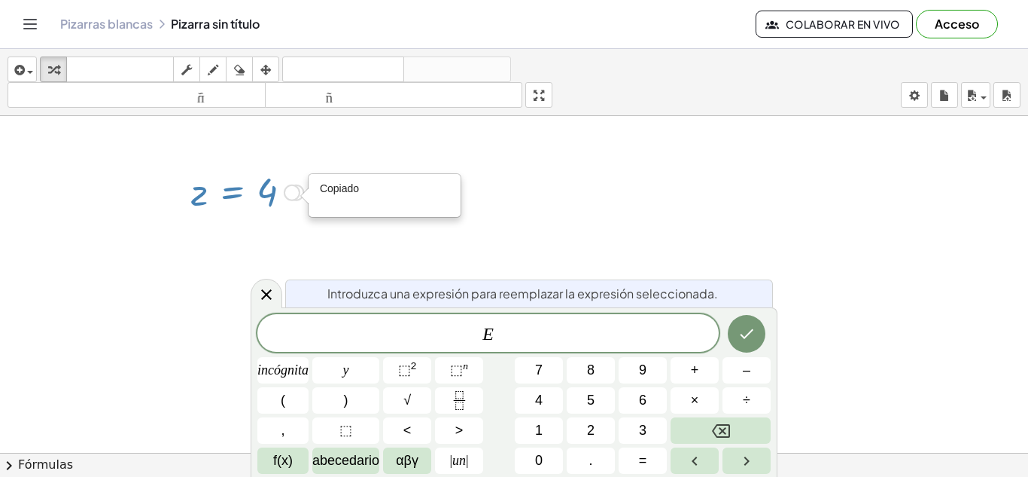
click at [291, 190] on div "Copiado done" at bounding box center [292, 192] width 17 height 17
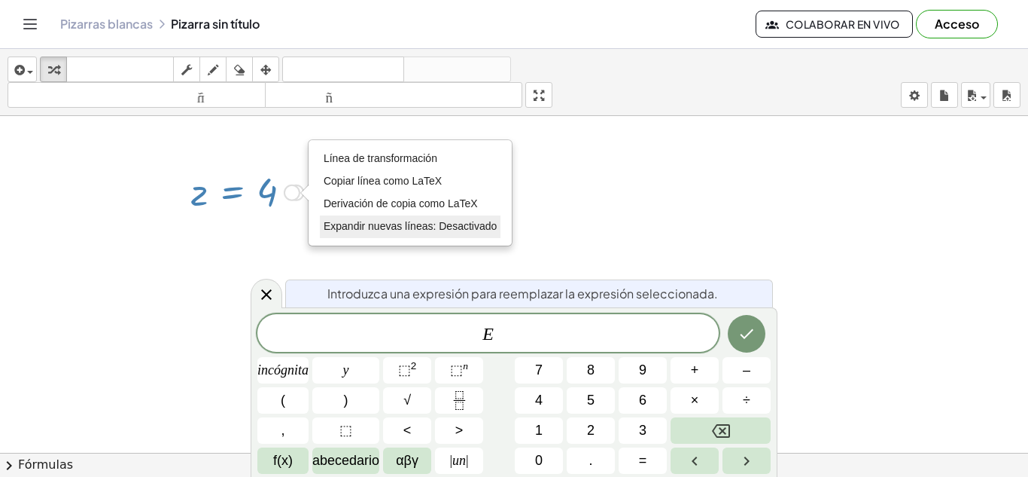
click at [370, 224] on font "Expandir nuevas líneas: Desactivado" at bounding box center [410, 226] width 173 height 12
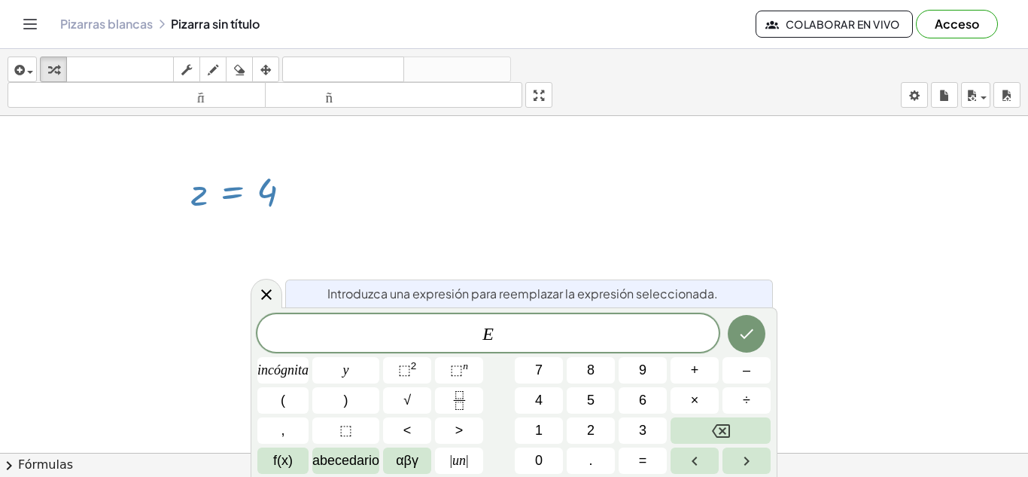
click at [372, 185] on div at bounding box center [514, 452] width 1028 height 673
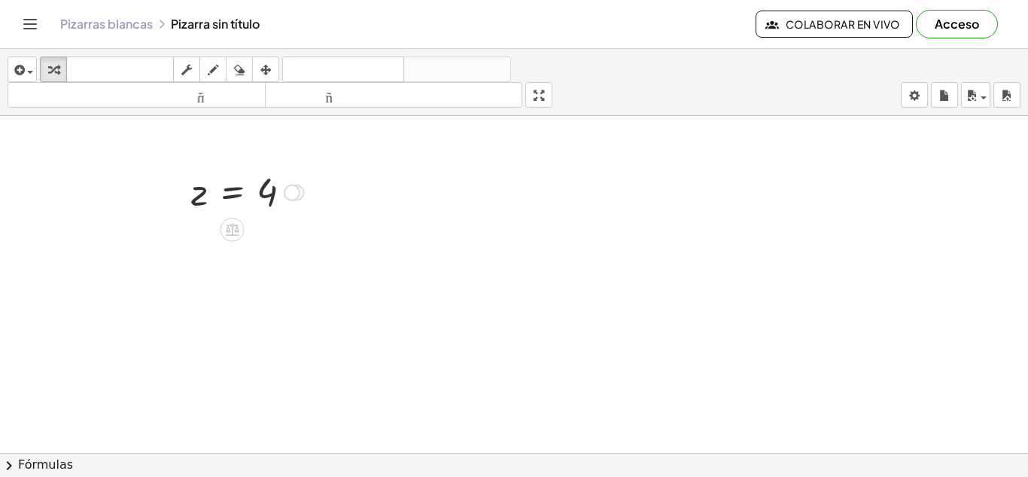
click at [236, 193] on div at bounding box center [247, 191] width 127 height 50
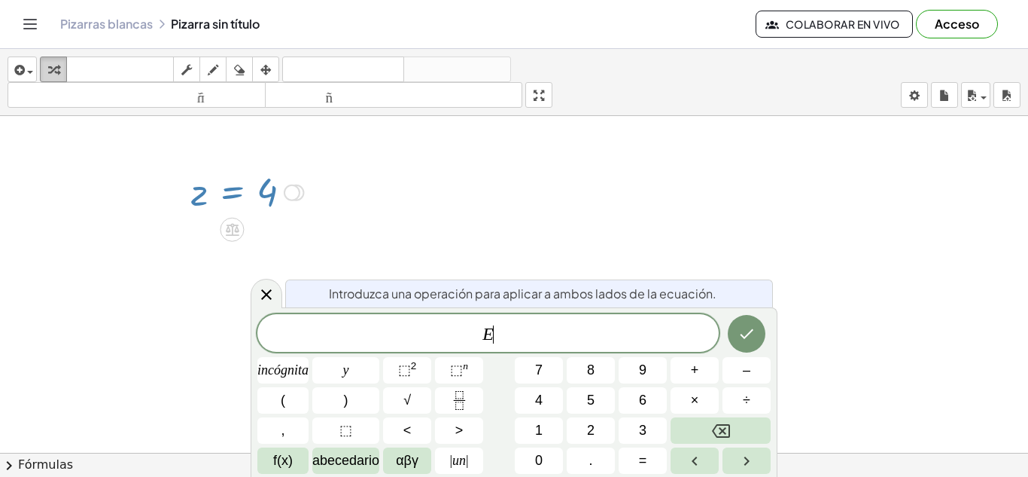
click at [41, 65] on button "transformar" at bounding box center [53, 69] width 27 height 26
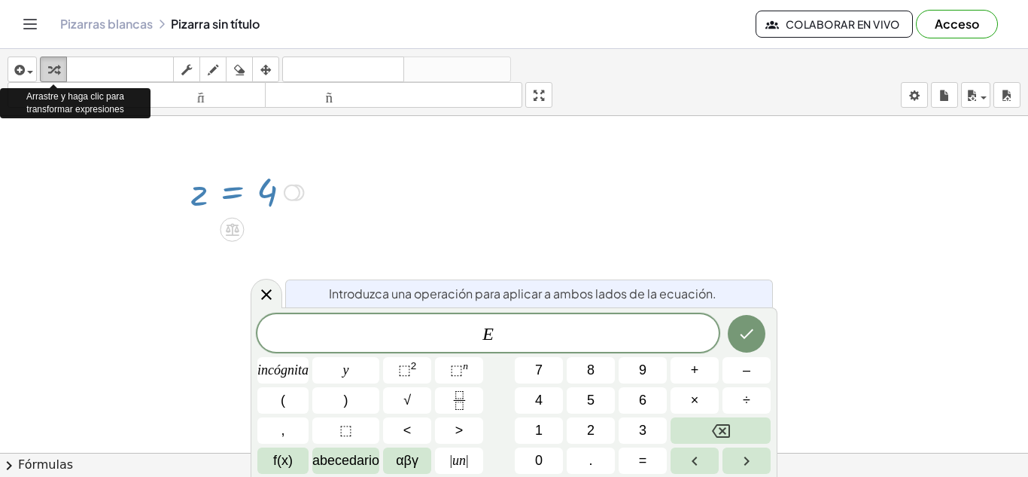
click at [41, 65] on button "transformar" at bounding box center [53, 69] width 27 height 26
drag, startPoint x: 62, startPoint y: 65, endPoint x: 118, endPoint y: 115, distance: 75.7
click at [118, 115] on div "insertar Seleccione uno: Expresión matemática Función Texto Vídeo de YouTube Gr…" at bounding box center [514, 82] width 1028 height 67
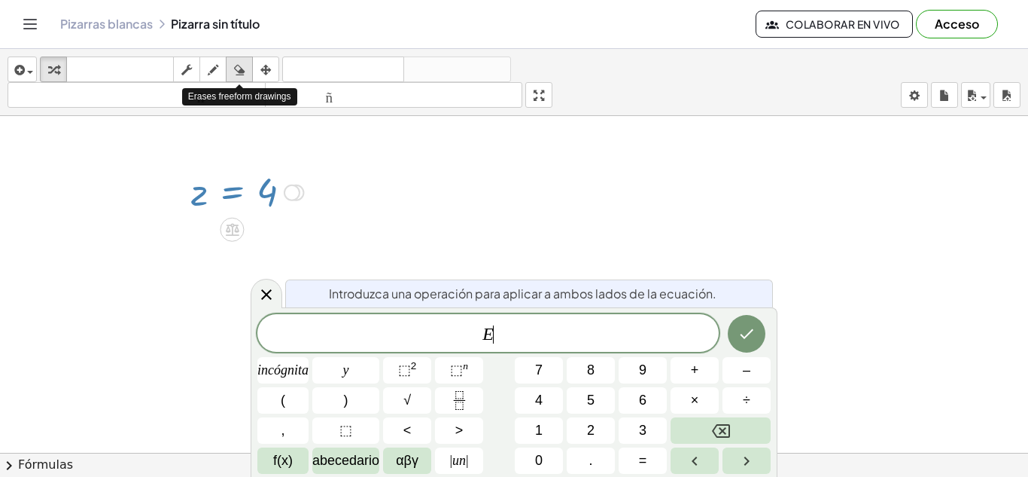
click at [247, 65] on div "button" at bounding box center [240, 69] width 20 height 18
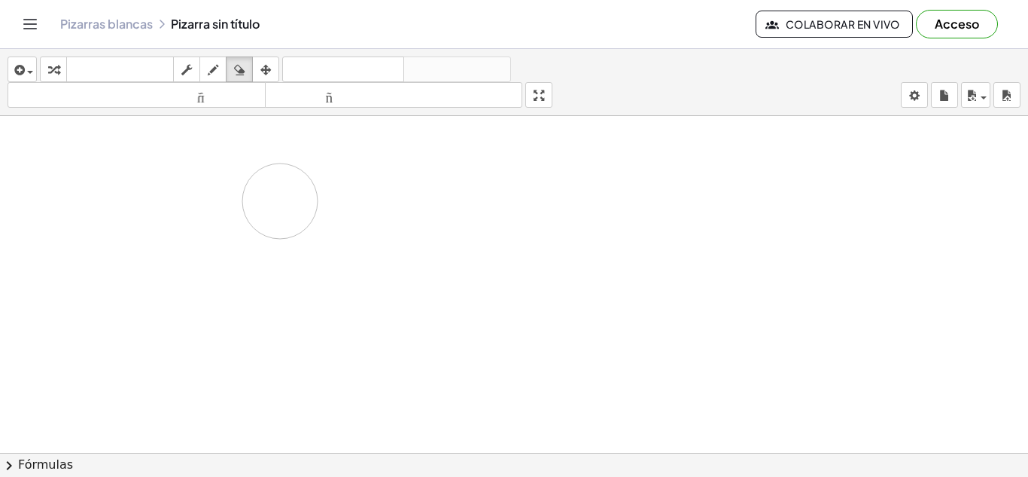
drag, startPoint x: 211, startPoint y: 187, endPoint x: 281, endPoint y: 201, distance: 71.5
click at [281, 201] on div at bounding box center [514, 452] width 1028 height 673
click at [279, 200] on div at bounding box center [514, 452] width 1028 height 673
click at [131, 70] on font "teclado" at bounding box center [120, 69] width 100 height 14
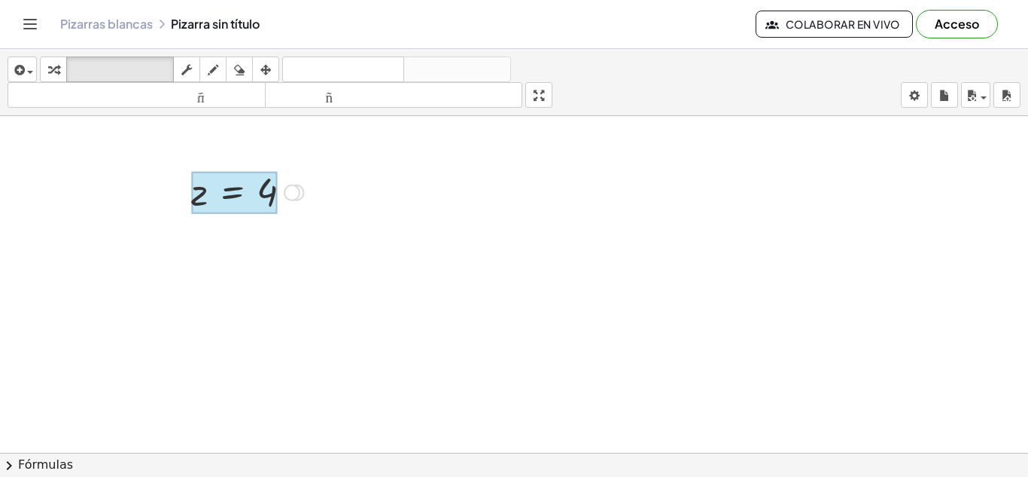
click at [227, 196] on div at bounding box center [234, 193] width 86 height 42
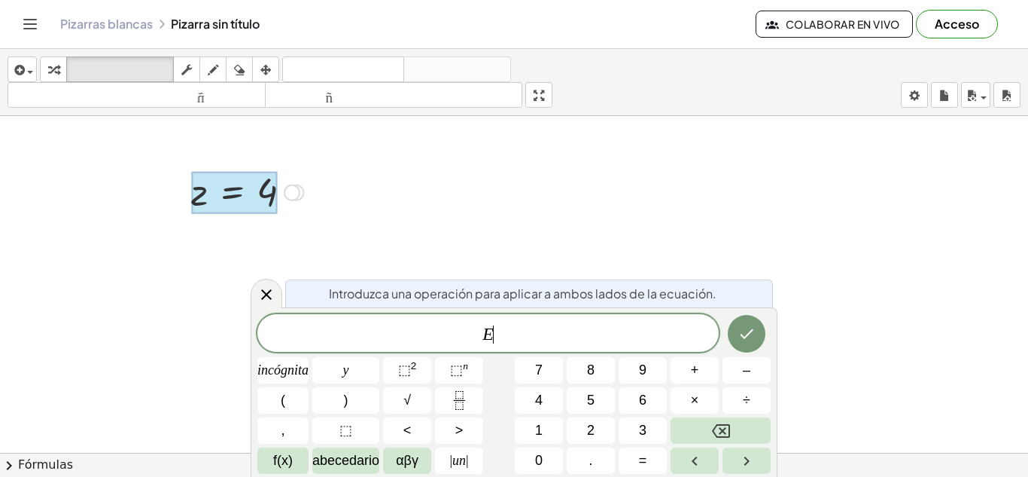
click at [454, 234] on div at bounding box center [514, 452] width 1028 height 673
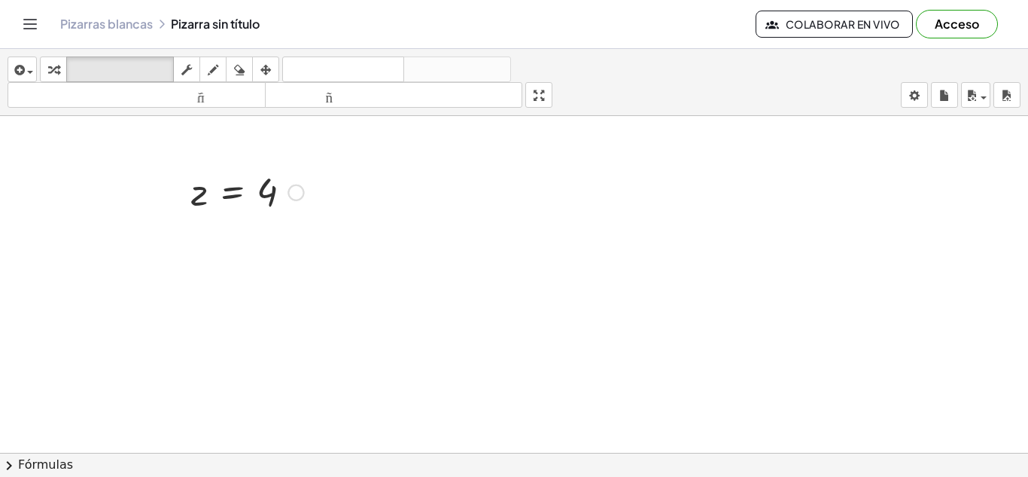
click at [385, 208] on div at bounding box center [514, 452] width 1028 height 673
click at [556, 211] on div at bounding box center [514, 452] width 1028 height 673
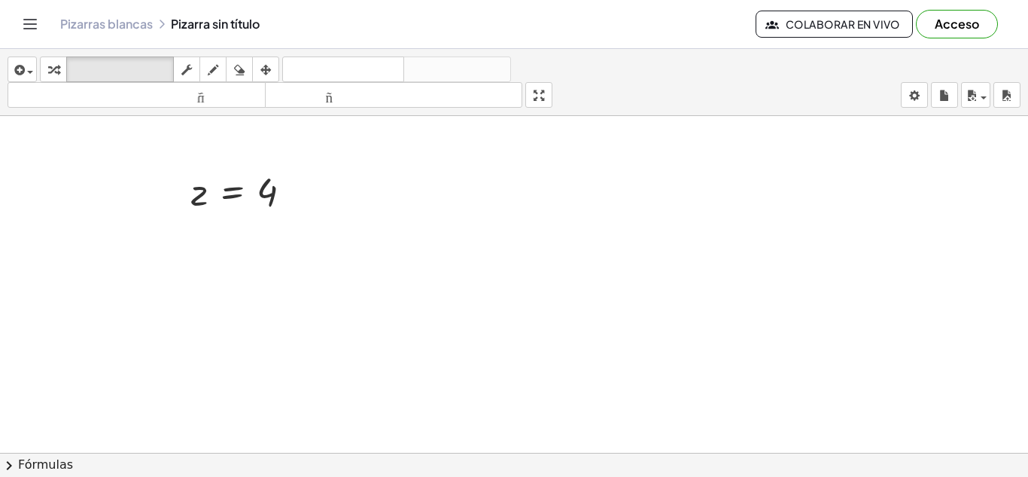
click at [556, 211] on div at bounding box center [514, 452] width 1028 height 673
click at [531, 218] on div at bounding box center [514, 452] width 1028 height 673
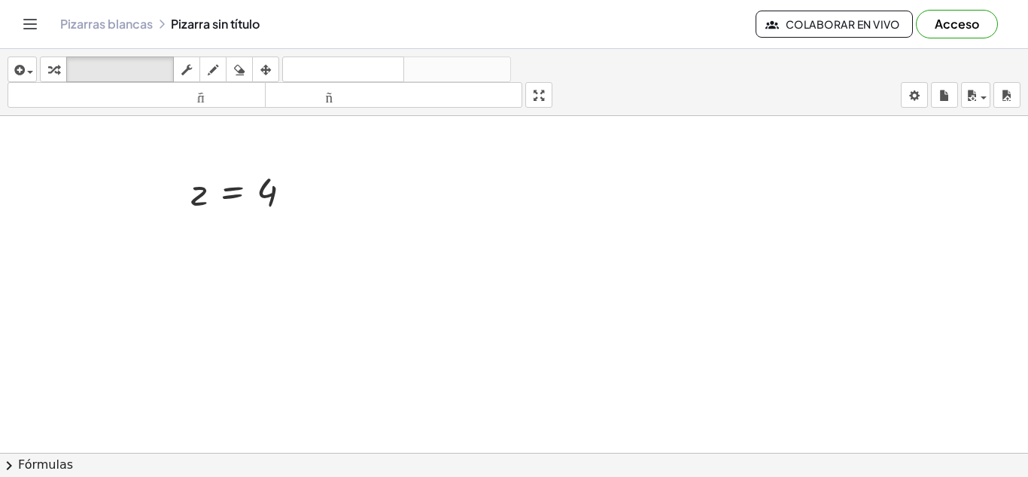
click at [531, 218] on div at bounding box center [514, 452] width 1028 height 673
click at [422, 177] on div at bounding box center [514, 452] width 1028 height 673
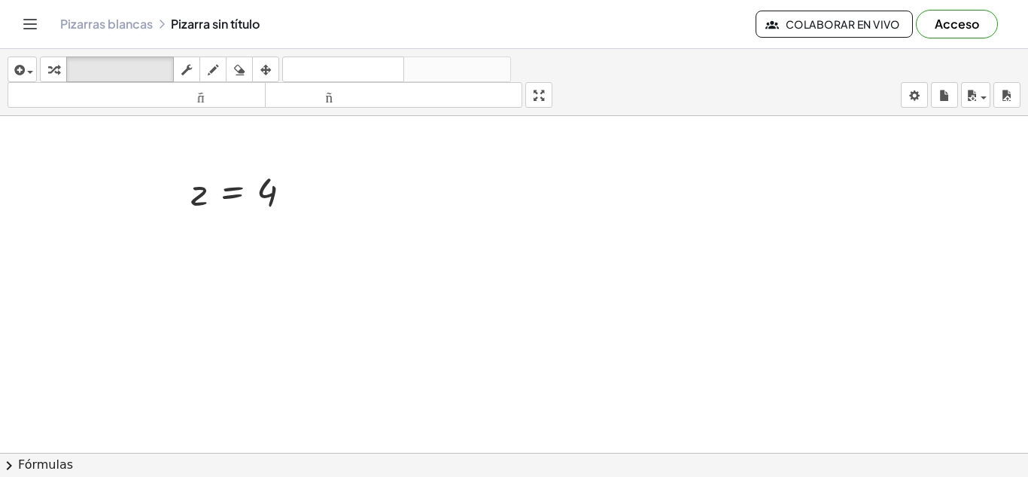
click at [422, 177] on div at bounding box center [514, 452] width 1028 height 673
click at [270, 195] on div at bounding box center [267, 193] width 21 height 42
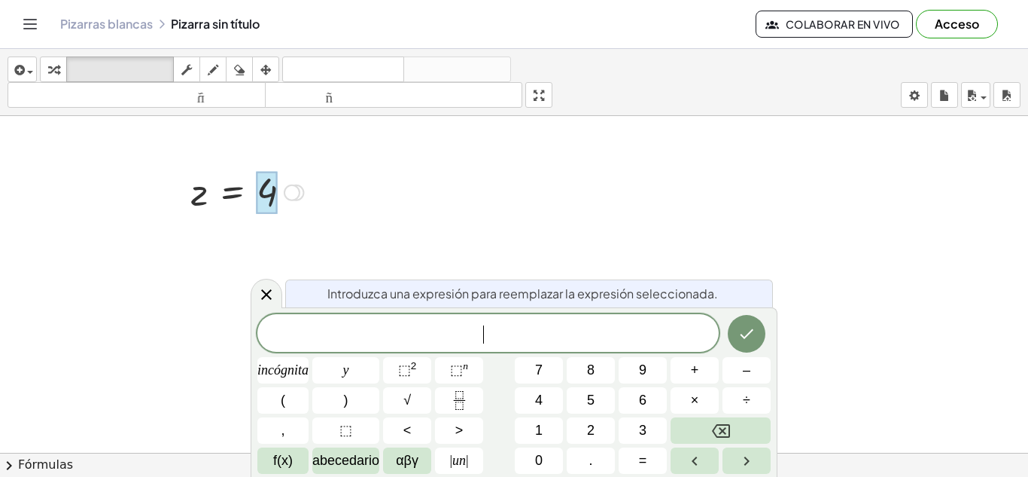
click at [207, 190] on div at bounding box center [247, 191] width 127 height 50
click at [554, 324] on span at bounding box center [488, 333] width 462 height 23
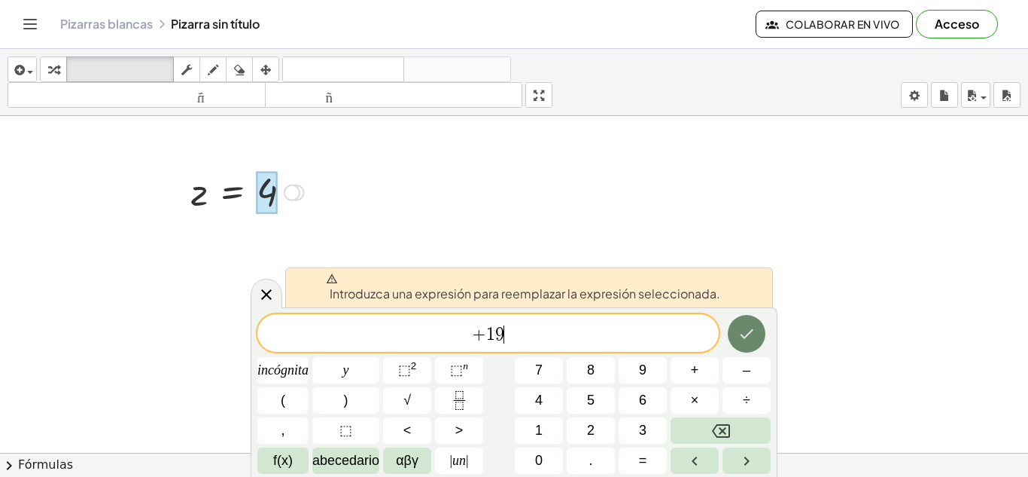
click at [739, 320] on button "Hecho" at bounding box center [747, 334] width 38 height 38
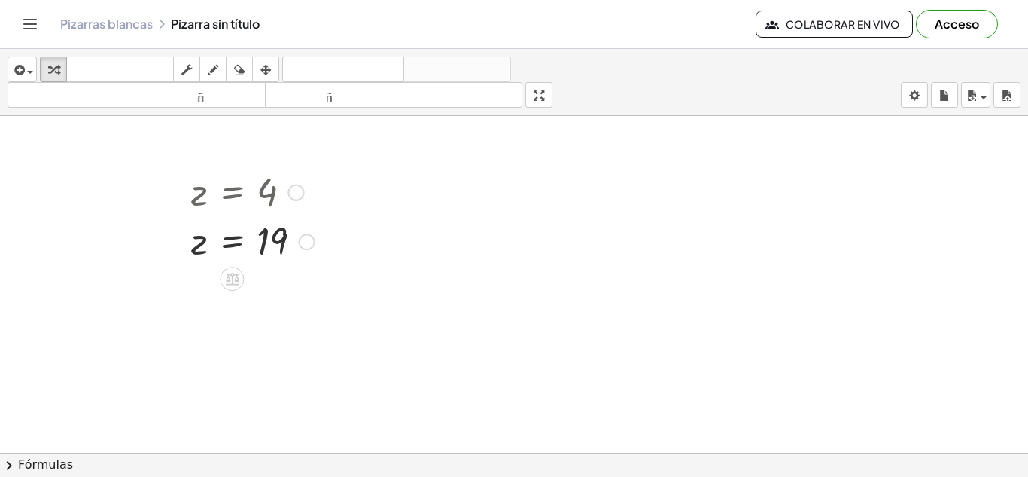
click at [203, 243] on div at bounding box center [253, 241] width 139 height 50
click at [200, 240] on div at bounding box center [253, 241] width 139 height 50
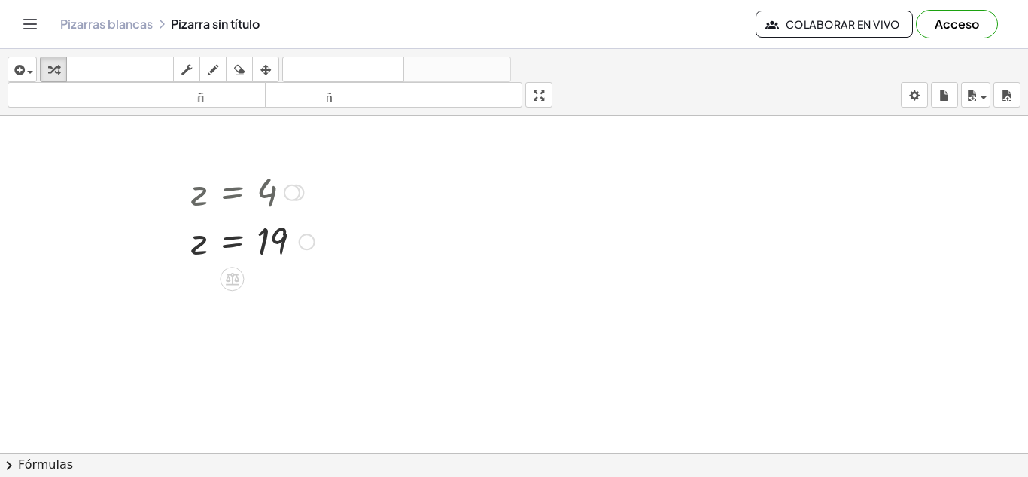
click at [200, 240] on div at bounding box center [253, 241] width 139 height 50
click at [278, 242] on div at bounding box center [253, 241] width 139 height 50
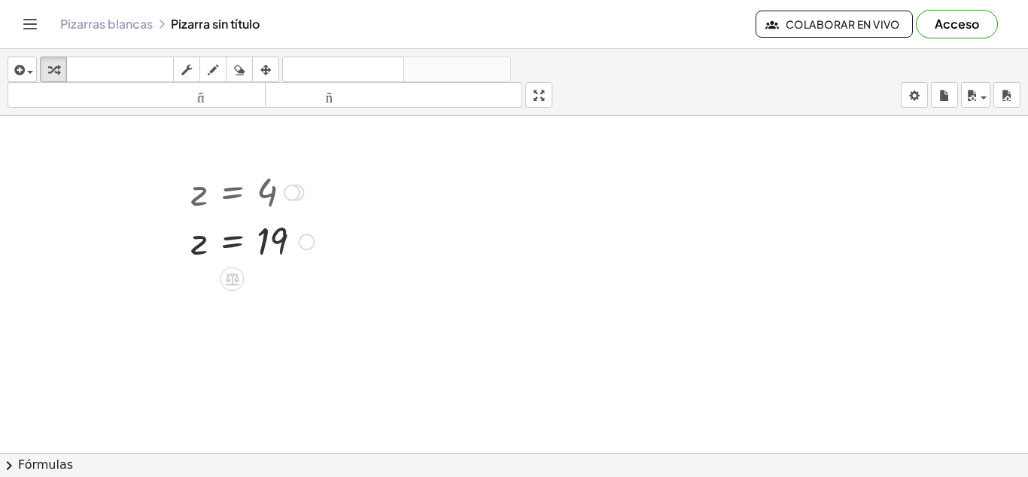
click at [259, 248] on div at bounding box center [253, 241] width 139 height 50
click at [206, 222] on div at bounding box center [253, 241] width 139 height 50
drag, startPoint x: 226, startPoint y: 236, endPoint x: 231, endPoint y: 247, distance: 12.5
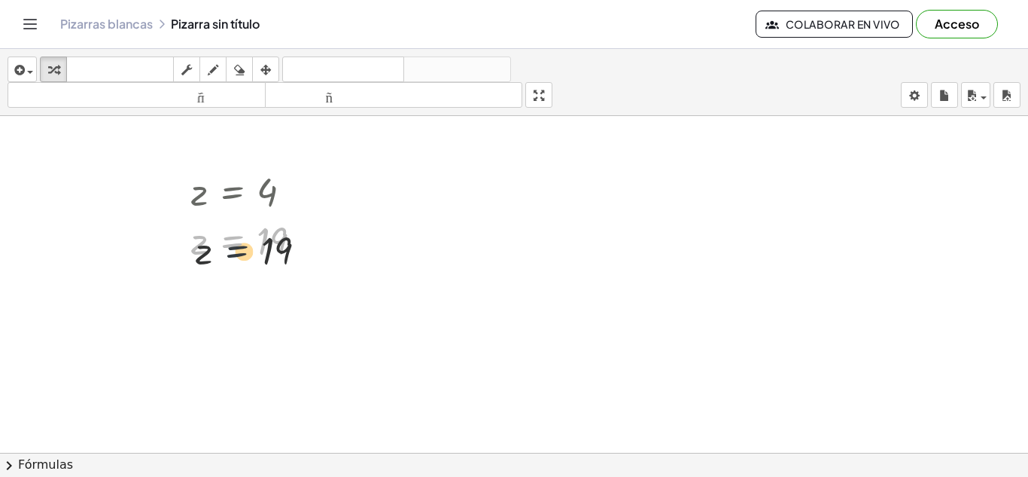
click at [231, 247] on div at bounding box center [253, 241] width 139 height 50
drag, startPoint x: 248, startPoint y: 237, endPoint x: 253, endPoint y: 208, distance: 29.8
click at [232, 193] on div "− 6 + · 3 · z = 6 − 6 + · 3 · z + 6 = + 6 + 6 − 6 + 6 + · 3 · z = + 6 + 6 + 0 +…" at bounding box center [232, 193] width 0 height 0
drag, startPoint x: 225, startPoint y: 257, endPoint x: 250, endPoint y: 221, distance: 43.2
click at [250, 221] on div at bounding box center [253, 241] width 139 height 50
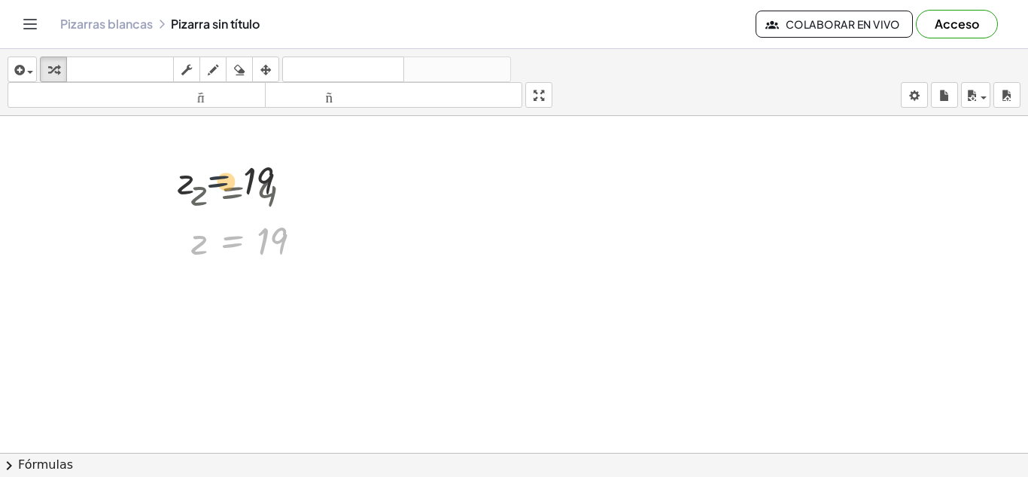
drag, startPoint x: 223, startPoint y: 250, endPoint x: 210, endPoint y: 160, distance: 91.2
click at [210, 160] on div "− 6 + · 3 · z = 6 − 6 + · 3 · z + 6 = + 6 + 6 − 6 + 6 + · 3 · z = + 6 + 6 + 0 +…" at bounding box center [514, 452] width 1028 height 673
click at [211, 160] on div at bounding box center [514, 452] width 1028 height 673
drag, startPoint x: 218, startPoint y: 181, endPoint x: 246, endPoint y: 273, distance: 95.3
click at [246, 273] on div "− 6 + · 3 · z = 6 − 6 + · 3 · z + 6 = + 6 + 6 − 6 + 6 + · 3 · z = + 6 + 6 + 0 +…" at bounding box center [514, 452] width 1028 height 673
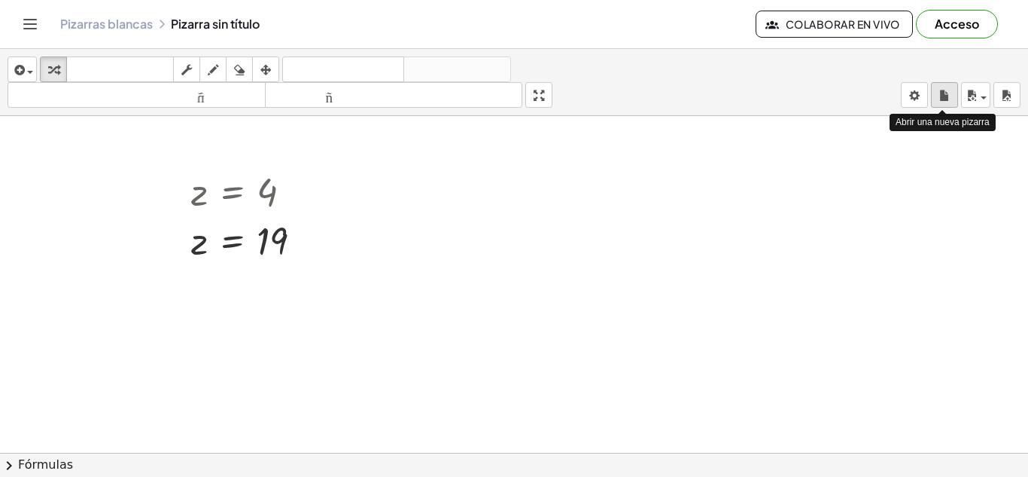
click at [946, 87] on icon "button" at bounding box center [945, 96] width 11 height 18
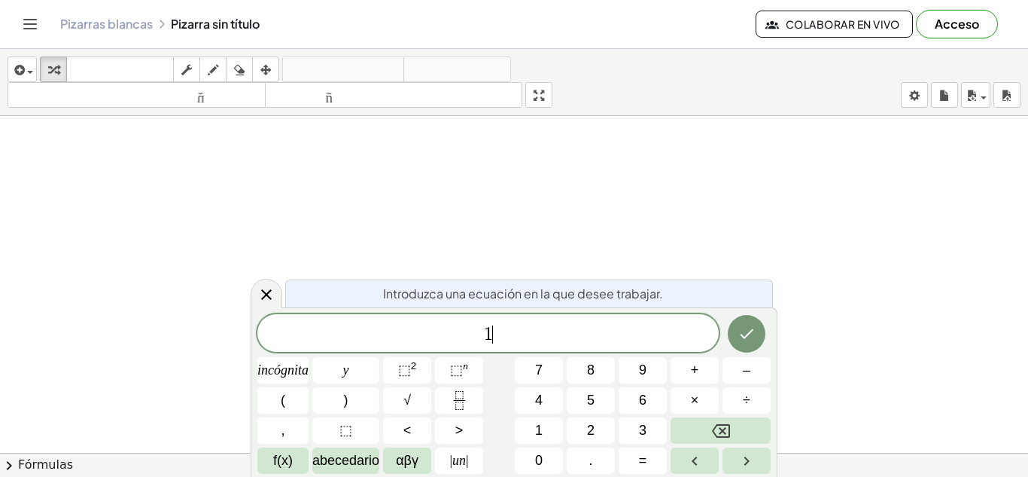
scroll to position [2, 0]
click at [467, 396] on icon "Fracción" at bounding box center [459, 400] width 19 height 19
click at [476, 403] on button "Fracción" at bounding box center [459, 400] width 48 height 26
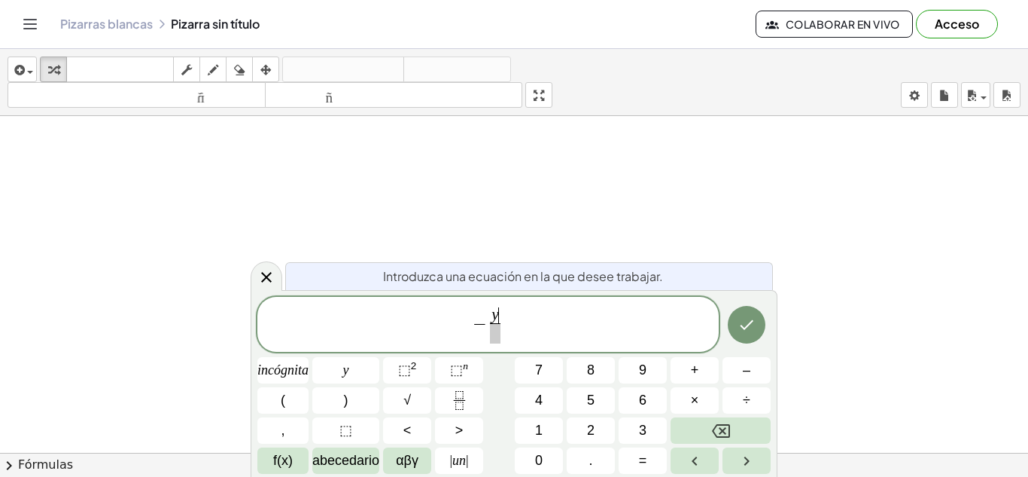
click at [495, 334] on span at bounding box center [495, 333] width 11 height 20
click at [514, 318] on span "− y 3 ​ ​" at bounding box center [488, 326] width 462 height 40
click at [752, 326] on icon "Hecho" at bounding box center [747, 324] width 18 height 18
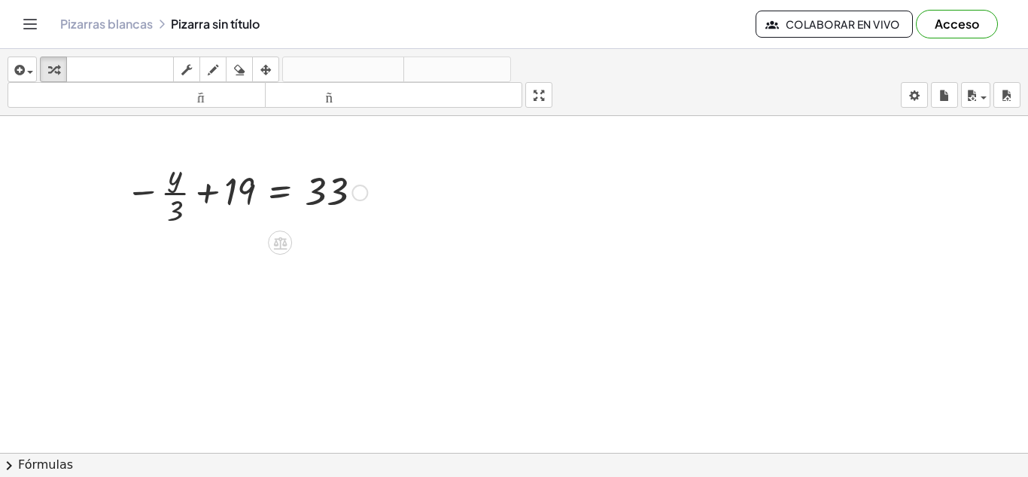
click at [259, 195] on div at bounding box center [246, 191] width 257 height 75
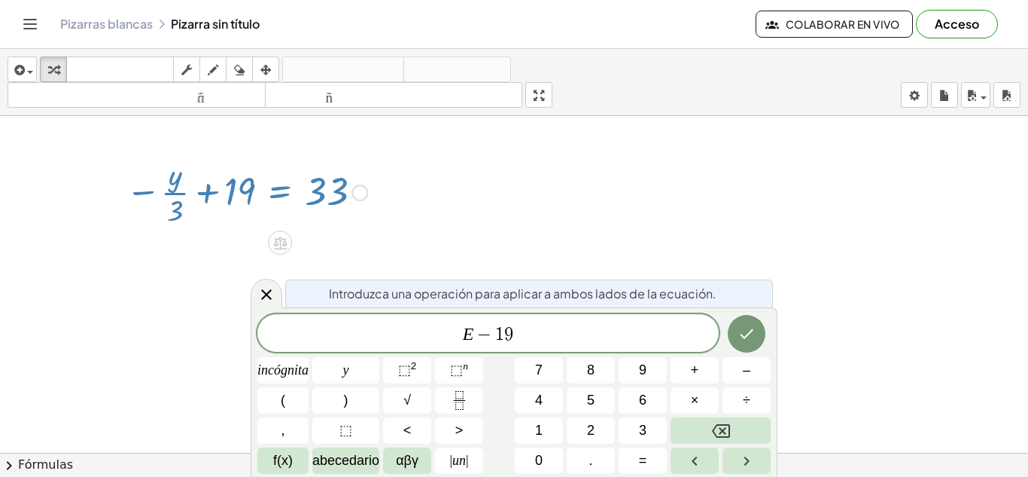
scroll to position [6, 0]
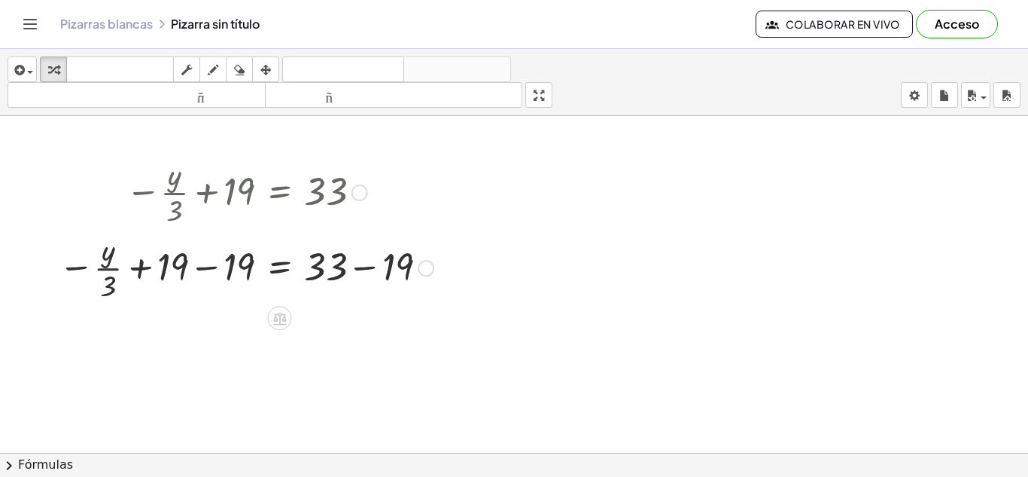
click at [230, 254] on div at bounding box center [246, 266] width 390 height 75
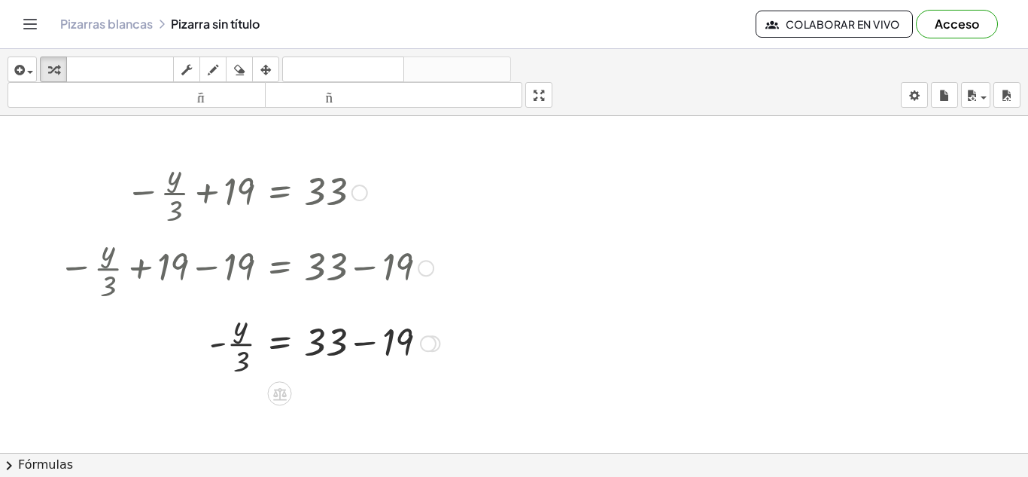
click at [382, 341] on div at bounding box center [249, 341] width 396 height 75
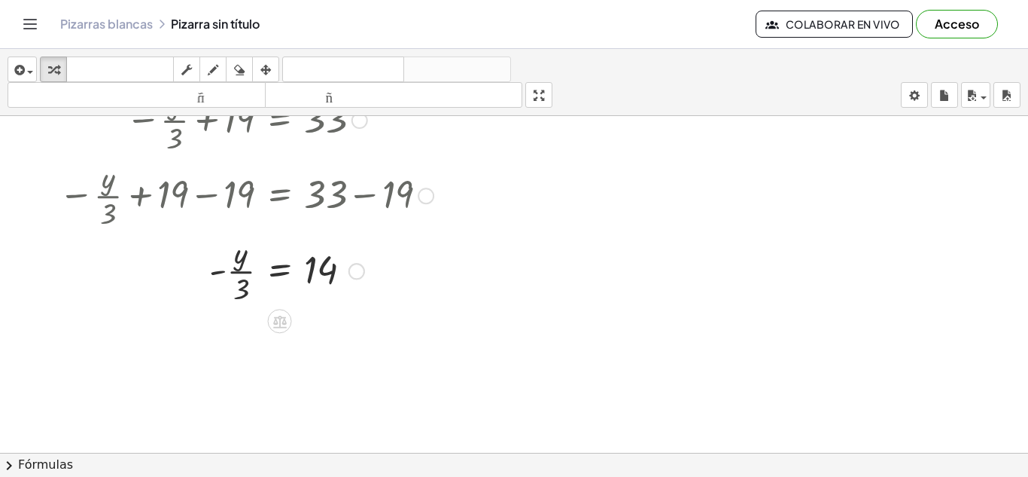
scroll to position [73, 0]
